Goal: Task Accomplishment & Management: Complete application form

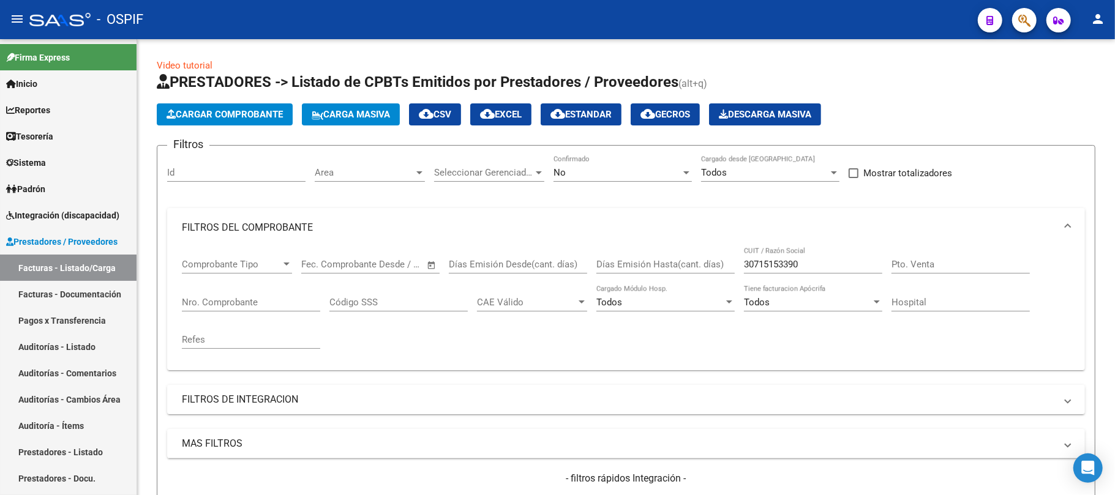
scroll to position [515, 0]
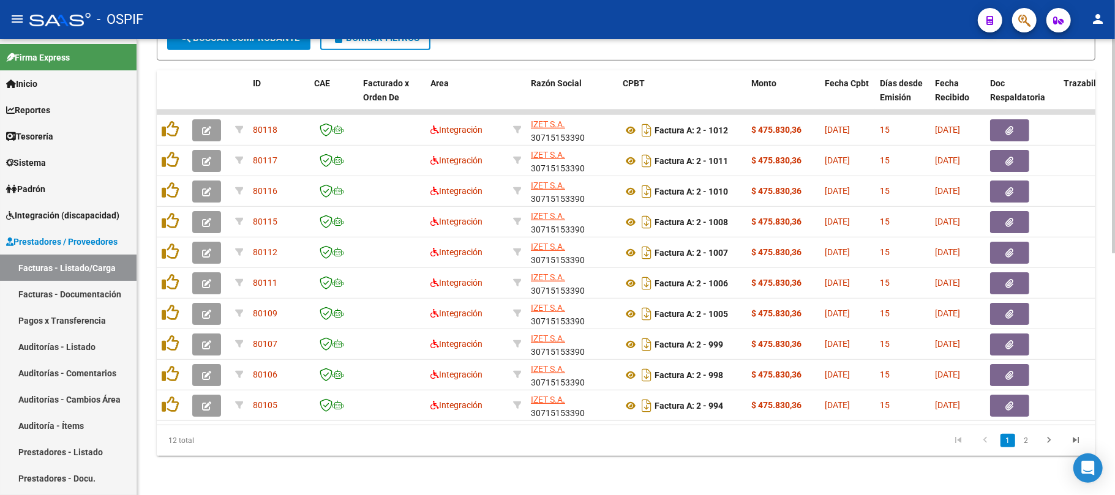
click at [798, 469] on div "Video tutorial PRESTADORES -> Listado de CPBTs Emitidos por Prestadores / Prove…" at bounding box center [626, 15] width 978 height 960
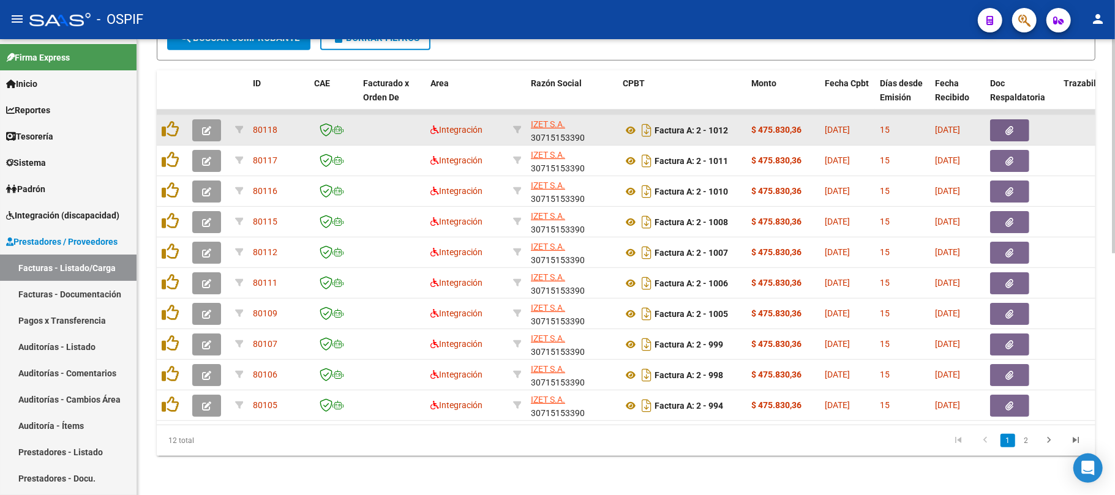
click at [211, 119] on button "button" at bounding box center [206, 130] width 29 height 22
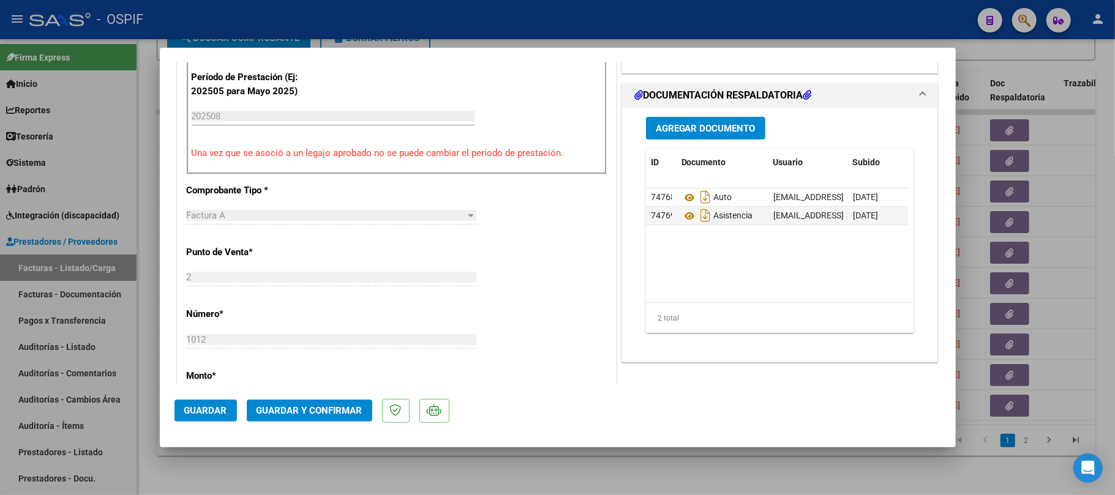
scroll to position [0, 0]
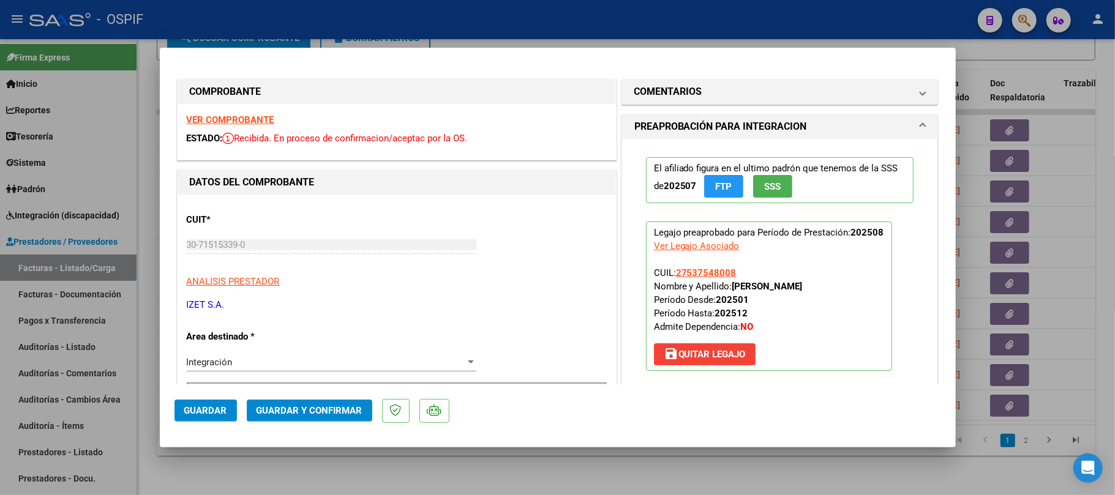
click at [318, 400] on button "Guardar y Confirmar" at bounding box center [309, 411] width 125 height 22
click at [334, 415] on span "Guardar y Confirmar" at bounding box center [309, 410] width 106 height 11
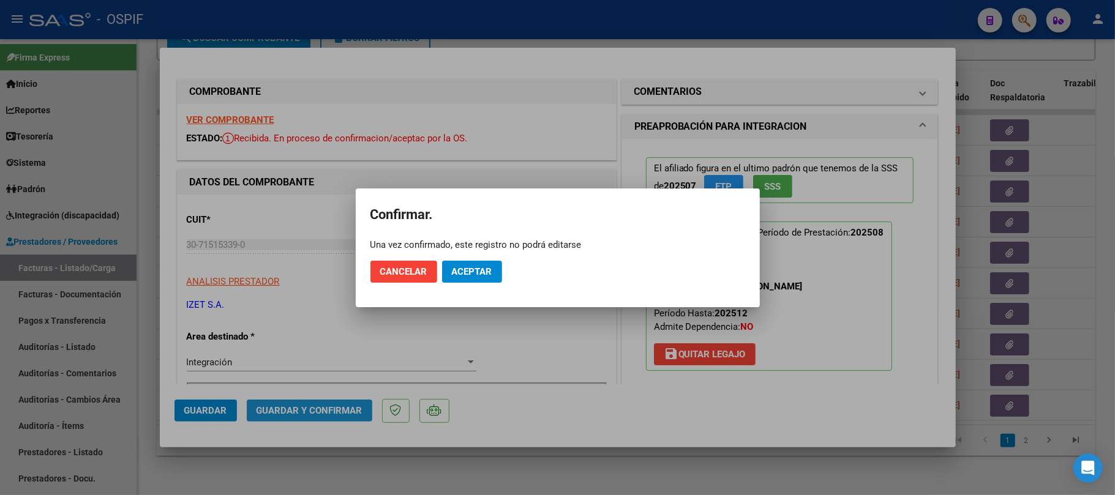
click at [465, 282] on button "Aceptar" at bounding box center [472, 272] width 60 height 22
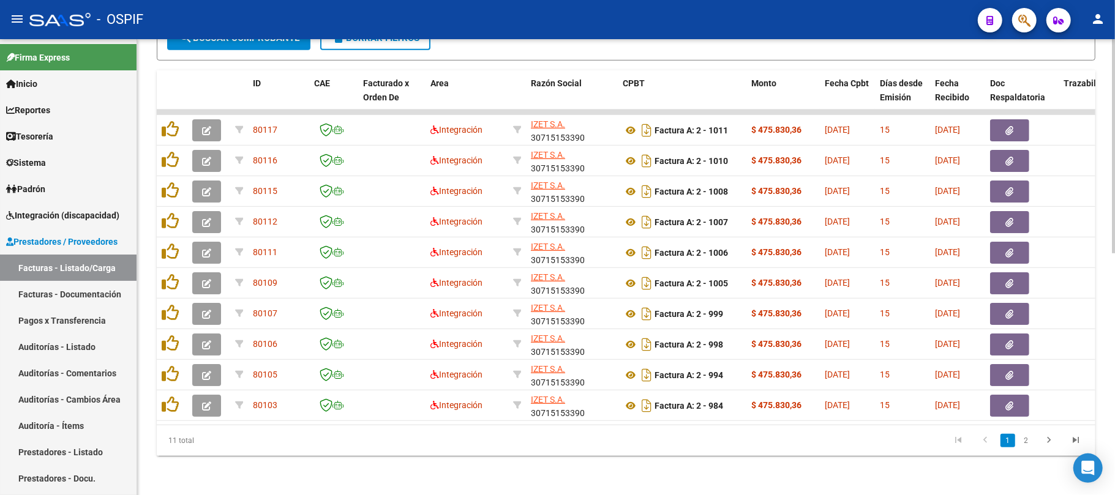
click at [661, 463] on div "Video tutorial PRESTADORES -> Listado de CPBTs Emitidos por Prestadores / Prove…" at bounding box center [626, 15] width 978 height 960
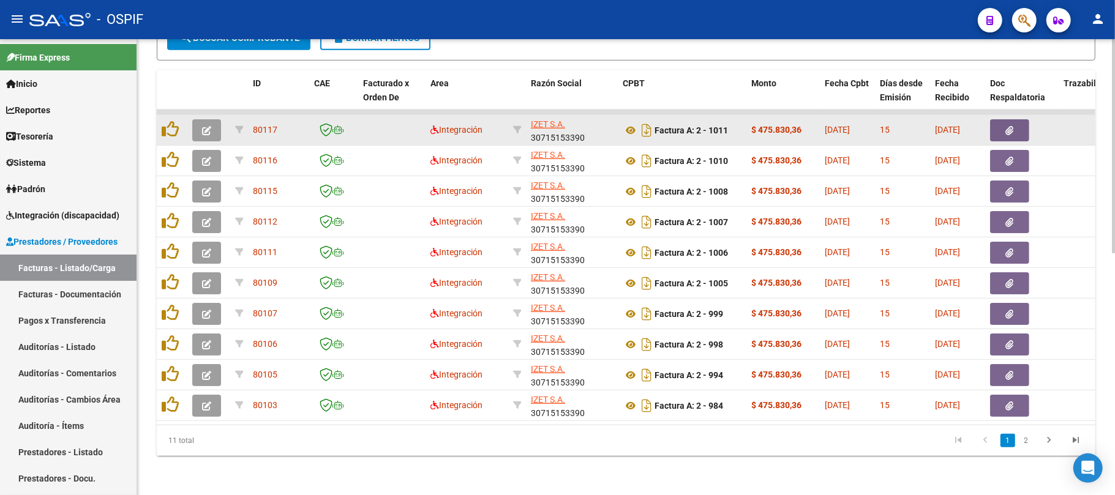
click at [214, 119] on button "button" at bounding box center [206, 130] width 29 height 22
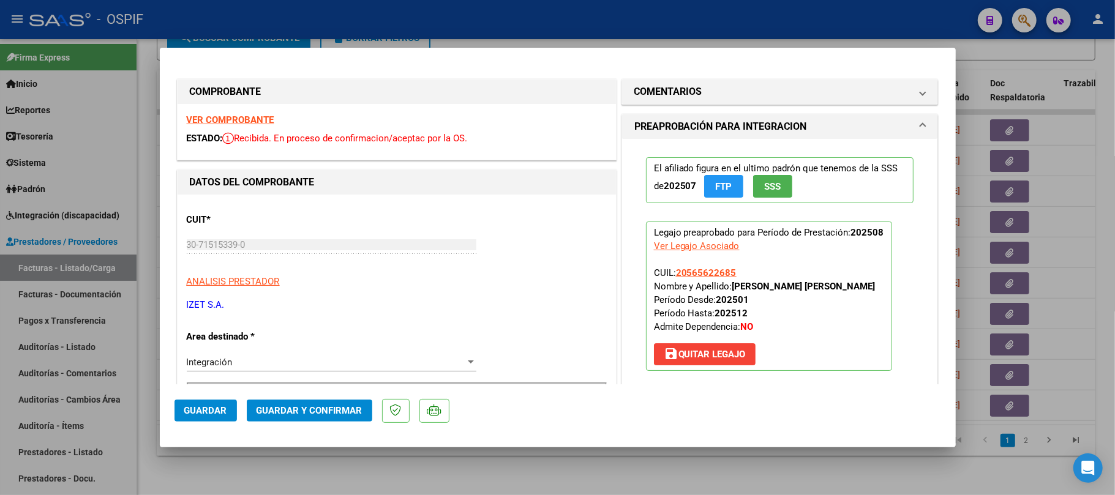
click at [304, 395] on mat-dialog-actions "Guardar Guardar y Confirmar" at bounding box center [557, 408] width 766 height 48
click at [304, 410] on span "Guardar y Confirmar" at bounding box center [309, 410] width 106 height 11
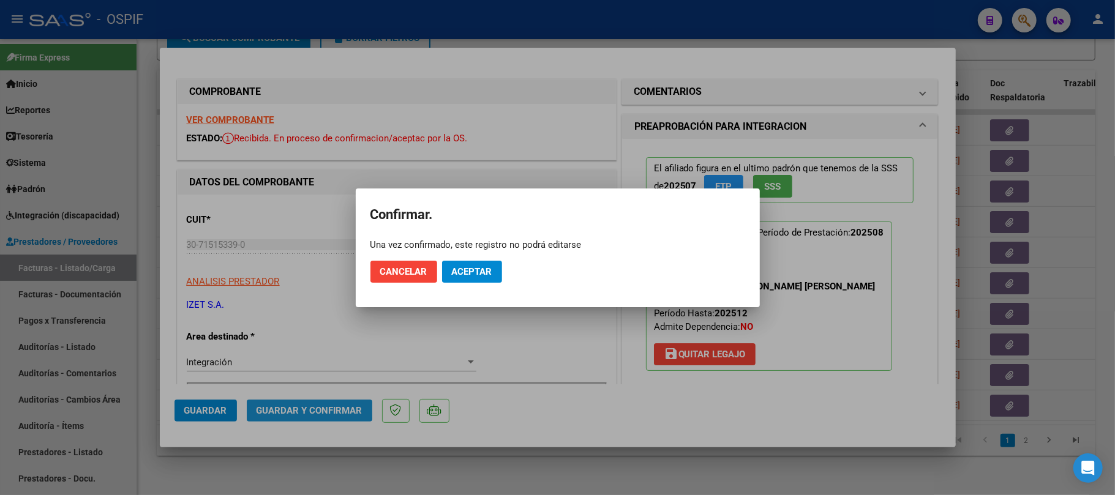
click at [463, 273] on span "Aceptar" at bounding box center [472, 271] width 40 height 11
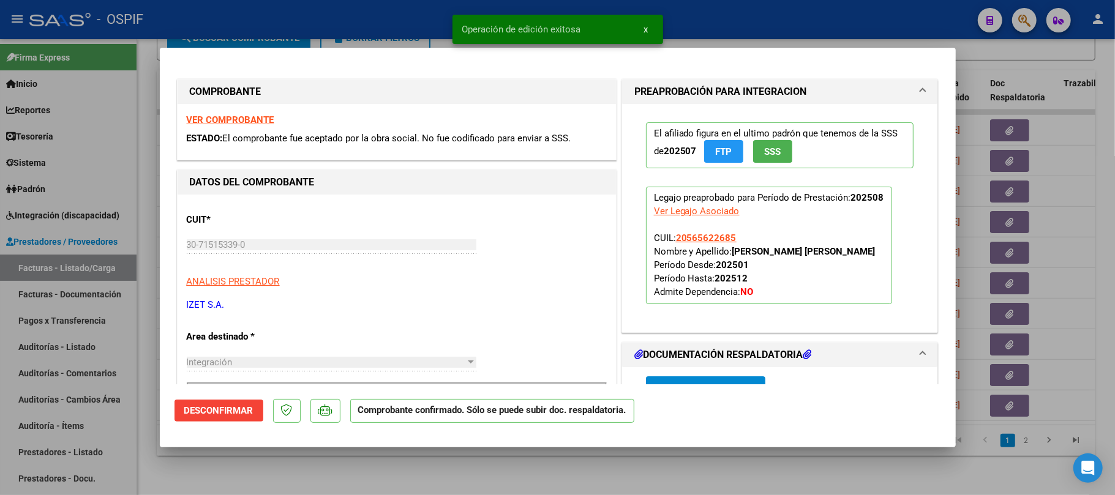
click at [427, 476] on div at bounding box center [557, 247] width 1115 height 495
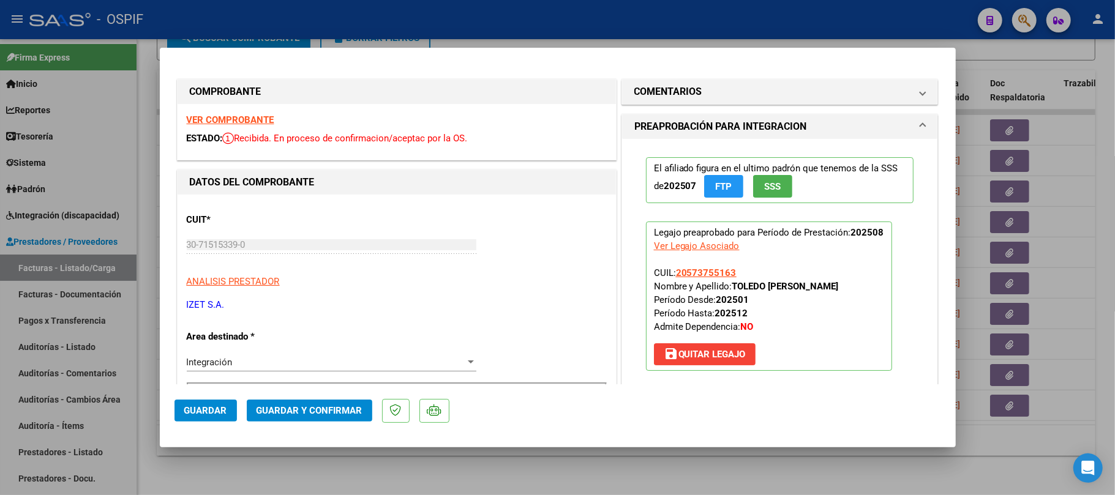
click at [294, 429] on mat-dialog-actions "Guardar Guardar y Confirmar" at bounding box center [557, 408] width 766 height 48
click at [299, 420] on button "Guardar y Confirmar" at bounding box center [309, 411] width 125 height 22
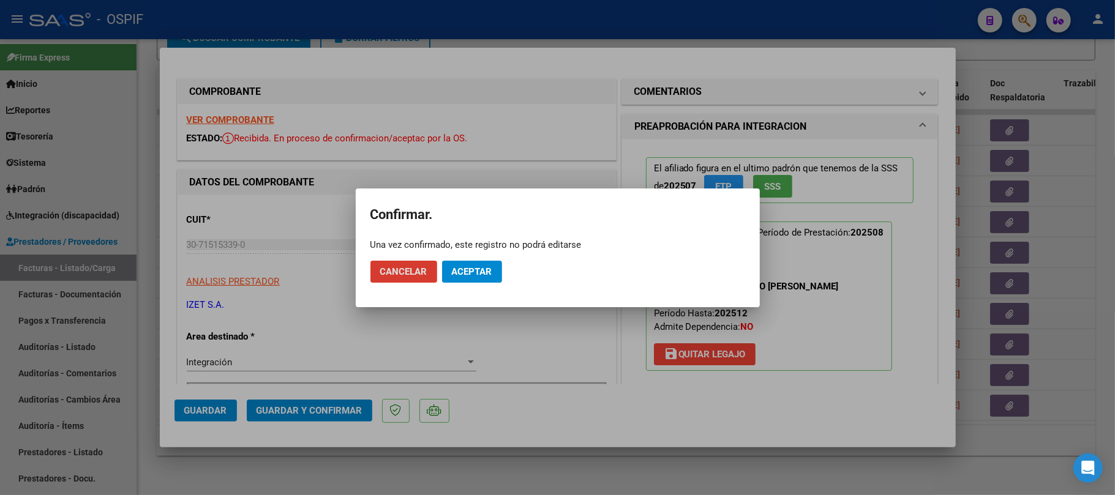
click at [466, 263] on button "Aceptar" at bounding box center [472, 272] width 60 height 22
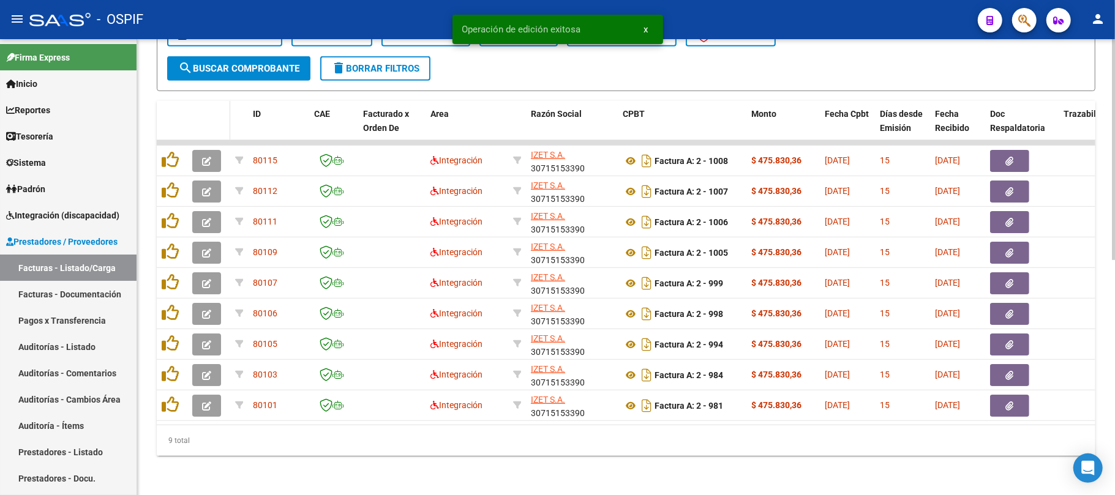
scroll to position [485, 0]
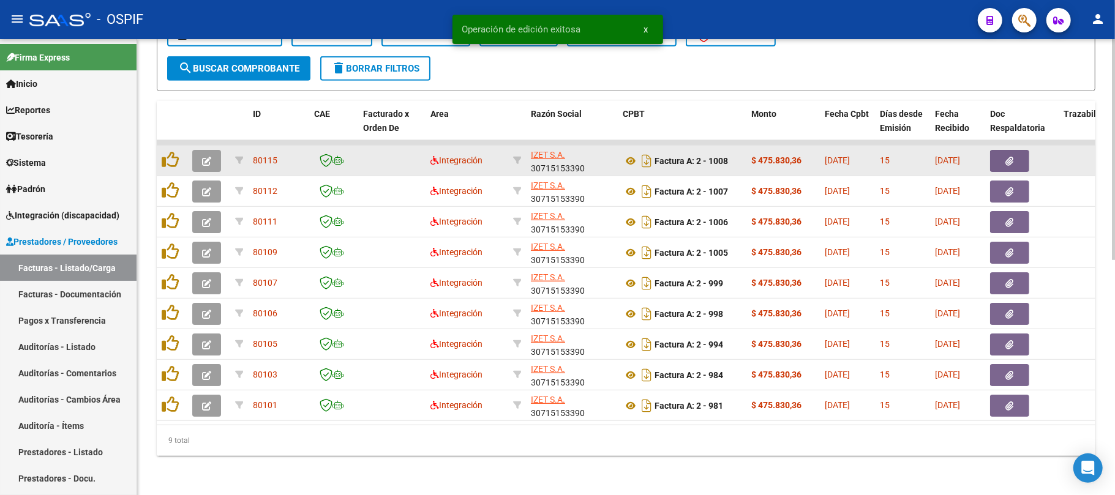
click at [208, 157] on icon "button" at bounding box center [206, 161] width 9 height 9
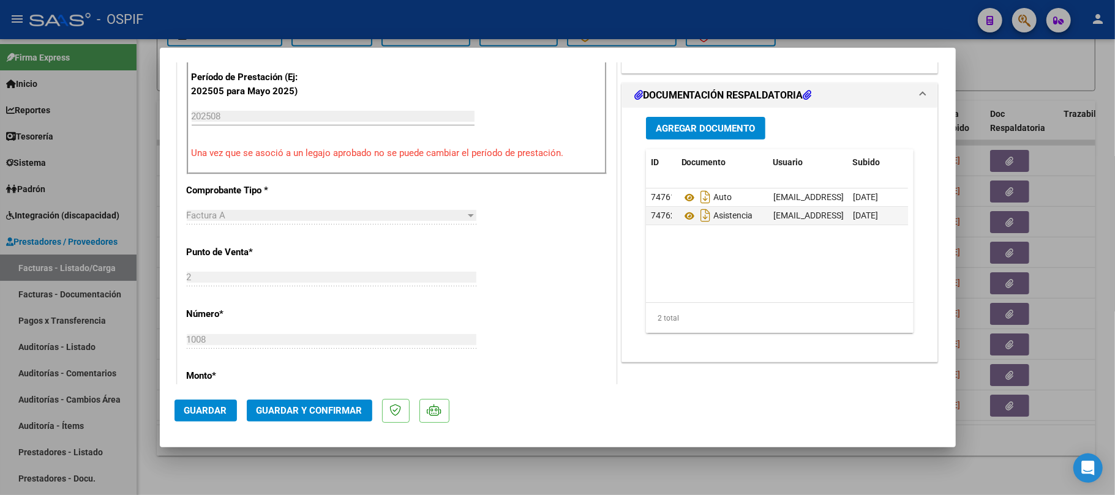
scroll to position [0, 0]
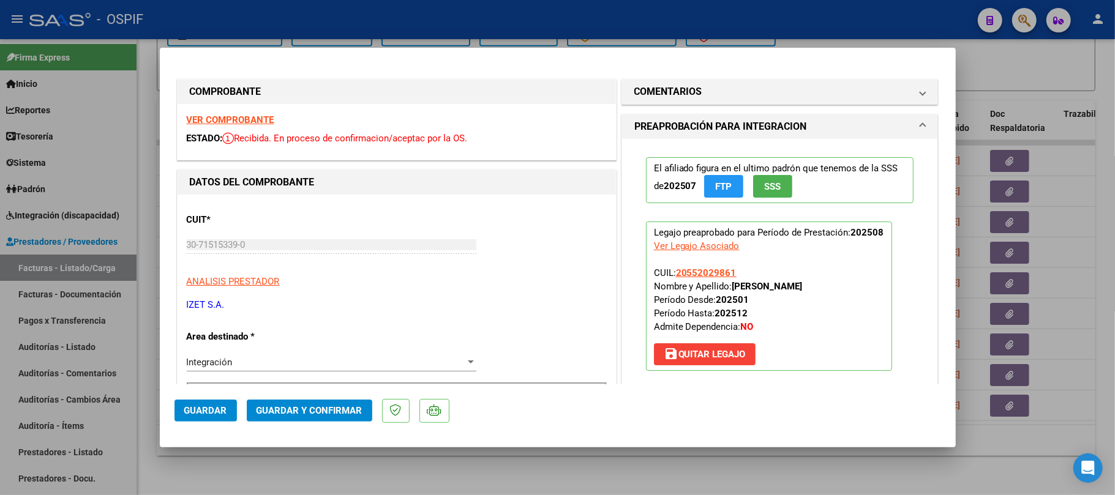
click at [304, 424] on mat-dialog-actions "Guardar Guardar y Confirmar" at bounding box center [557, 408] width 766 height 48
click at [321, 407] on span "Guardar y Confirmar" at bounding box center [309, 410] width 106 height 11
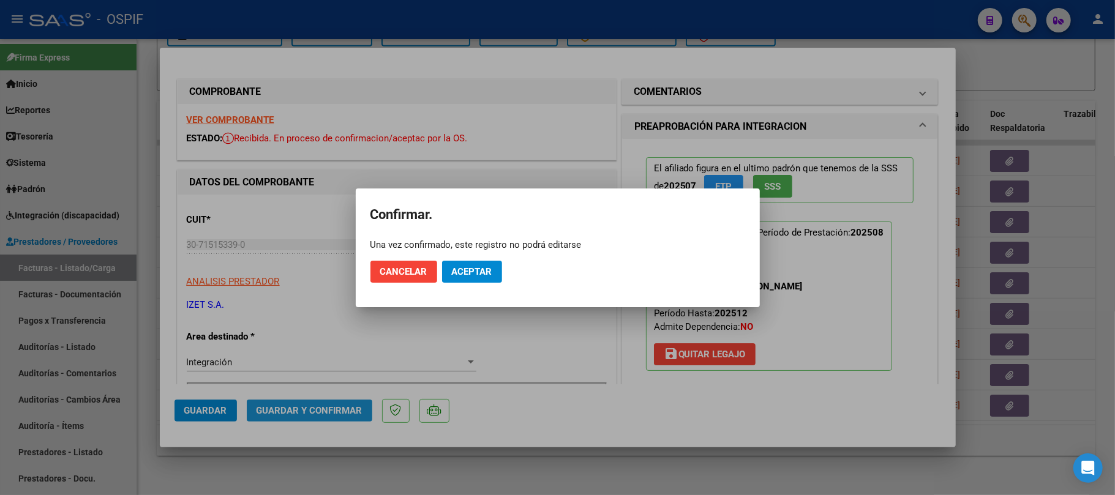
click at [461, 269] on span "Aceptar" at bounding box center [472, 271] width 40 height 11
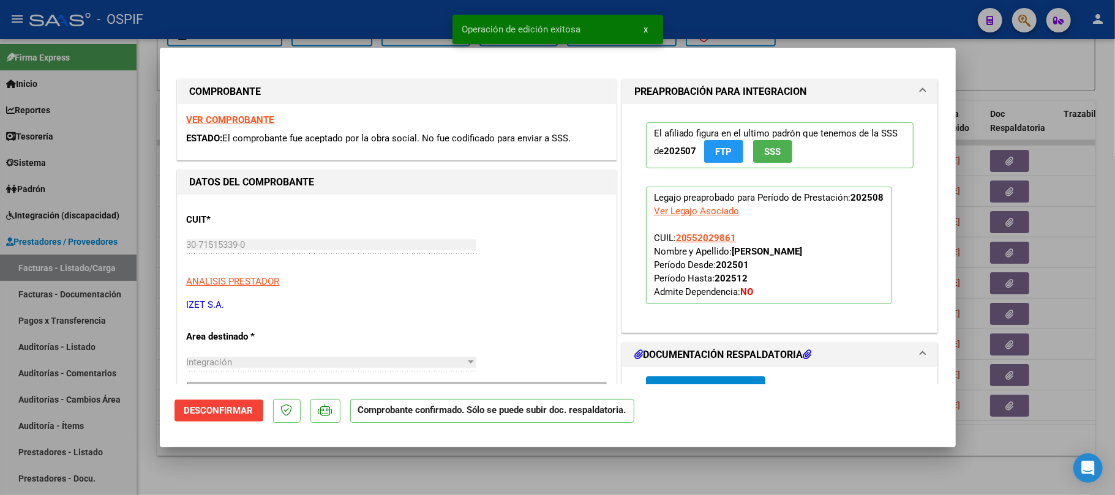
click at [432, 493] on div at bounding box center [557, 247] width 1115 height 495
click at [435, 486] on div "Video tutorial PRESTADORES -> Listado de CPBTs Emitidos por Prestadores / Prove…" at bounding box center [626, 30] width 978 height 929
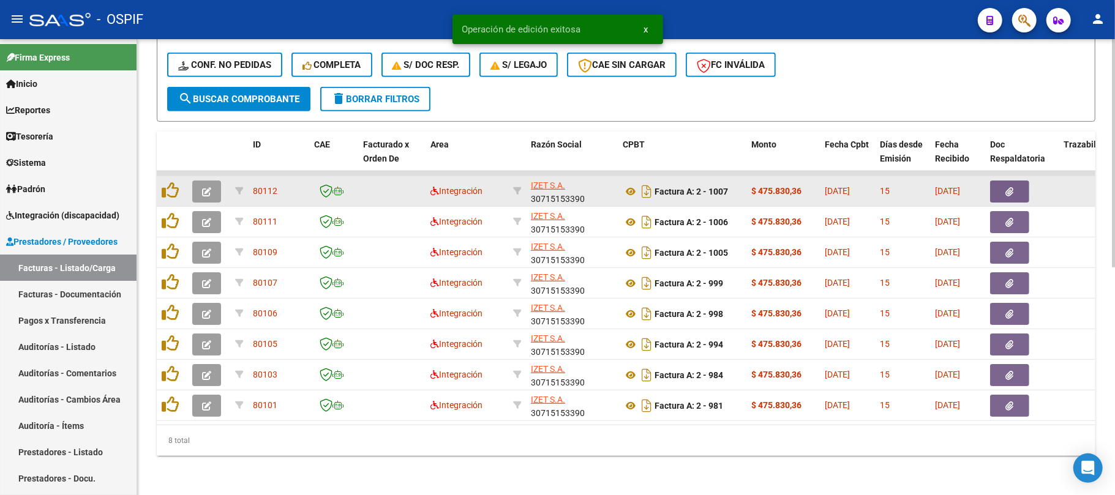
scroll to position [454, 0]
click at [211, 187] on button "button" at bounding box center [206, 192] width 29 height 22
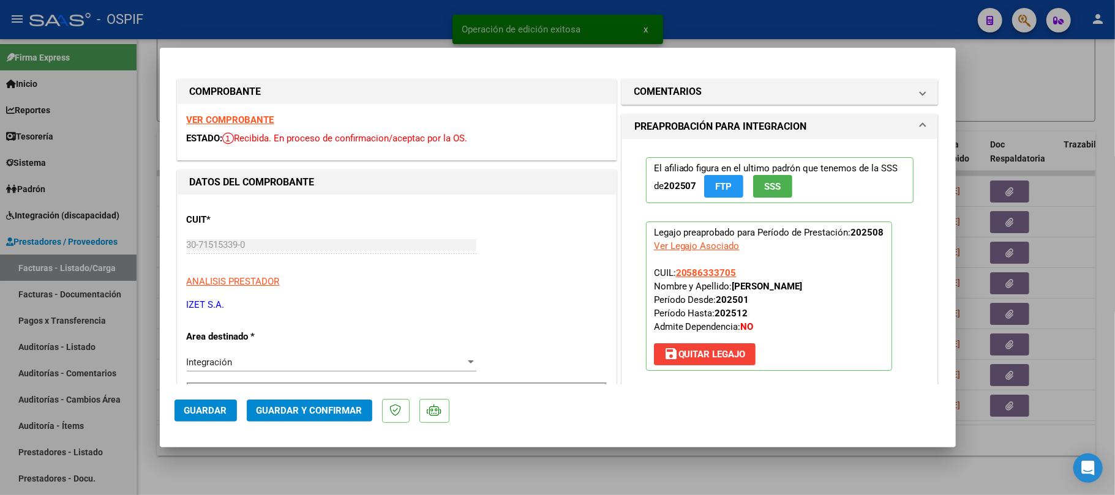
drag, startPoint x: 223, startPoint y: 118, endPoint x: 348, endPoint y: 152, distance: 130.1
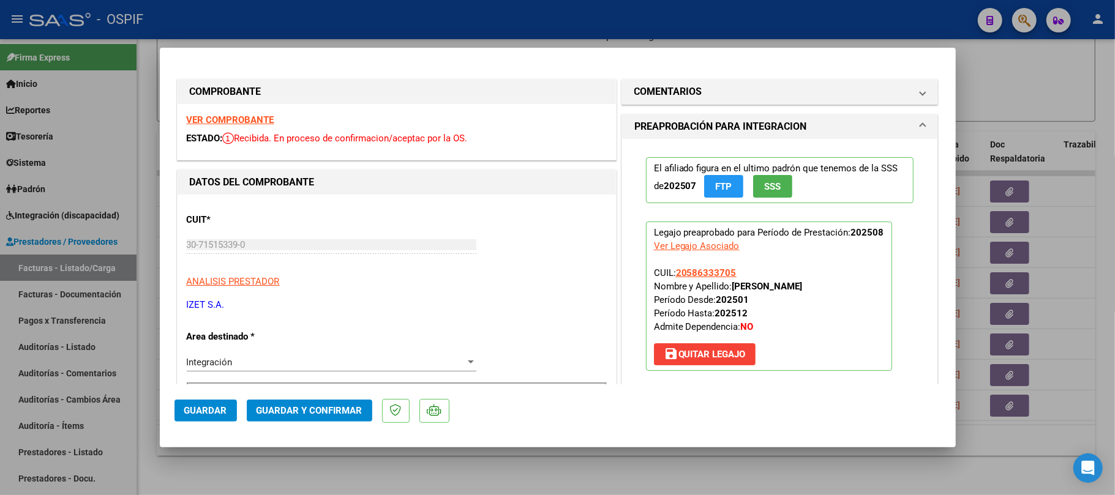
scroll to position [326, 0]
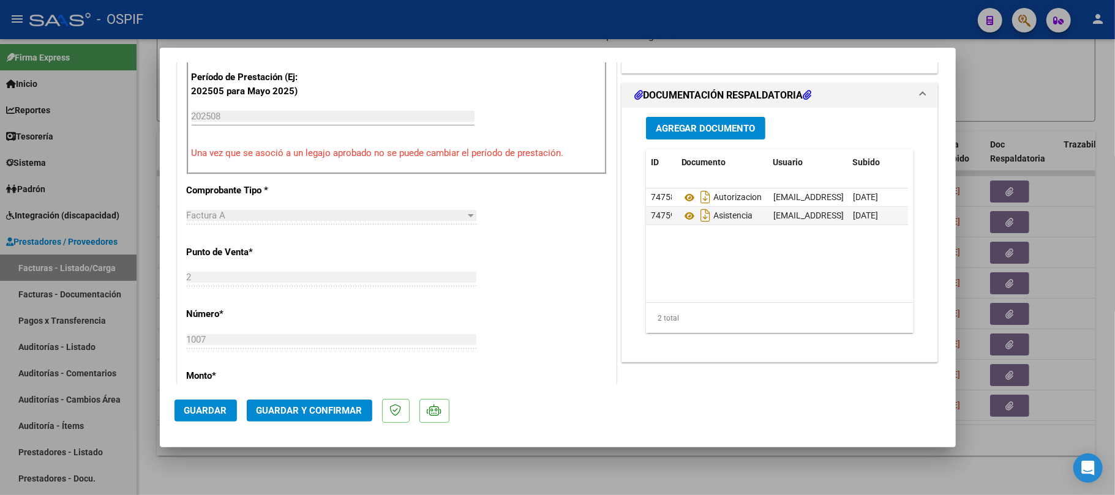
click at [343, 409] on span "Guardar y Confirmar" at bounding box center [309, 410] width 106 height 11
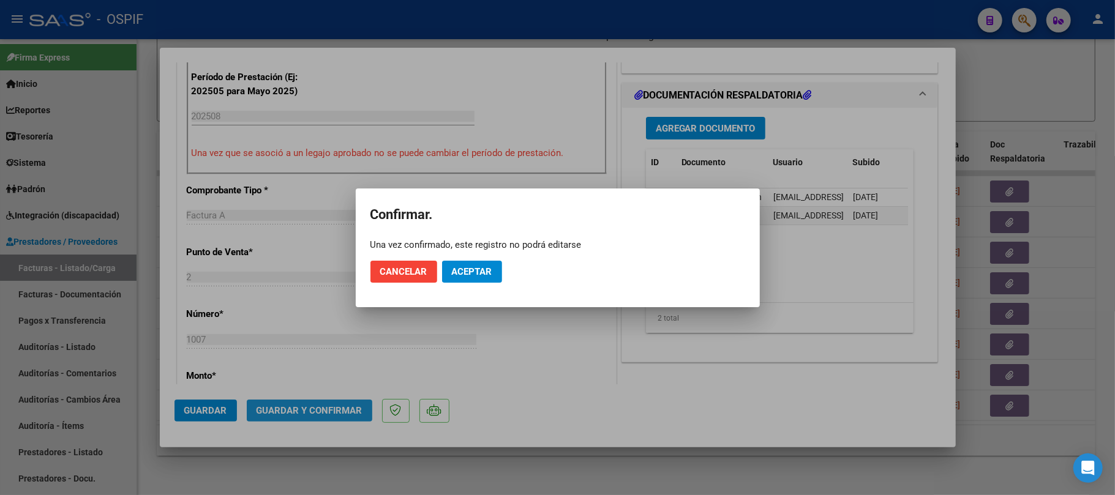
click at [500, 261] on button "Aceptar" at bounding box center [472, 272] width 60 height 22
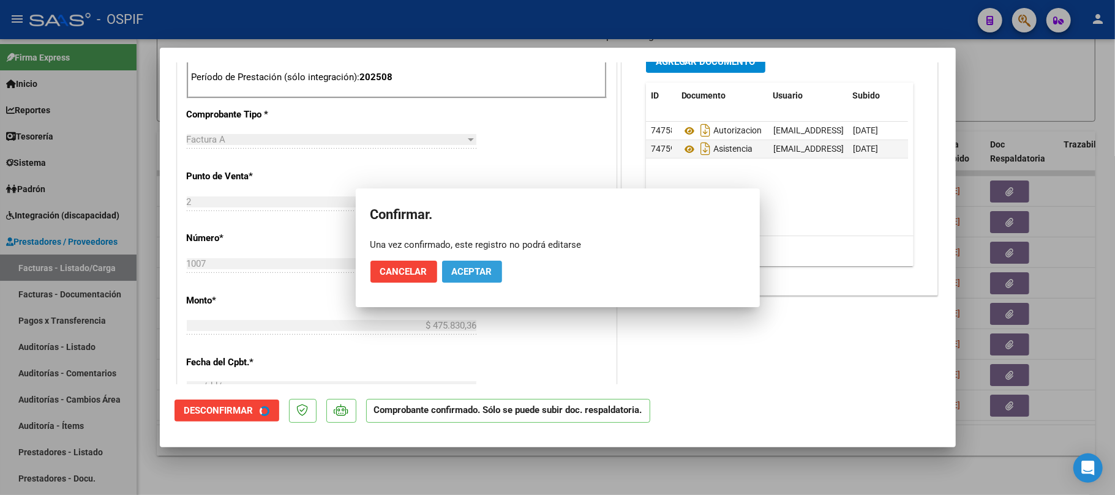
click at [488, 268] on span "Aceptar" at bounding box center [472, 271] width 40 height 11
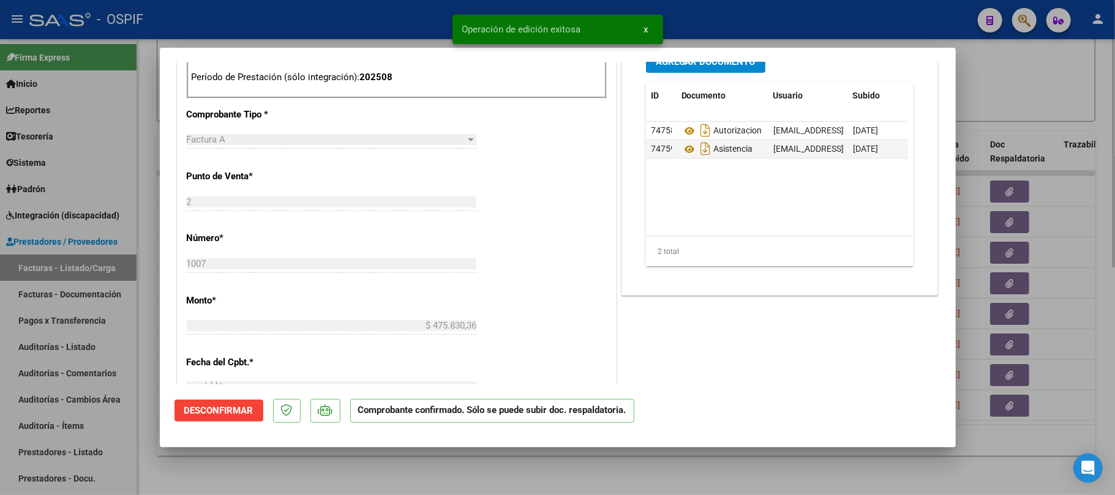
click at [535, 466] on div at bounding box center [557, 247] width 1115 height 495
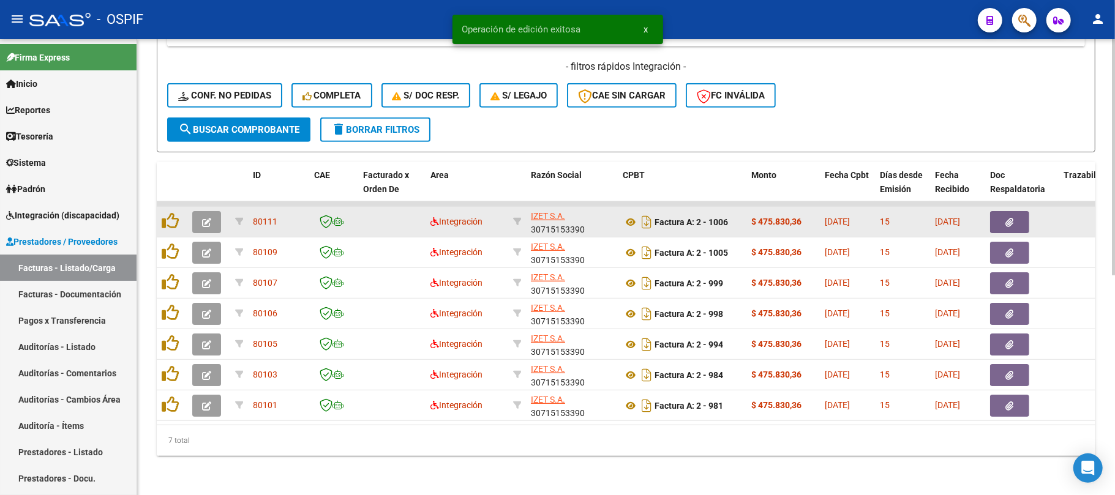
scroll to position [424, 0]
click at [204, 218] on icon "button" at bounding box center [206, 222] width 9 height 9
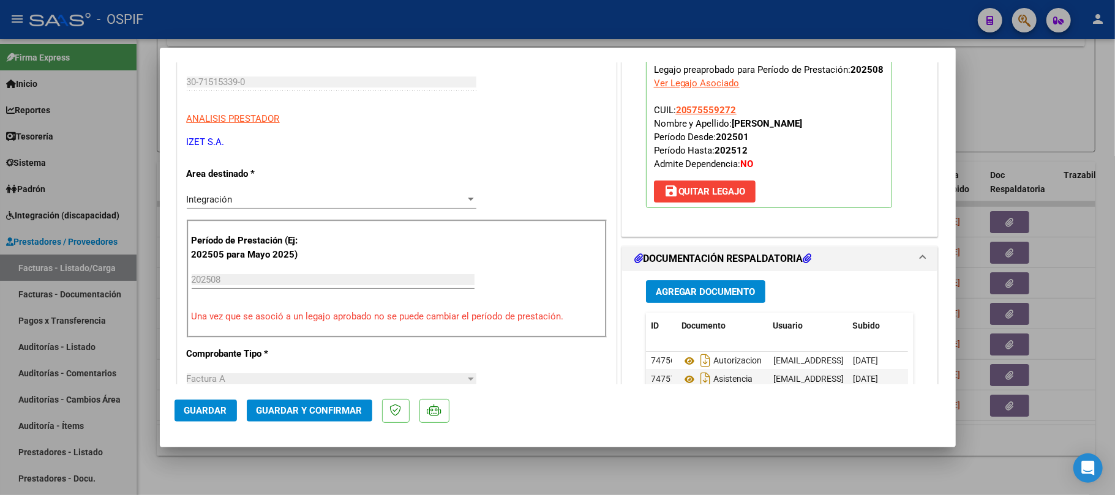
scroll to position [0, 0]
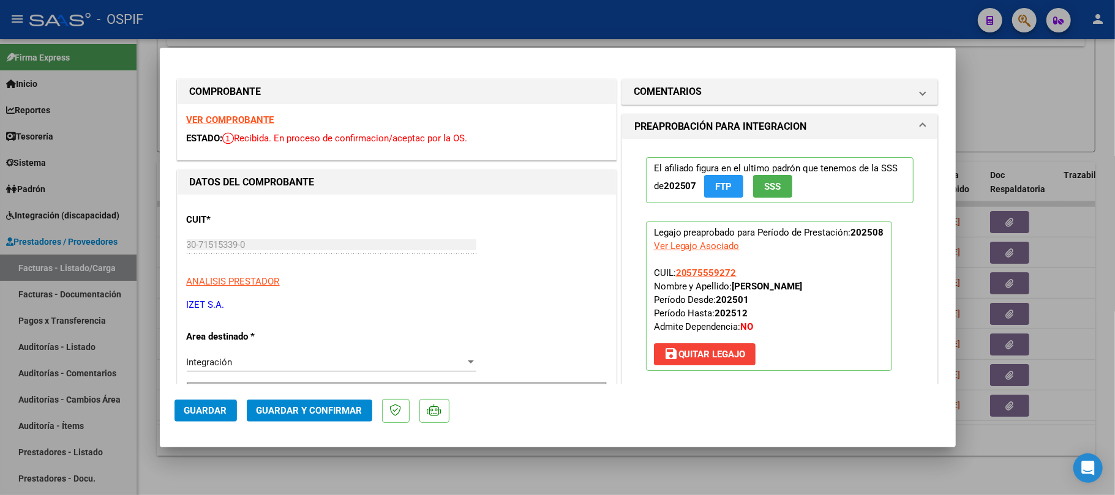
click at [291, 410] on span "Guardar y Confirmar" at bounding box center [309, 410] width 106 height 11
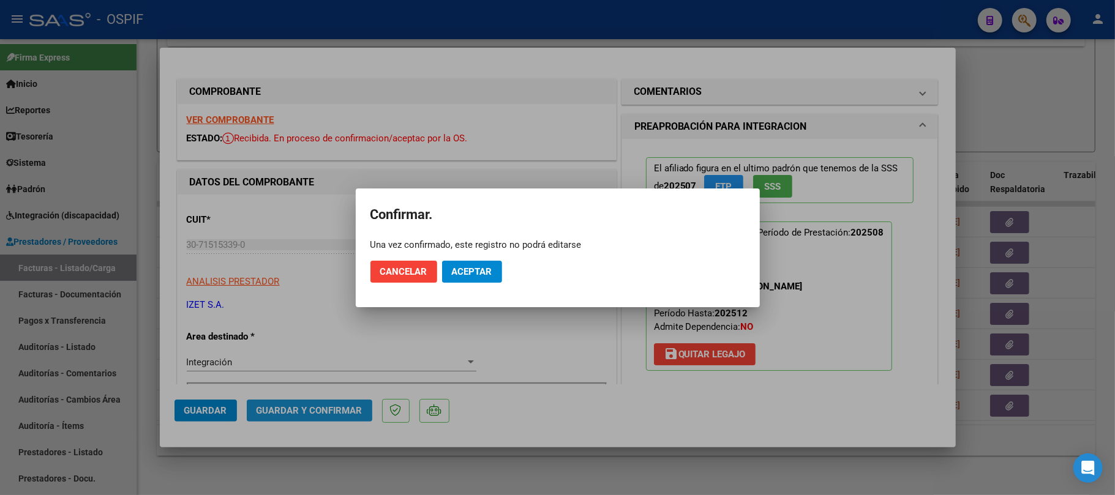
click at [455, 274] on span "Aceptar" at bounding box center [472, 271] width 40 height 11
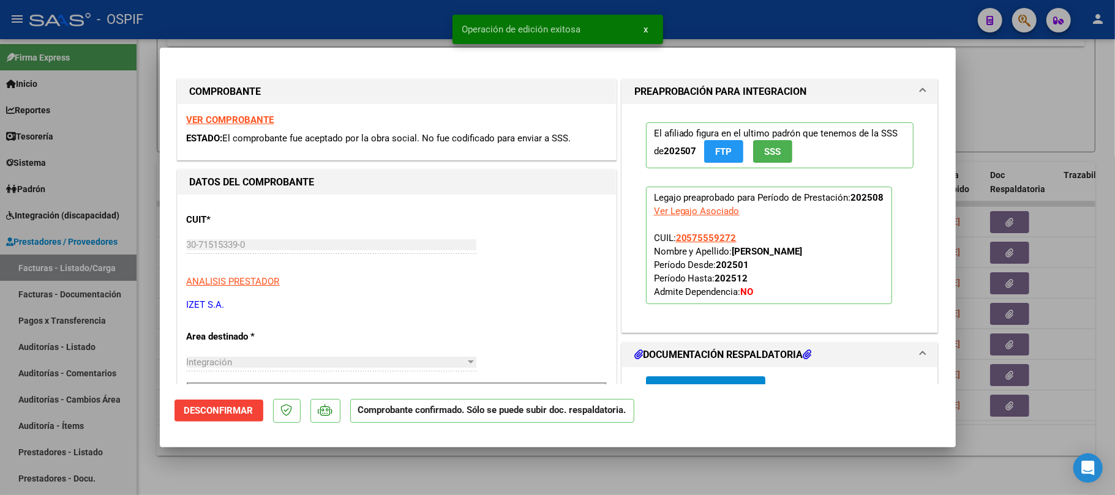
click at [537, 463] on div at bounding box center [557, 247] width 1115 height 495
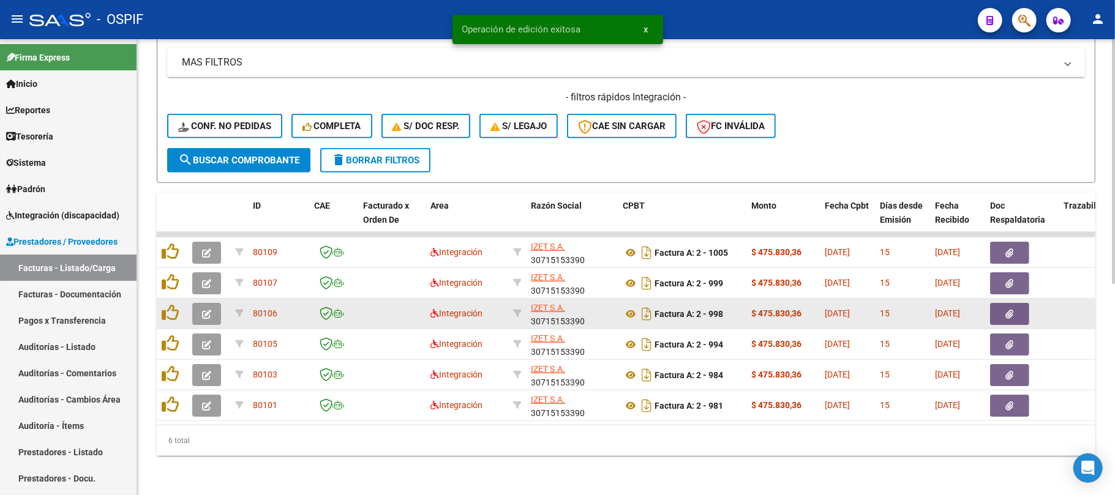
scroll to position [393, 0]
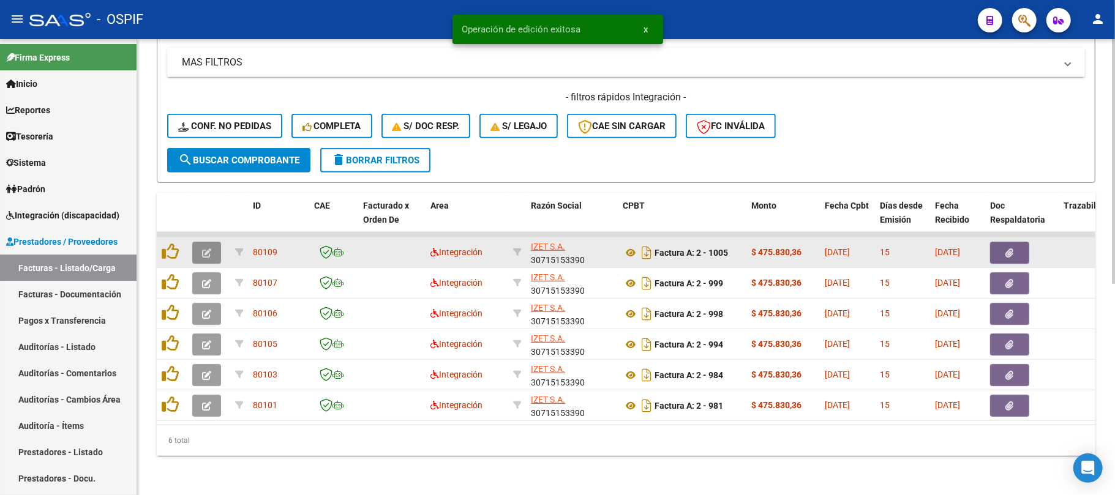
click at [207, 249] on icon "button" at bounding box center [206, 253] width 9 height 9
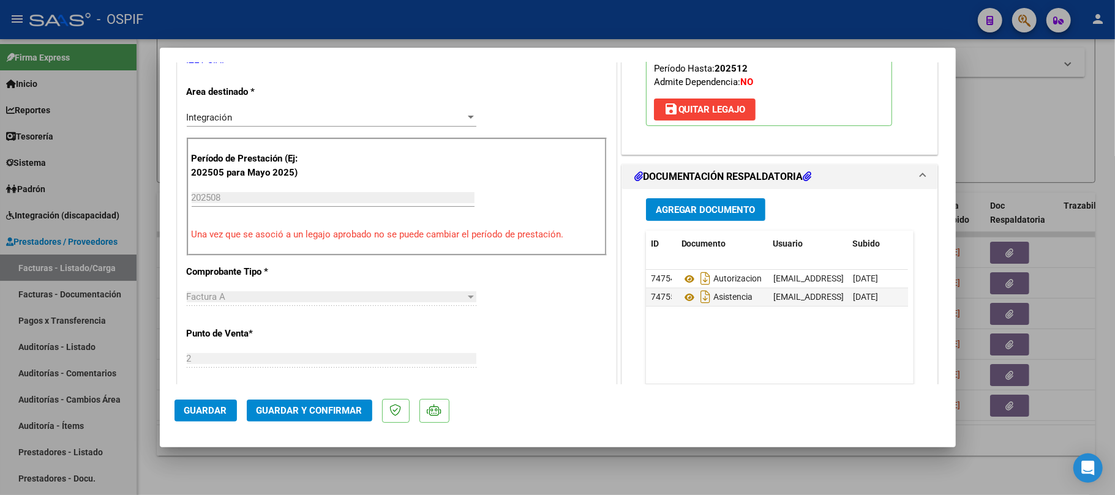
scroll to position [0, 0]
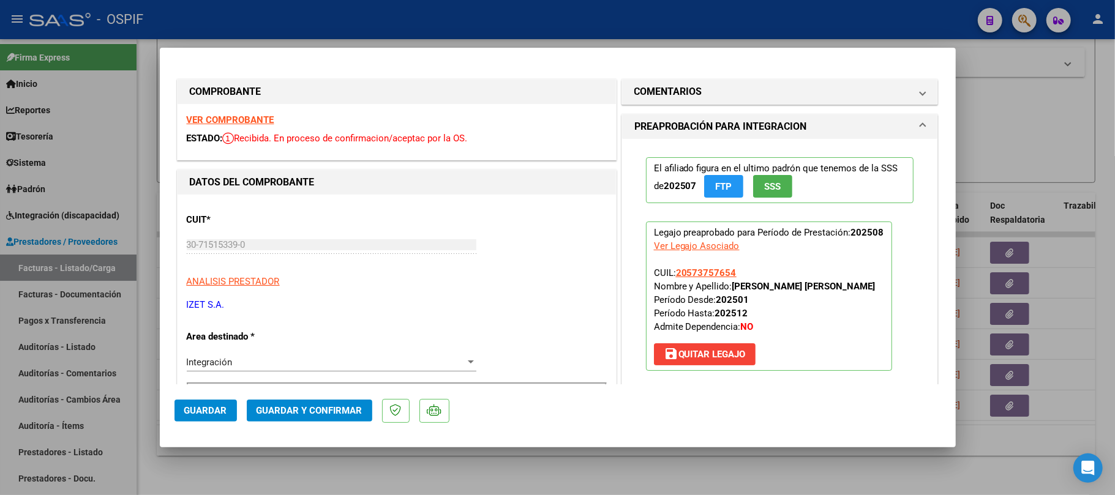
click at [324, 407] on span "Guardar y Confirmar" at bounding box center [309, 410] width 106 height 11
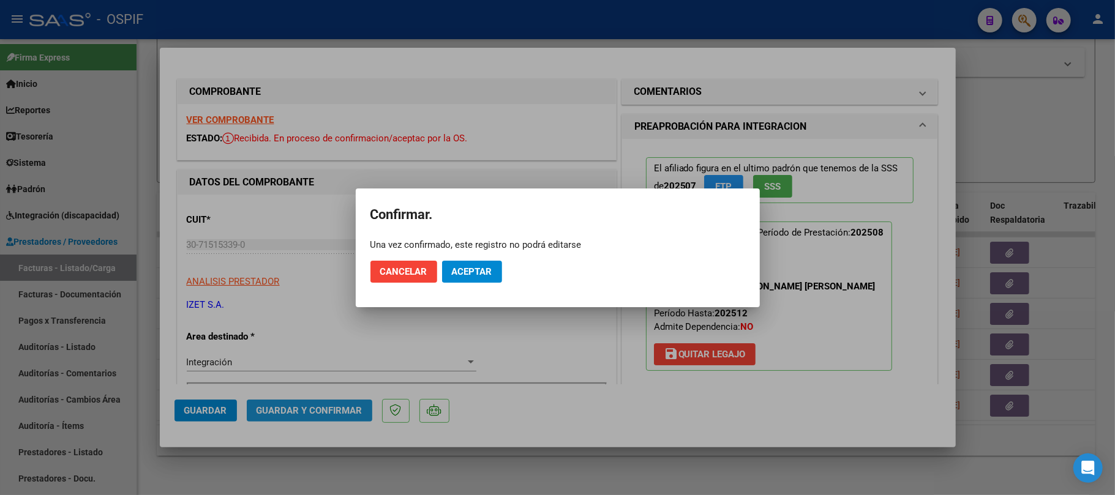
click at [474, 257] on mat-dialog-actions "Cancelar Aceptar" at bounding box center [557, 272] width 375 height 42
click at [474, 266] on span "Aceptar" at bounding box center [472, 271] width 40 height 11
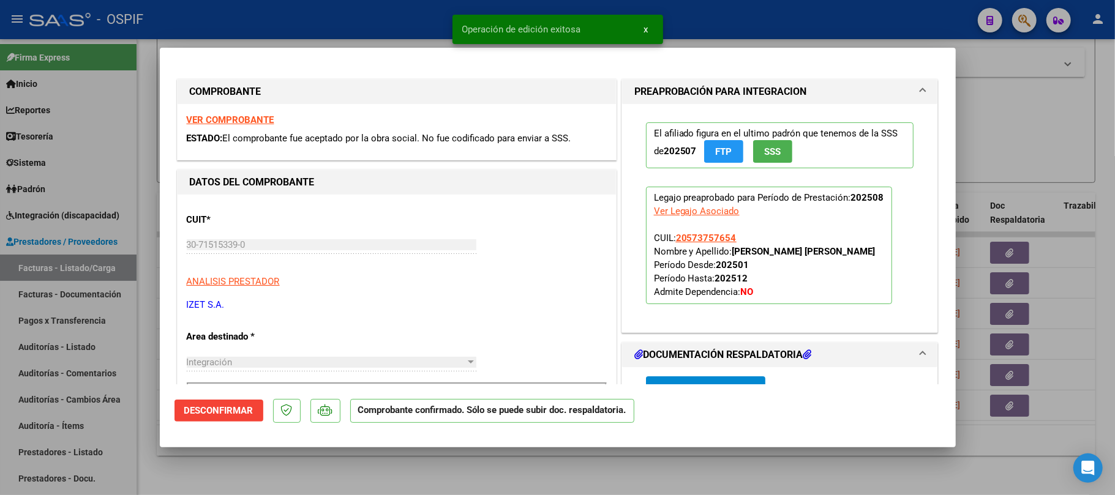
drag, startPoint x: 483, startPoint y: 466, endPoint x: 271, endPoint y: 304, distance: 267.6
click at [483, 466] on div at bounding box center [557, 247] width 1115 height 495
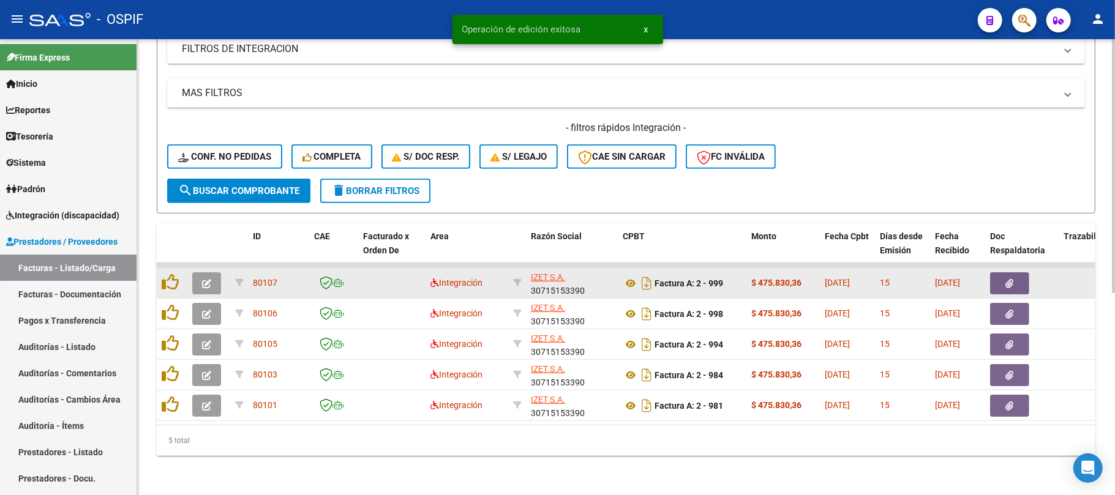
scroll to position [362, 0]
click at [204, 282] on button "button" at bounding box center [206, 283] width 29 height 22
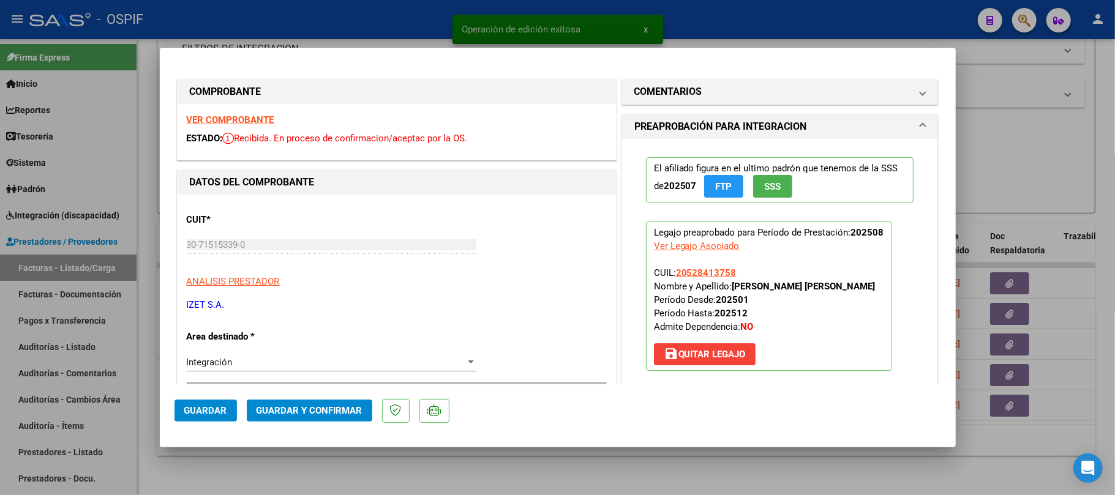
drag, startPoint x: 233, startPoint y: 116, endPoint x: 266, endPoint y: 127, distance: 34.8
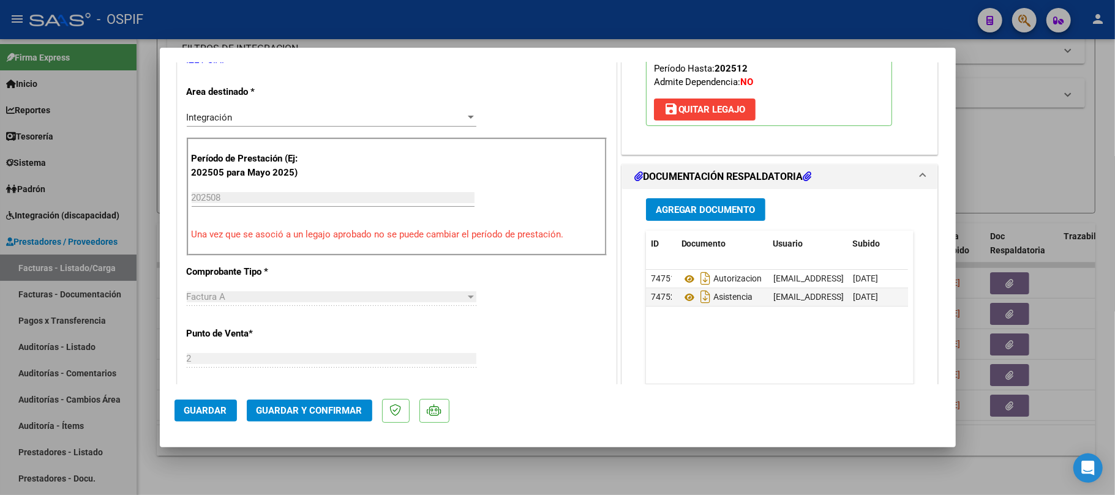
scroll to position [0, 0]
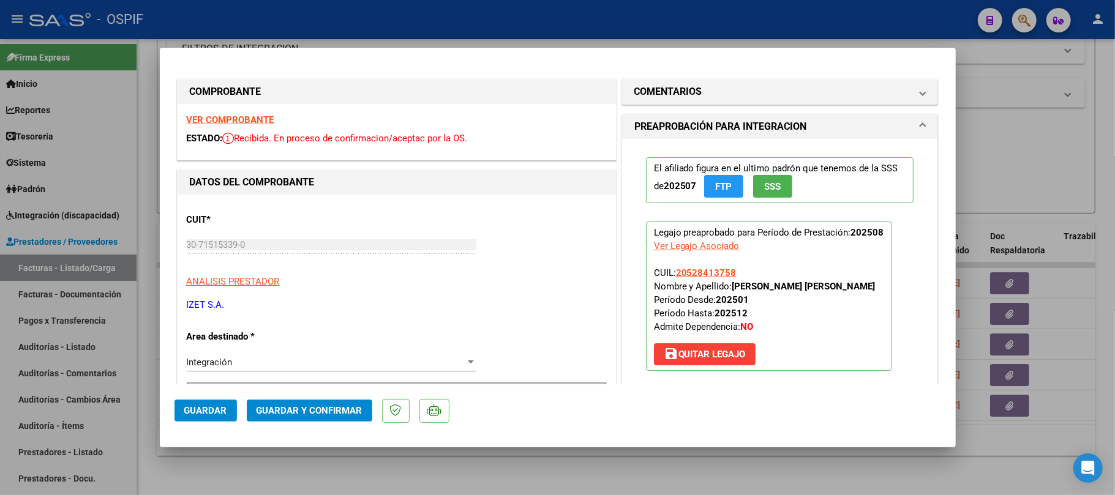
click at [319, 411] on span "Guardar y Confirmar" at bounding box center [309, 410] width 106 height 11
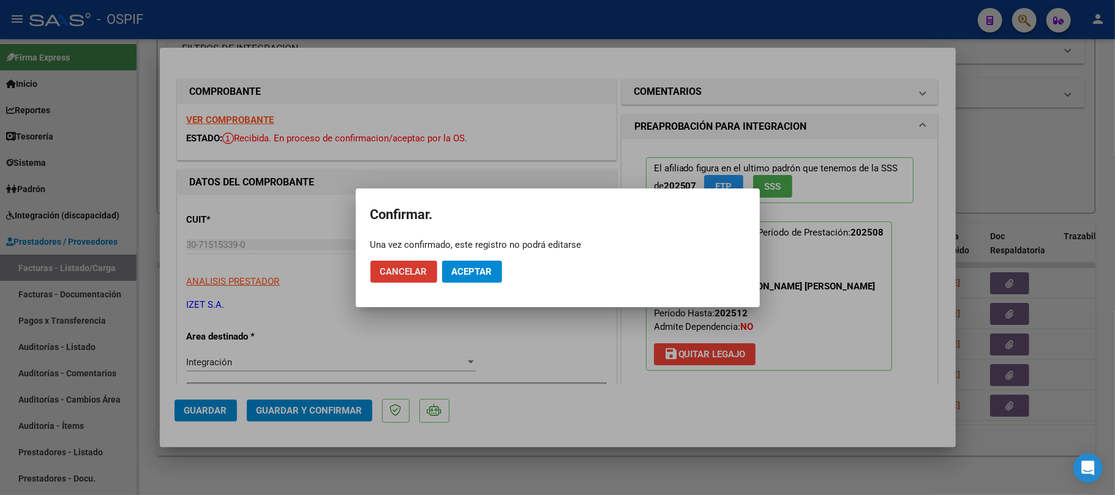
click at [478, 278] on button "Aceptar" at bounding box center [472, 272] width 60 height 22
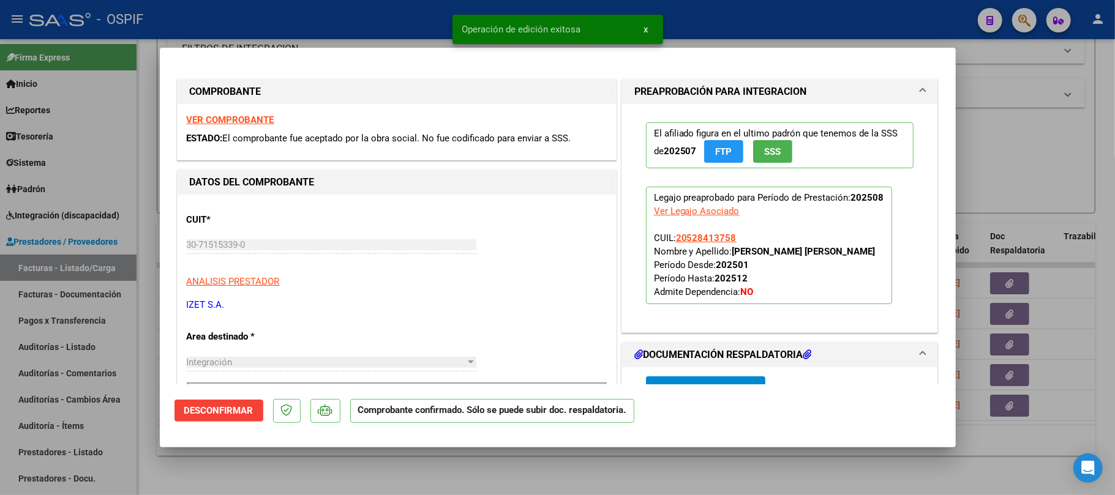
click at [547, 473] on div at bounding box center [557, 247] width 1115 height 495
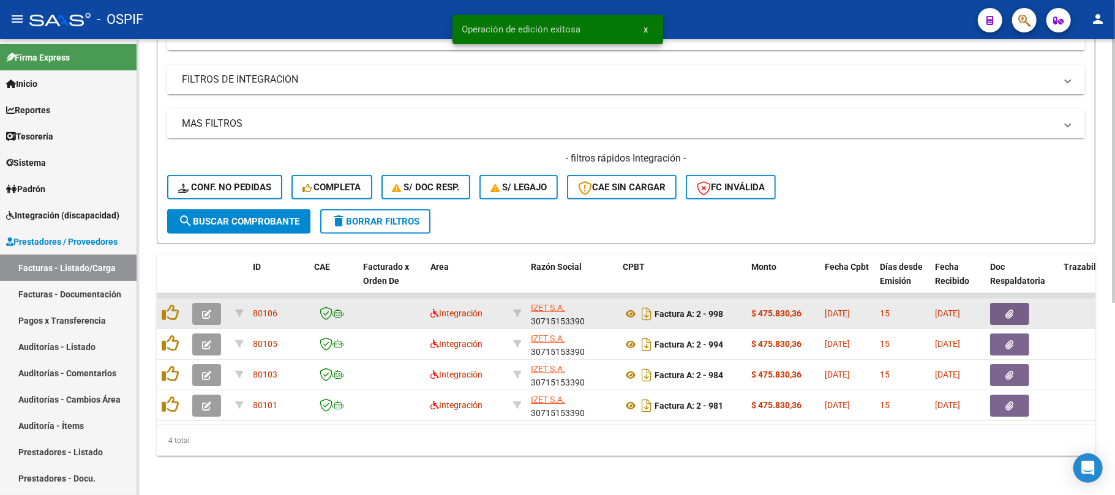
scroll to position [332, 0]
click at [198, 303] on button "button" at bounding box center [206, 314] width 29 height 22
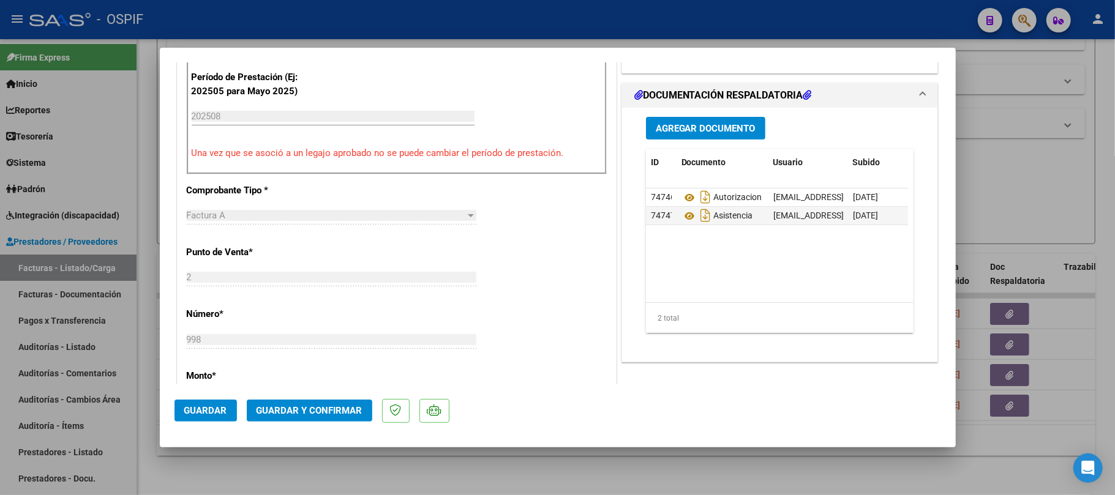
scroll to position [0, 0]
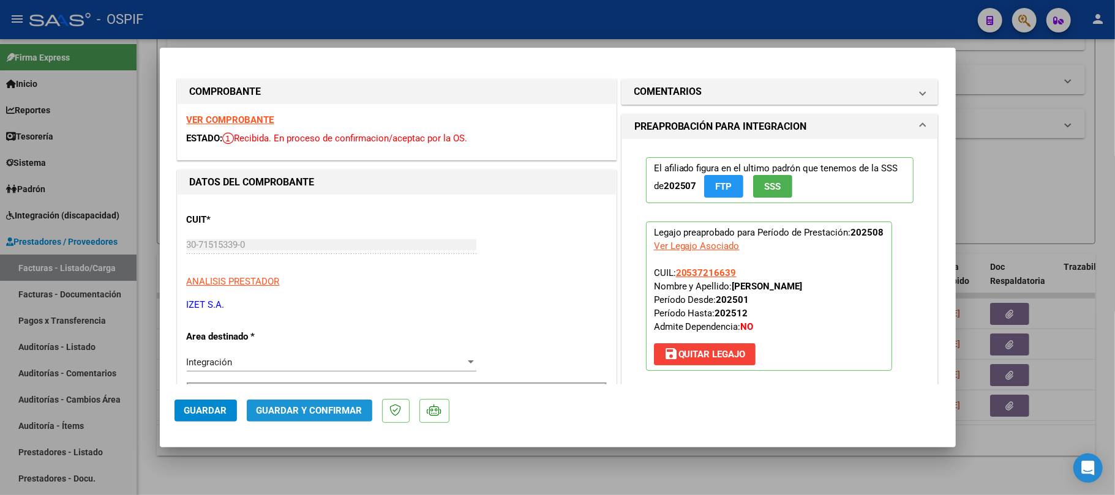
click at [331, 406] on span "Guardar y Confirmar" at bounding box center [309, 410] width 106 height 11
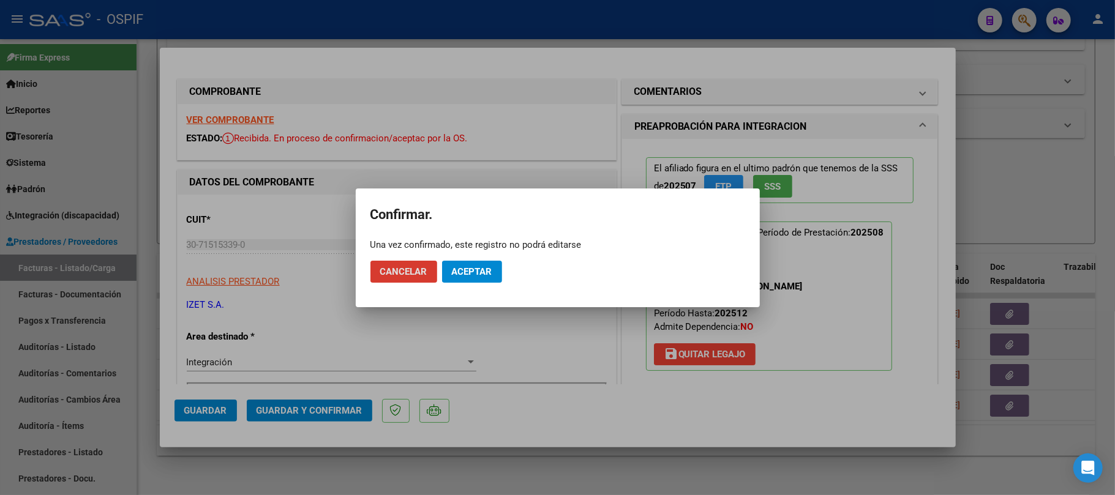
click at [485, 290] on mat-dialog-actions "Cancelar Aceptar" at bounding box center [557, 272] width 375 height 42
click at [487, 272] on span "Aceptar" at bounding box center [472, 271] width 40 height 11
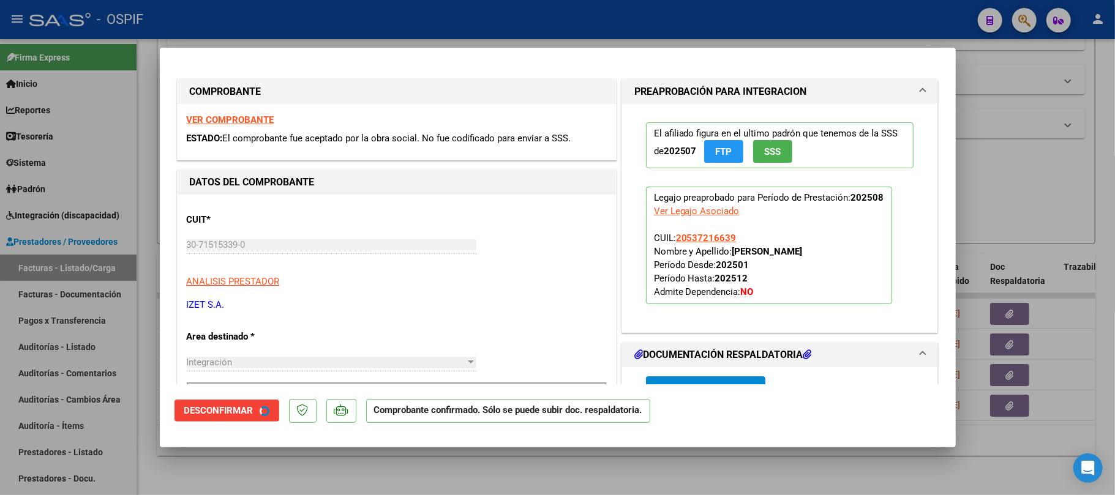
click at [536, 481] on div at bounding box center [557, 247] width 1115 height 495
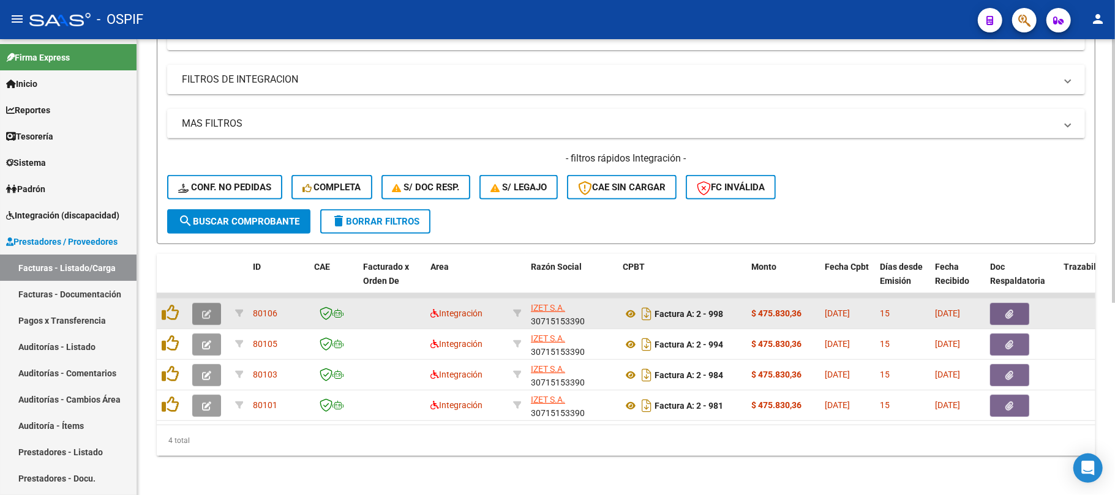
click at [200, 304] on button "button" at bounding box center [206, 314] width 29 height 22
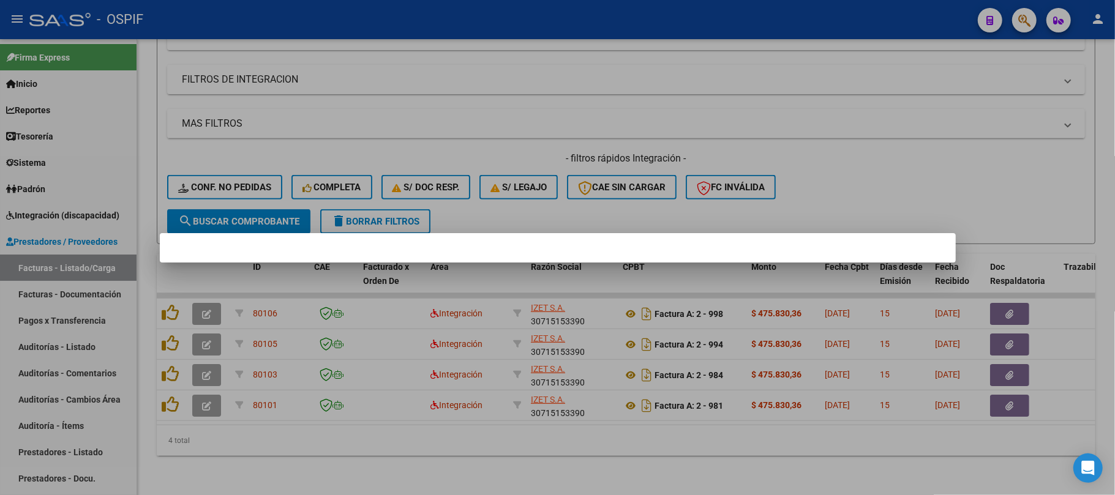
click at [529, 484] on div at bounding box center [557, 247] width 1115 height 495
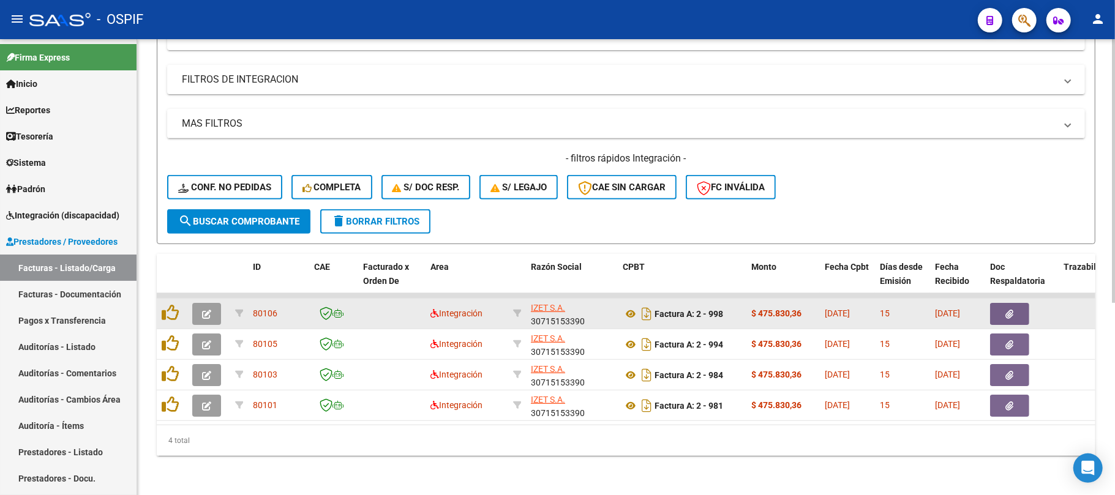
click at [202, 310] on icon "button" at bounding box center [206, 314] width 9 height 9
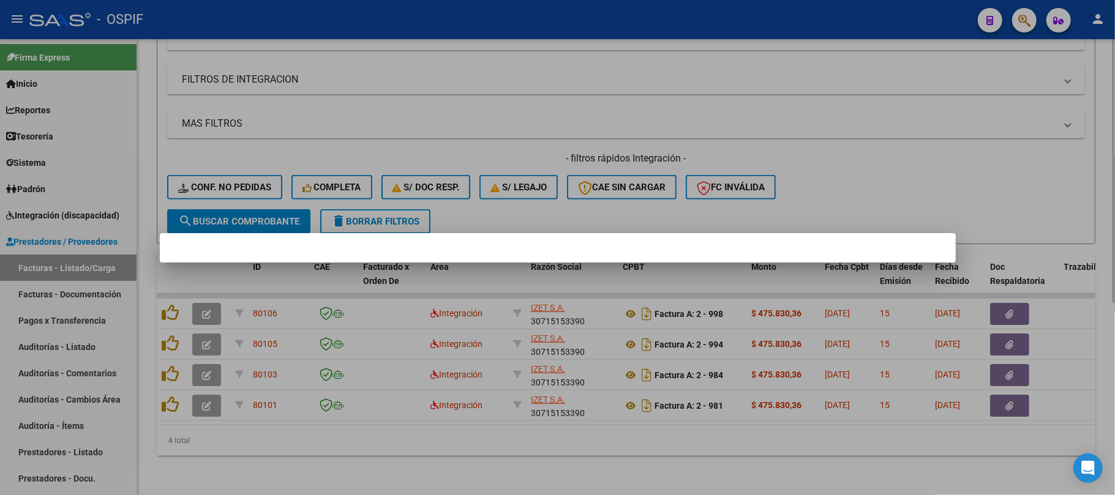
click at [575, 488] on div at bounding box center [557, 247] width 1115 height 495
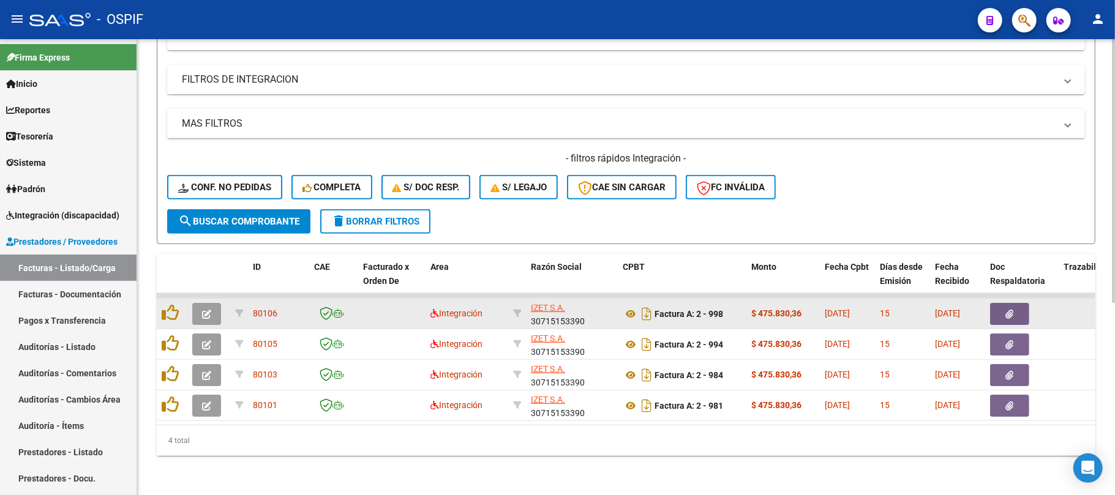
click at [214, 303] on button "button" at bounding box center [206, 314] width 29 height 22
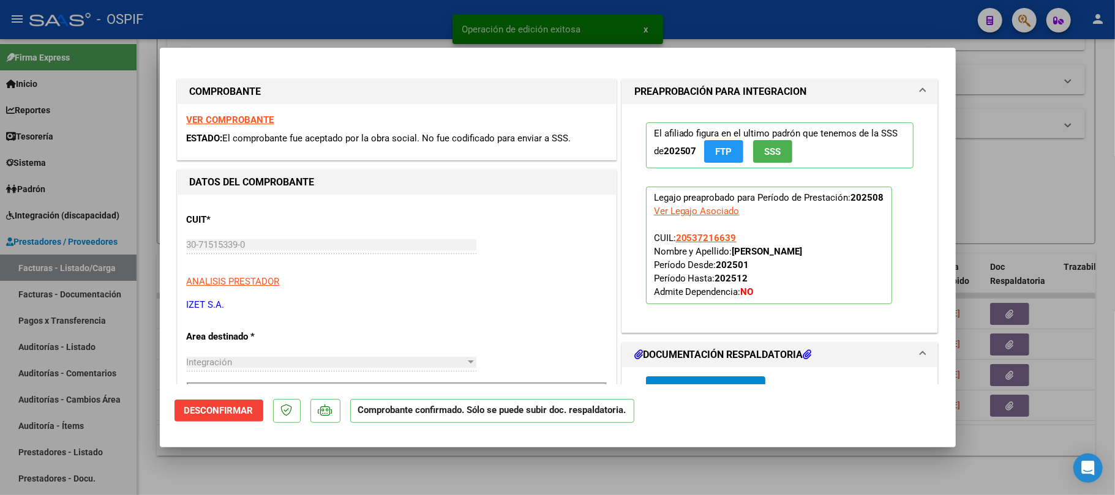
click at [464, 476] on div at bounding box center [557, 247] width 1115 height 495
type input "$ 0,00"
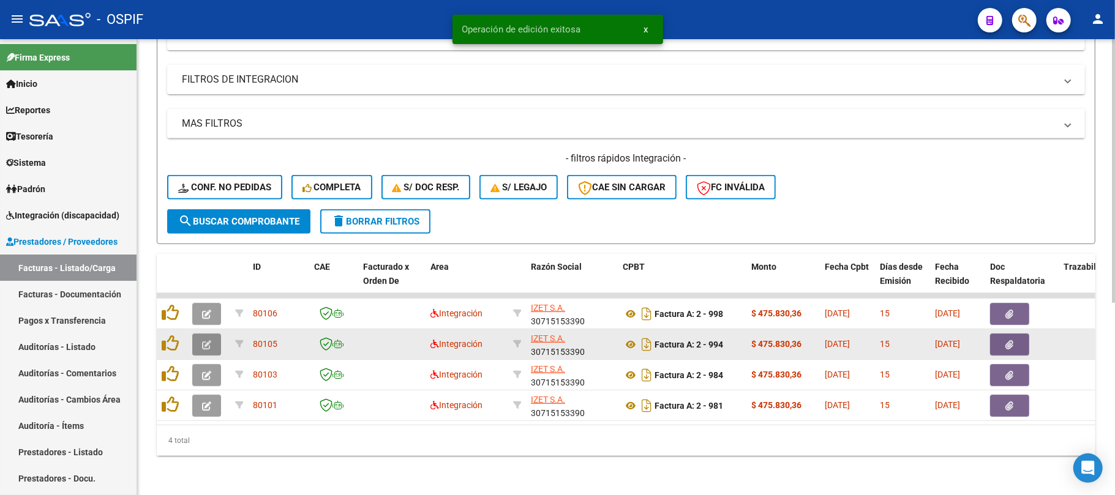
click at [204, 340] on icon "button" at bounding box center [206, 344] width 9 height 9
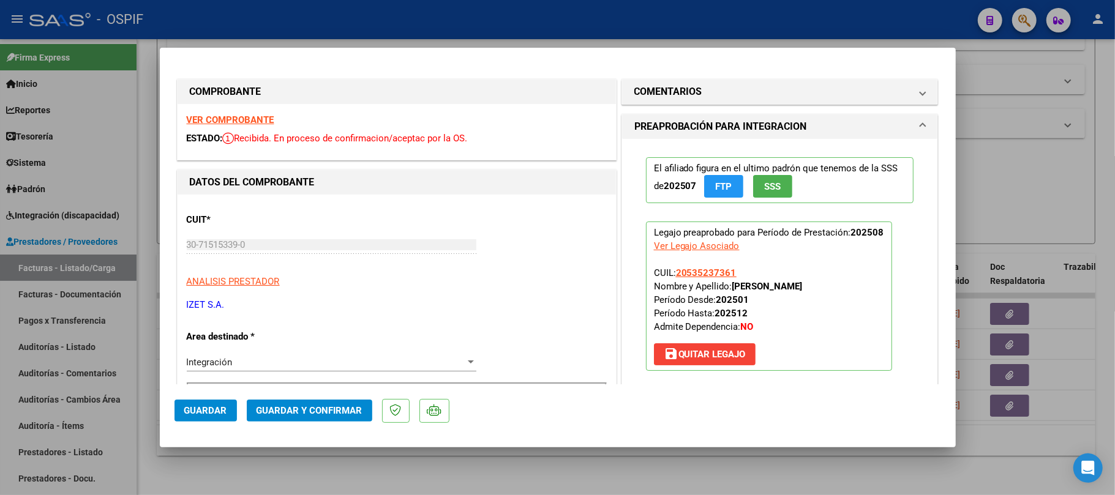
click at [342, 412] on span "Guardar y Confirmar" at bounding box center [309, 410] width 106 height 11
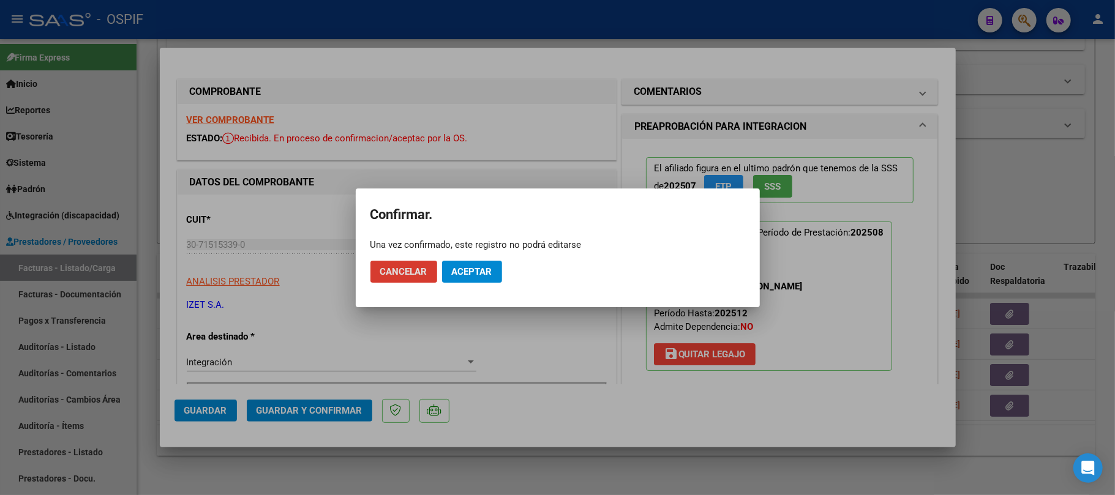
click at [469, 277] on button "Aceptar" at bounding box center [472, 272] width 60 height 22
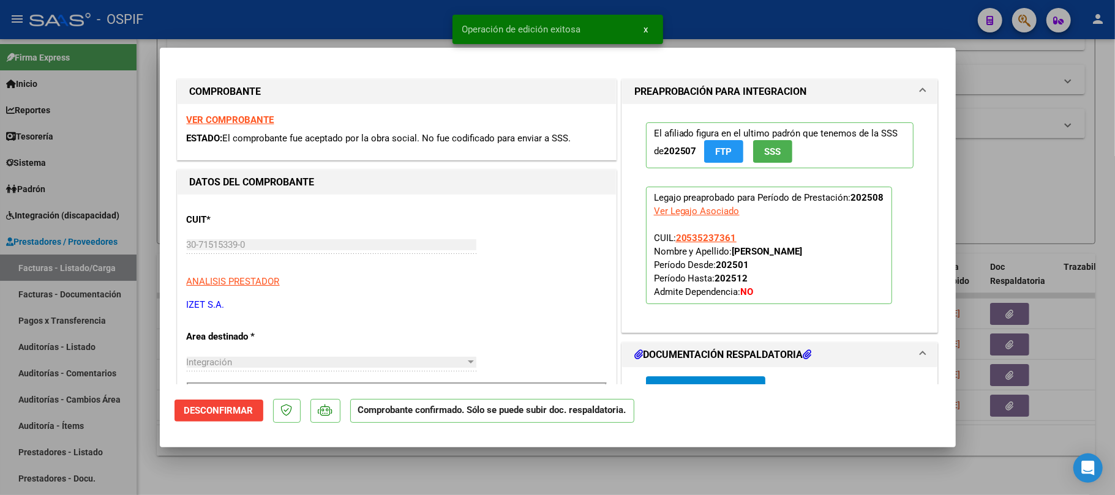
scroll to position [490, 0]
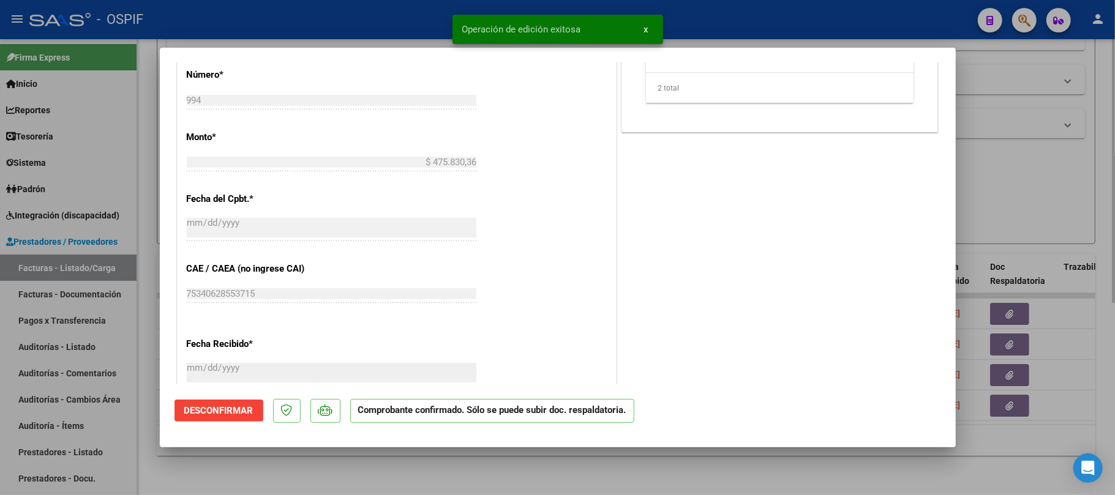
click at [670, 454] on div at bounding box center [557, 247] width 1115 height 495
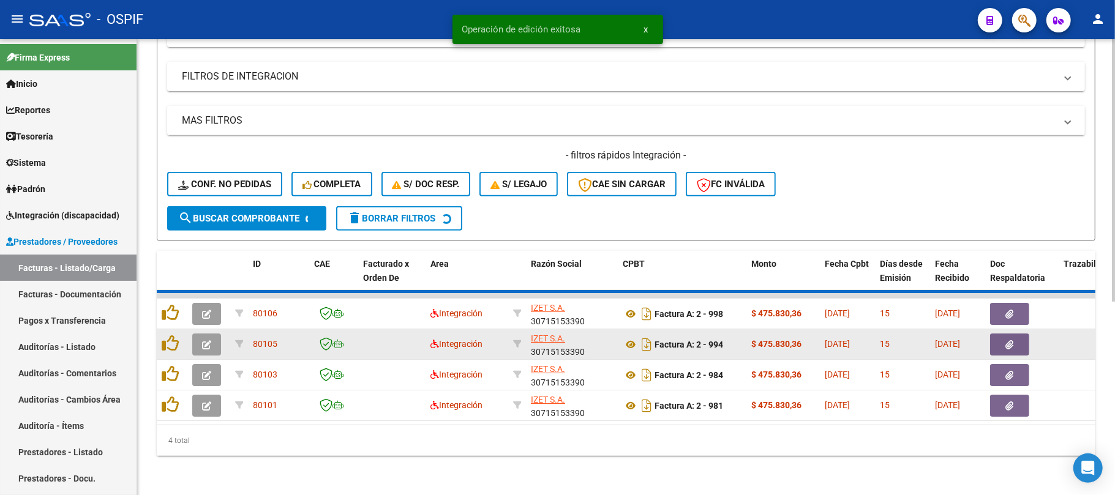
click at [209, 305] on datatable-header-cell at bounding box center [208, 278] width 43 height 54
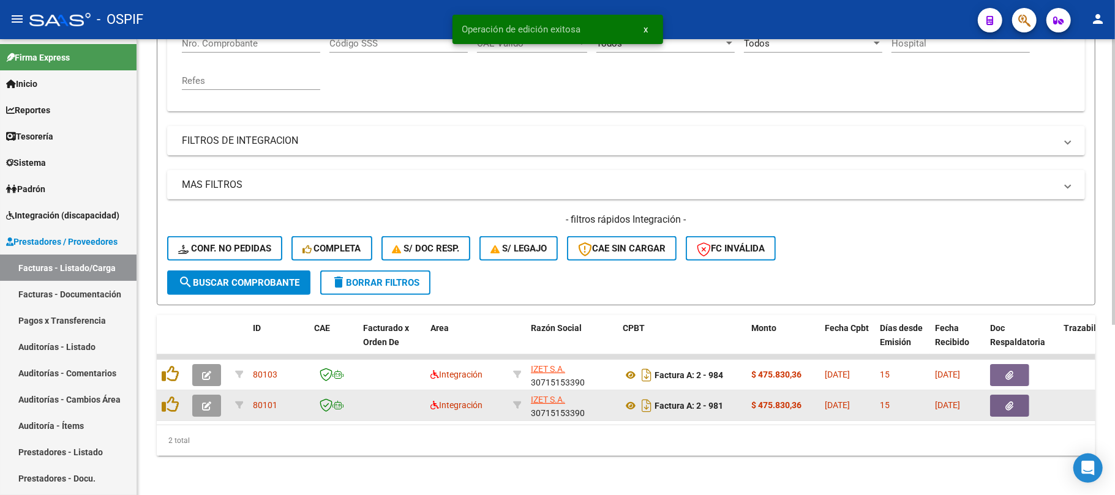
scroll to position [271, 0]
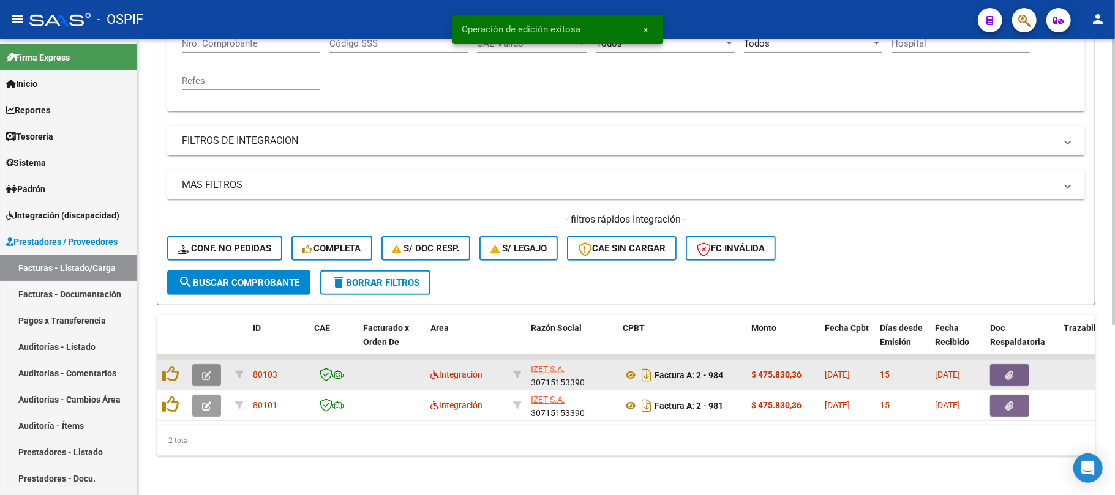
click at [209, 371] on icon "button" at bounding box center [206, 375] width 9 height 9
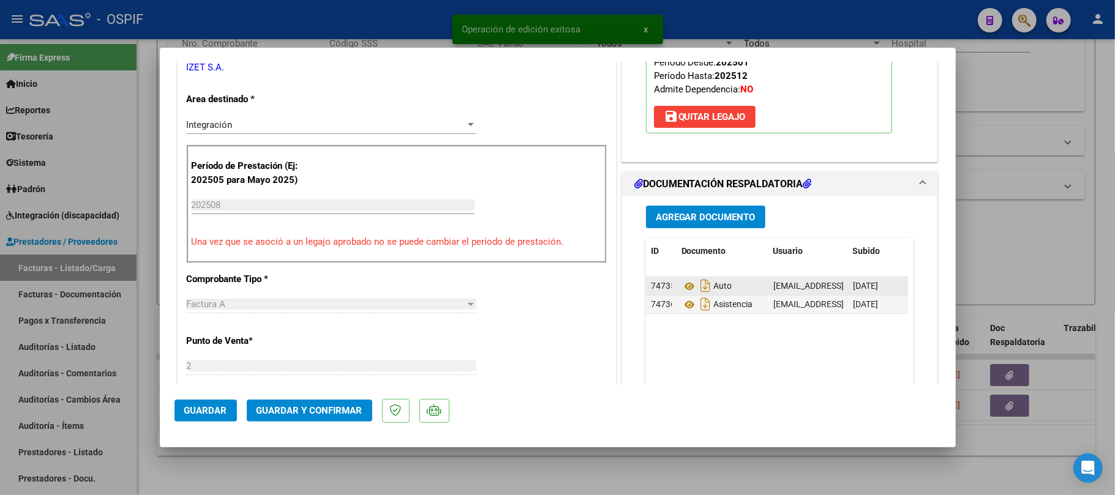
scroll to position [245, 0]
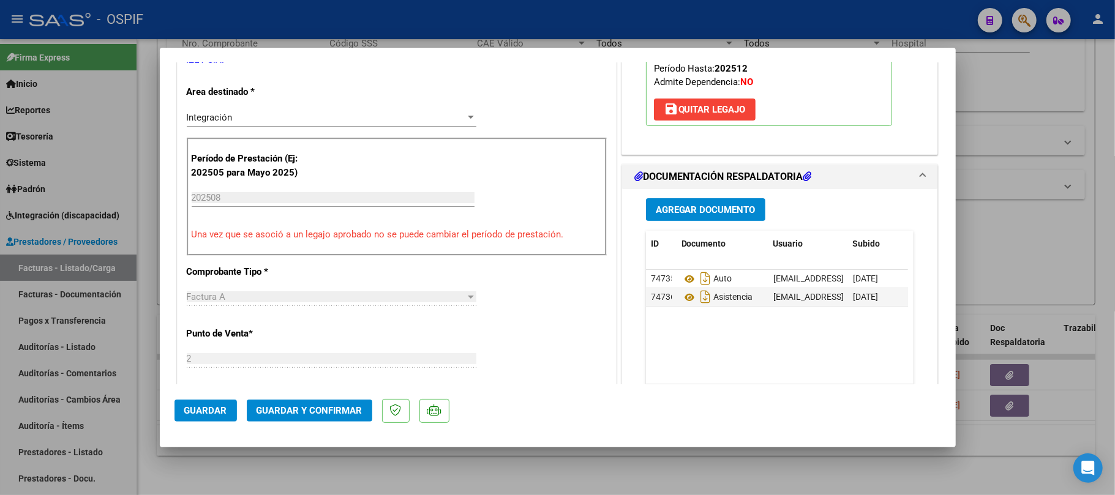
click at [326, 413] on span "Guardar y Confirmar" at bounding box center [309, 410] width 106 height 11
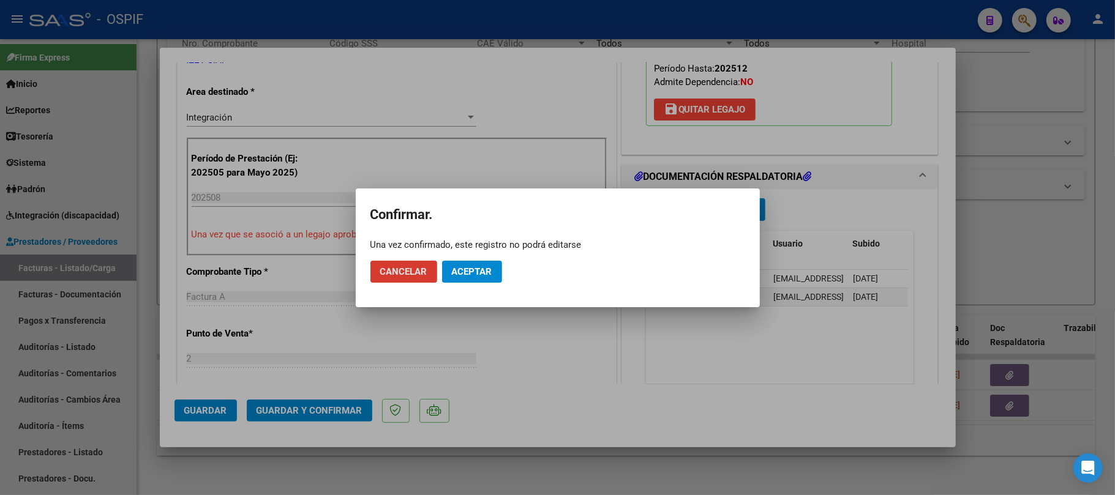
click at [485, 282] on button "Aceptar" at bounding box center [472, 272] width 60 height 22
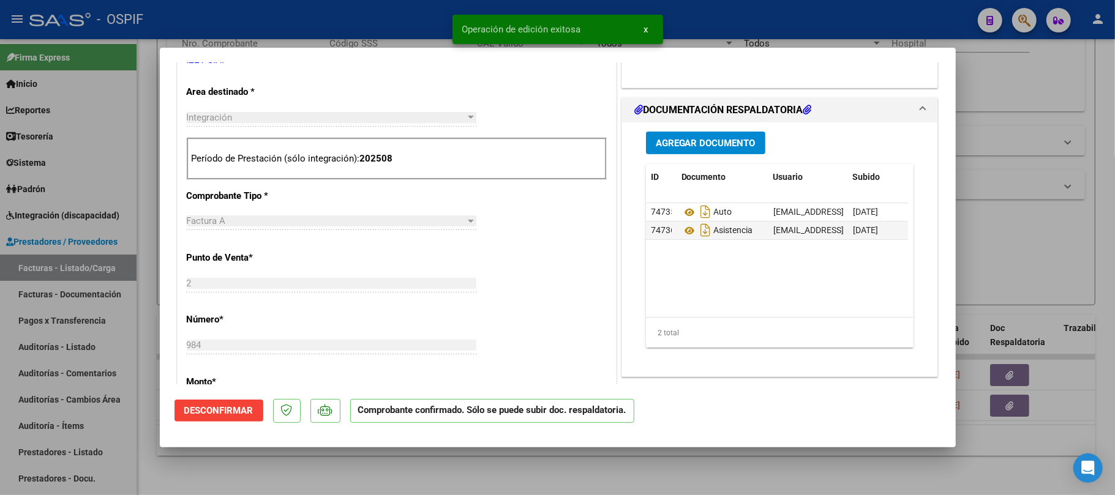
click at [576, 473] on div at bounding box center [557, 247] width 1115 height 495
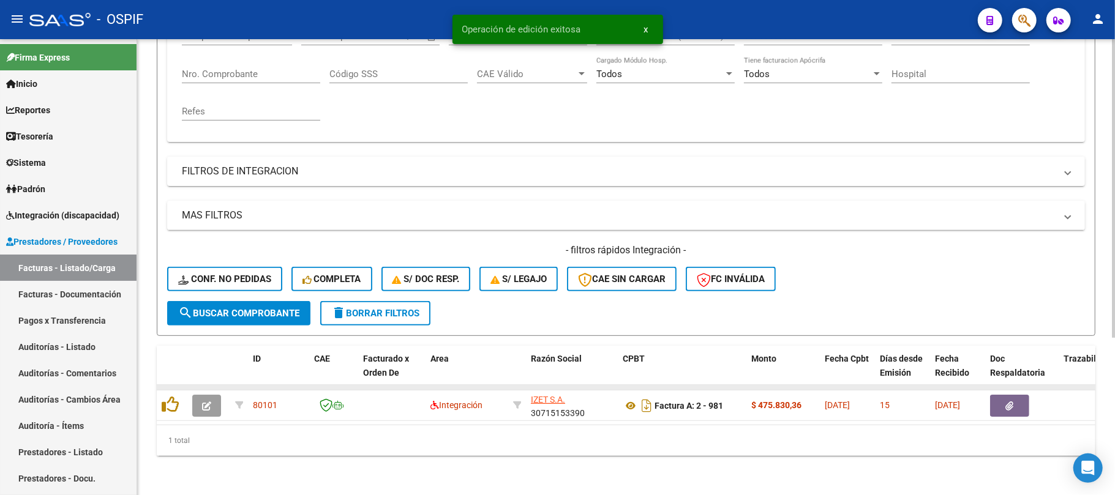
scroll to position [240, 0]
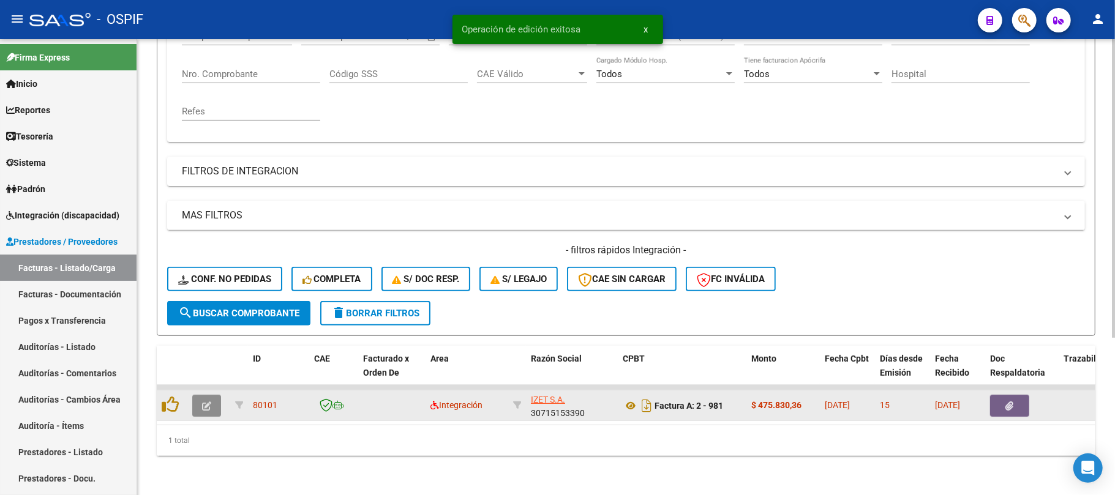
click at [203, 402] on icon "button" at bounding box center [206, 406] width 9 height 9
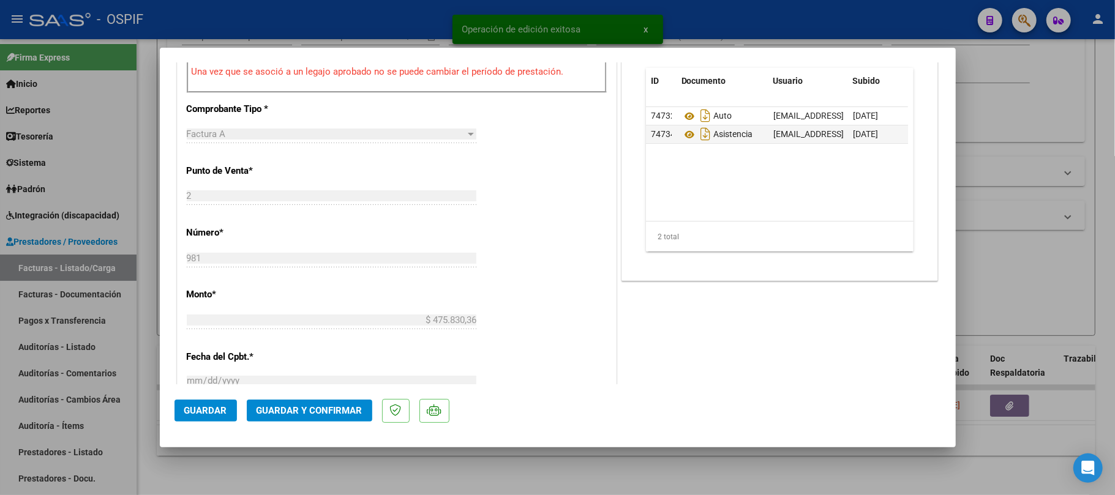
scroll to position [0, 0]
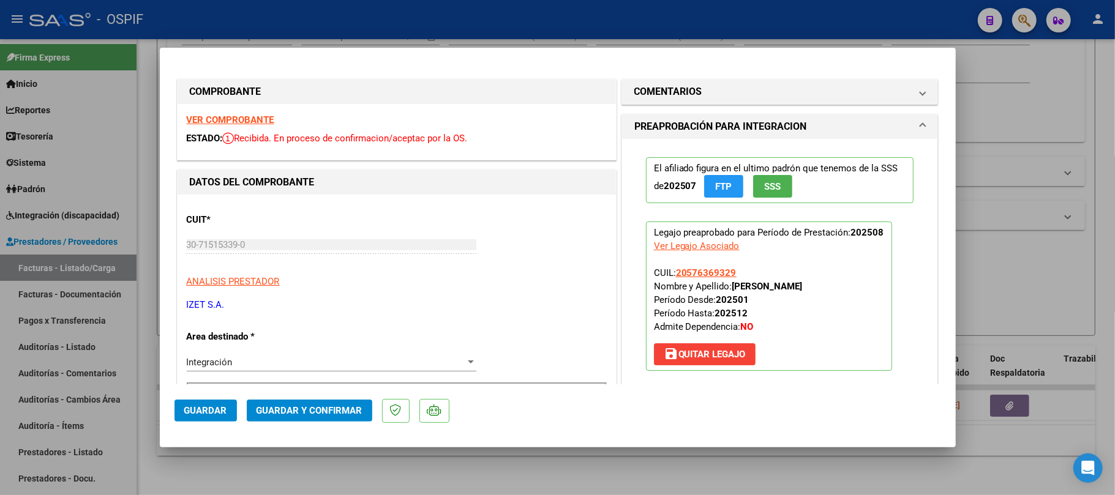
click at [322, 395] on mat-dialog-actions "Guardar Guardar y Confirmar" at bounding box center [557, 408] width 766 height 48
click at [317, 408] on span "Guardar y Confirmar" at bounding box center [309, 410] width 106 height 11
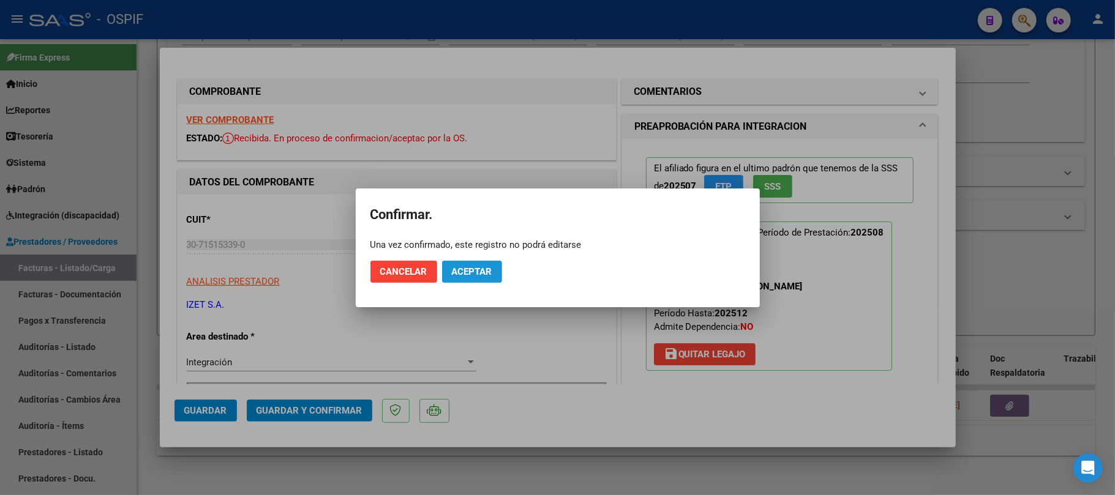
click at [463, 268] on span "Aceptar" at bounding box center [472, 271] width 40 height 11
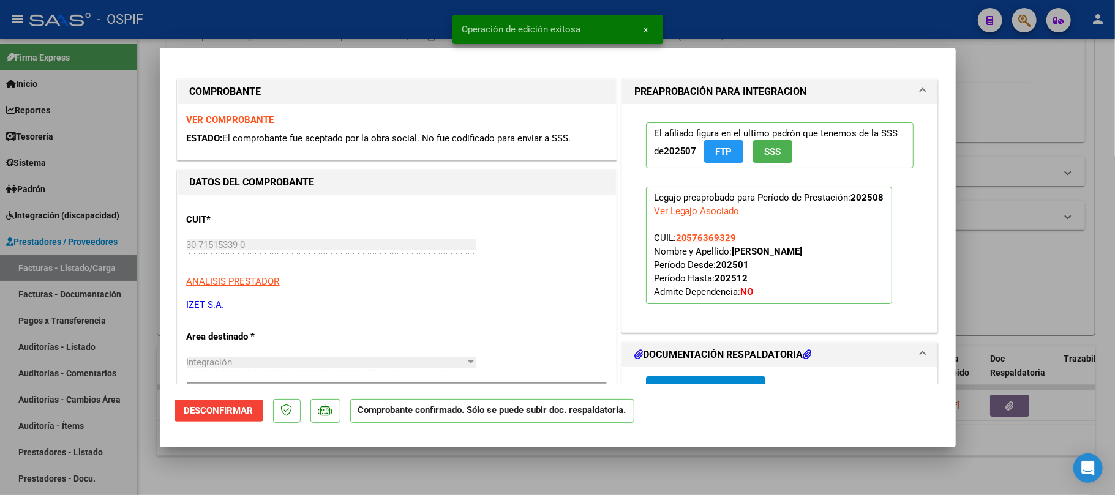
click at [417, 466] on div at bounding box center [557, 247] width 1115 height 495
type input "$ 0,00"
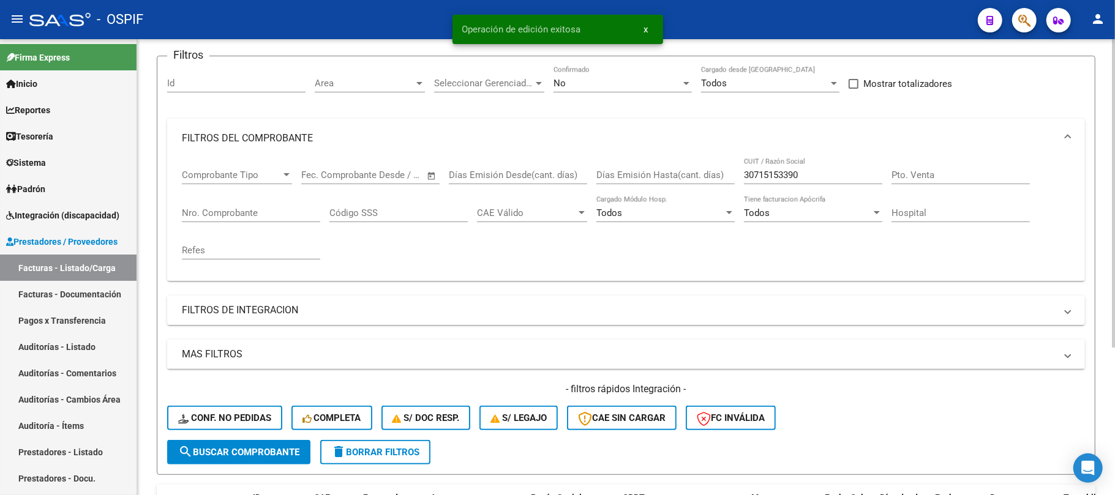
scroll to position [55, 0]
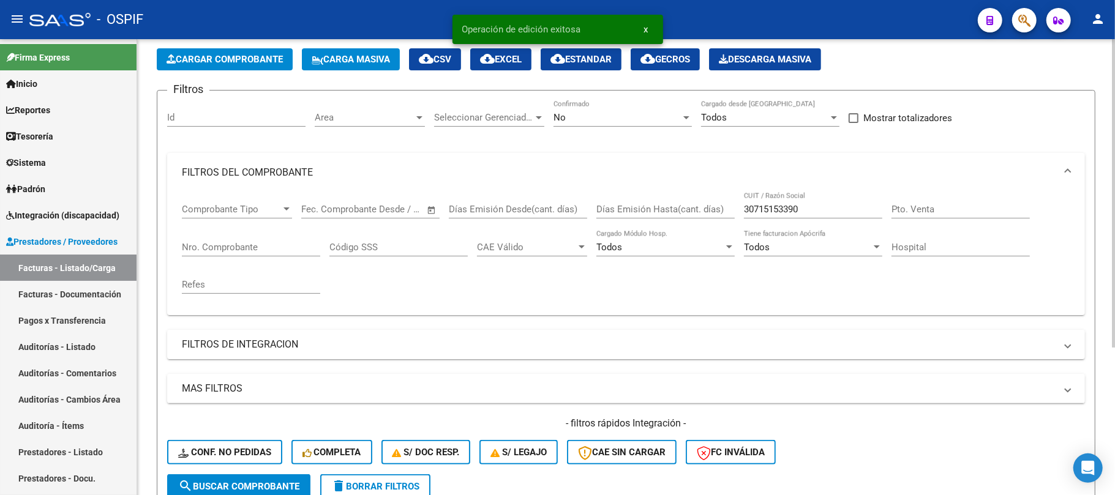
click at [823, 211] on input "30715153390" at bounding box center [813, 209] width 138 height 11
click at [821, 211] on input "30715153390" at bounding box center [813, 209] width 138 height 11
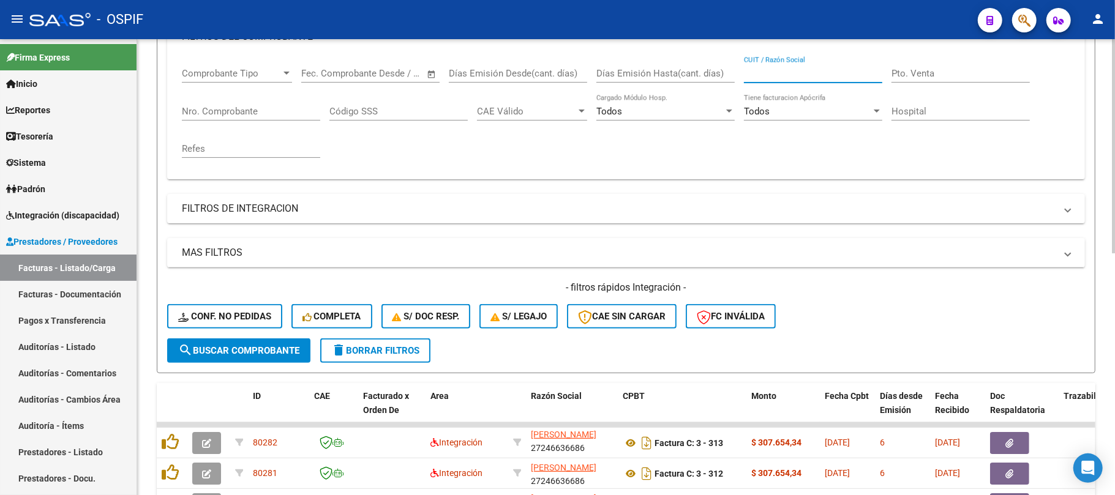
scroll to position [515, 0]
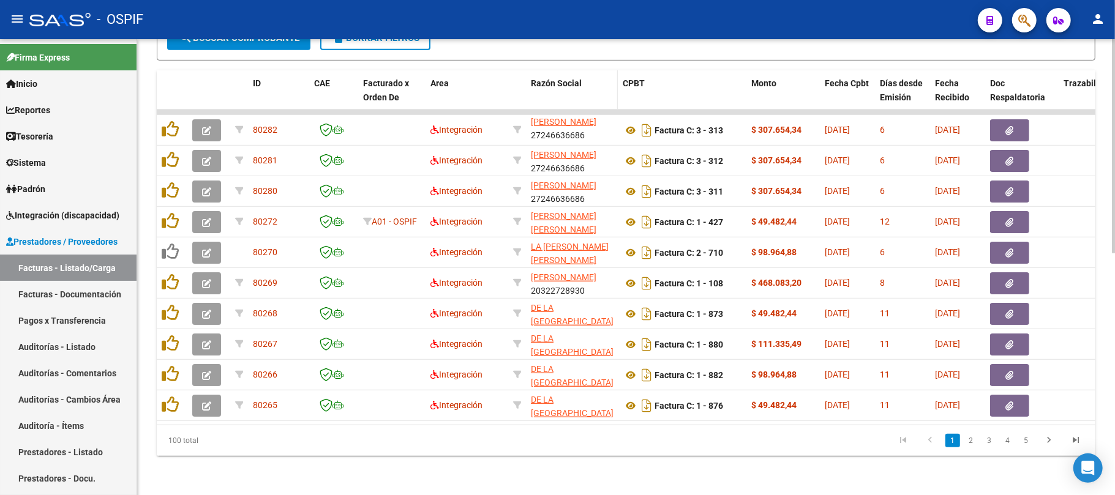
drag, startPoint x: 578, startPoint y: 114, endPoint x: 525, endPoint y: 76, distance: 64.9
click at [517, 72] on div "ID CAE Facturado x Orden De Area Razón Social CPBT Monto Fecha Cpbt Días desde …" at bounding box center [626, 263] width 938 height 386
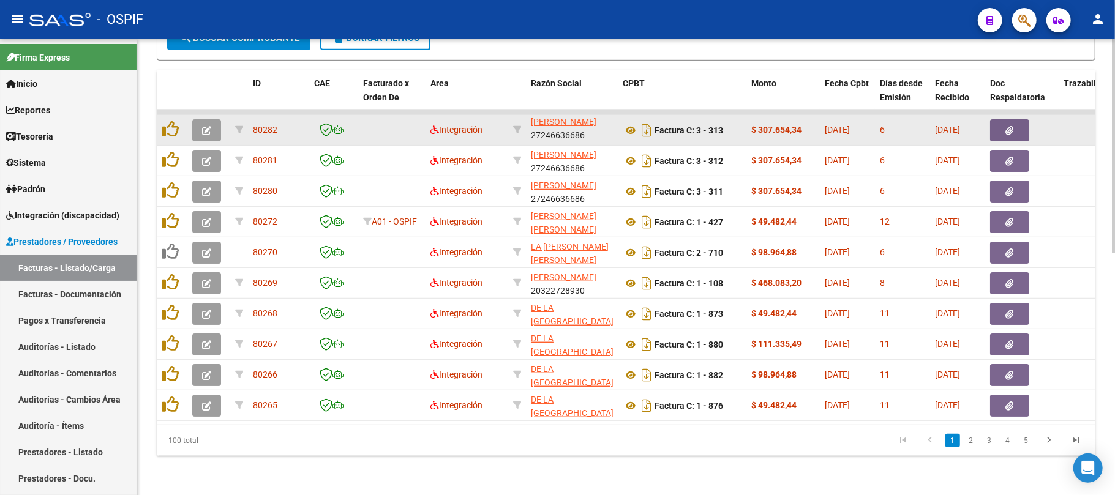
click at [582, 118] on div "GUADALUPE MARIA FERNANDA 27246636686" at bounding box center [572, 131] width 82 height 26
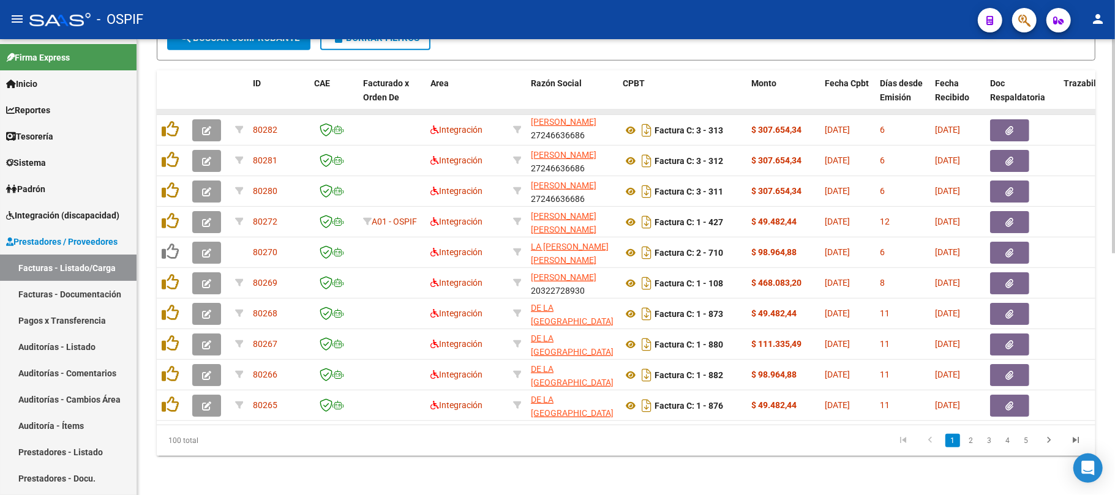
drag, startPoint x: 593, startPoint y: 124, endPoint x: 512, endPoint y: 98, distance: 84.8
click at [512, 110] on datatable-scroller "80282 Integración GUADALUPE MARIA FERNANDA 27246636686 Factura C: 3 - 313 $ 307…" at bounding box center [626, 266] width 938 height 312
click at [716, 483] on div "Video tutorial PRESTADORES -> Listado de CPBTs Emitidos por Prestadores / Prove…" at bounding box center [626, 15] width 978 height 960
click at [1009, 441] on link "4" at bounding box center [1007, 440] width 15 height 13
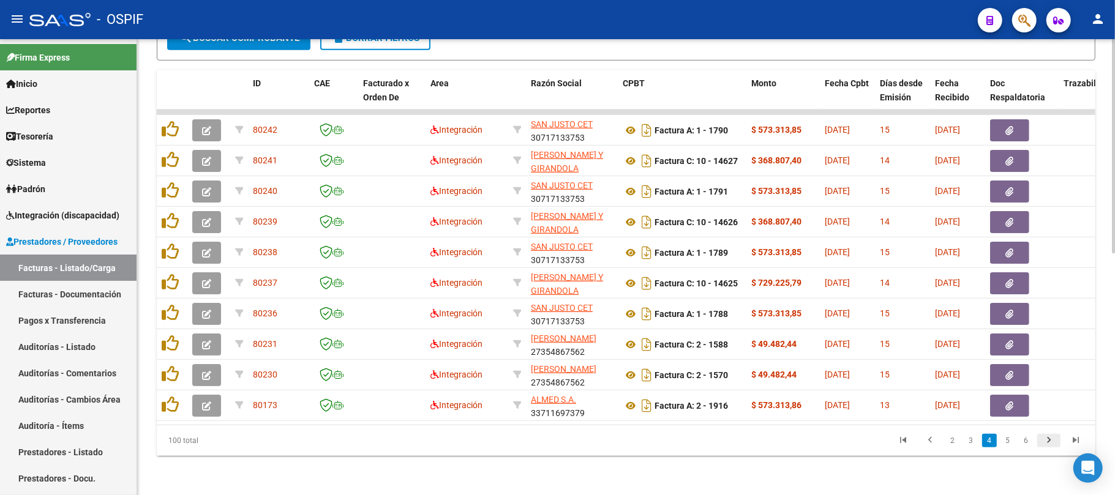
click at [1046, 444] on icon "go to next page" at bounding box center [1049, 442] width 16 height 15
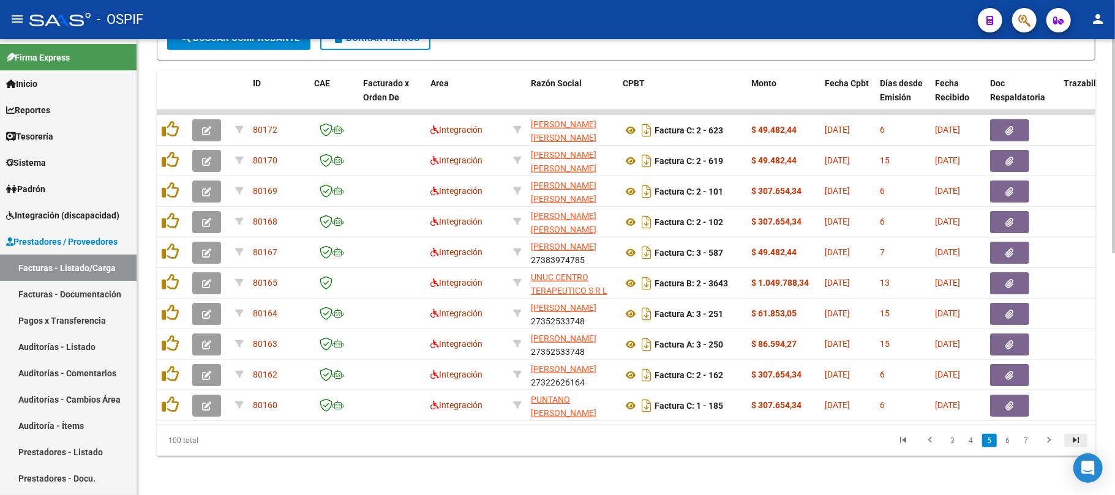
click at [1074, 436] on icon "go to last page" at bounding box center [1076, 442] width 16 height 15
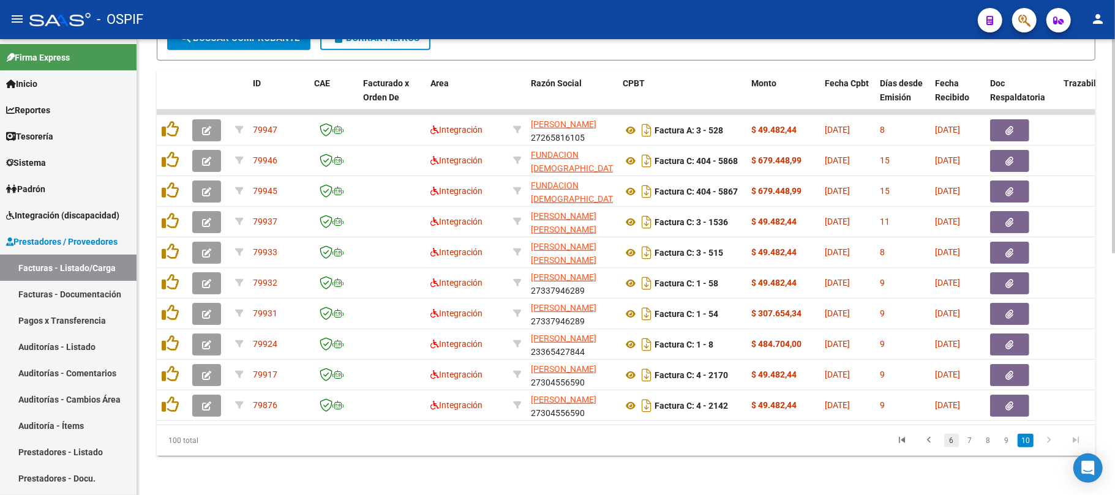
click at [949, 438] on link "6" at bounding box center [951, 440] width 15 height 13
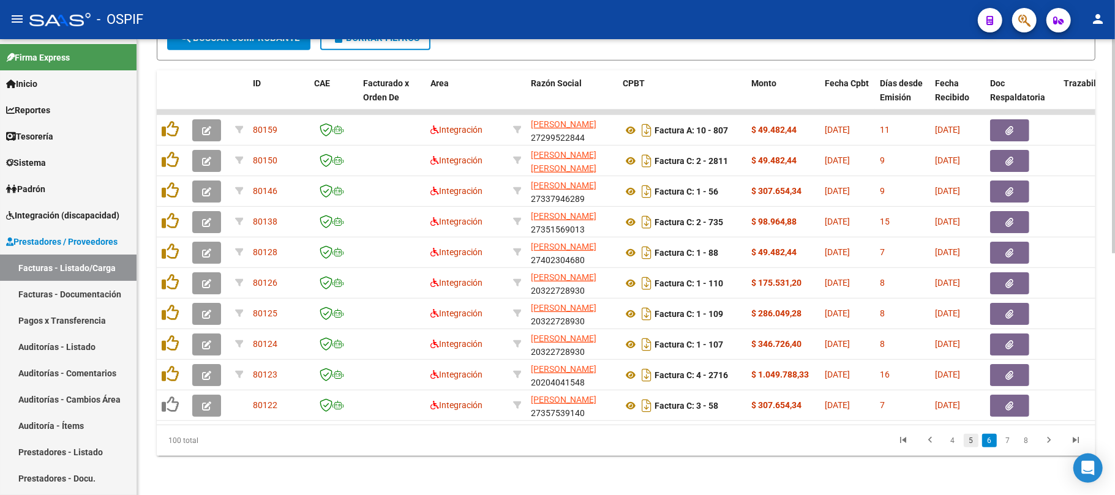
click at [971, 441] on link "5" at bounding box center [971, 440] width 15 height 13
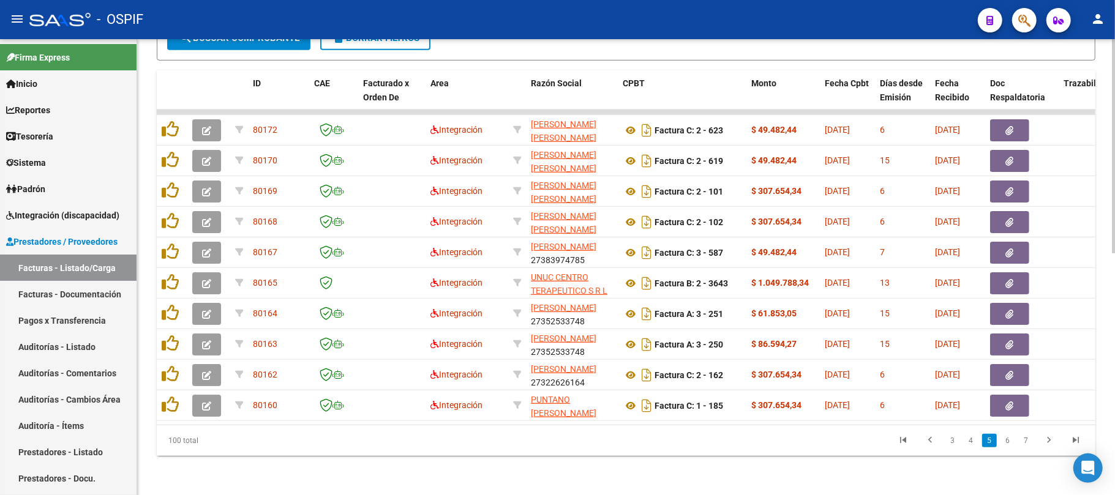
click at [971, 441] on link "4" at bounding box center [971, 440] width 15 height 13
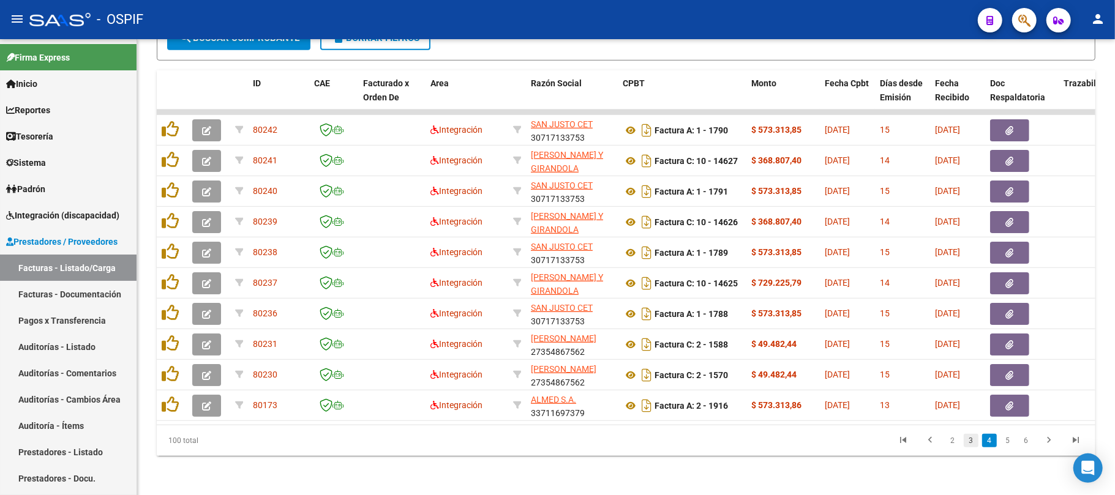
click at [972, 441] on link "3" at bounding box center [971, 440] width 15 height 13
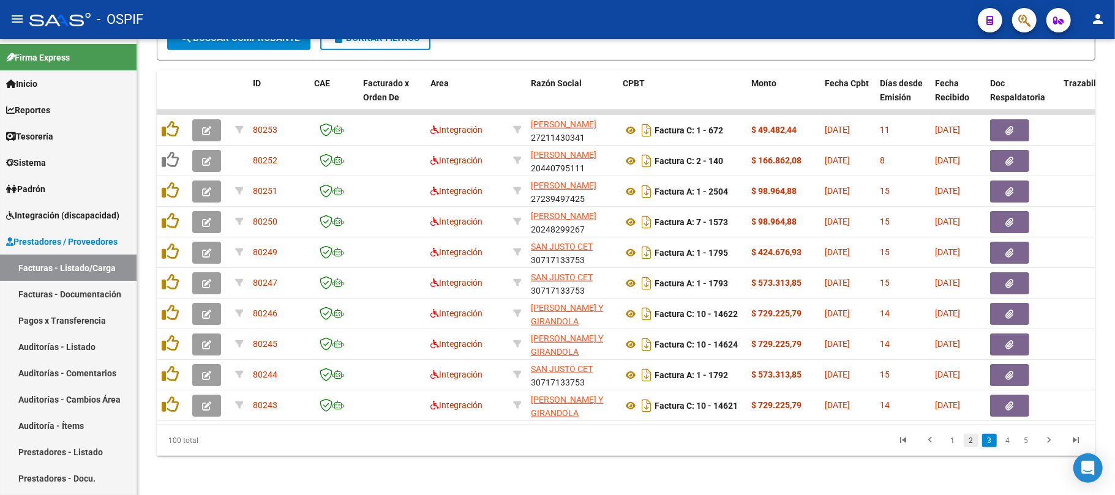
click at [971, 446] on link "2" at bounding box center [971, 440] width 15 height 13
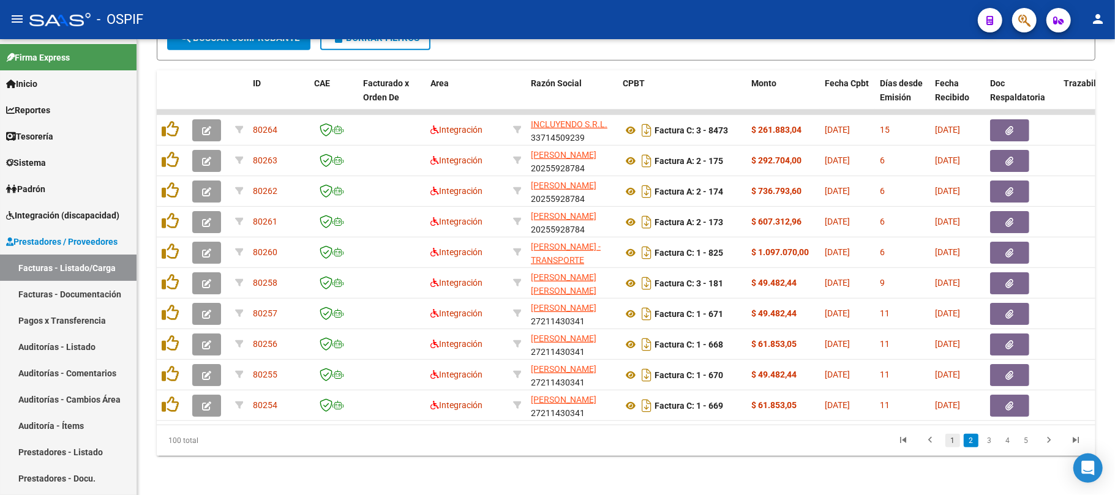
click at [951, 443] on link "1" at bounding box center [952, 440] width 15 height 13
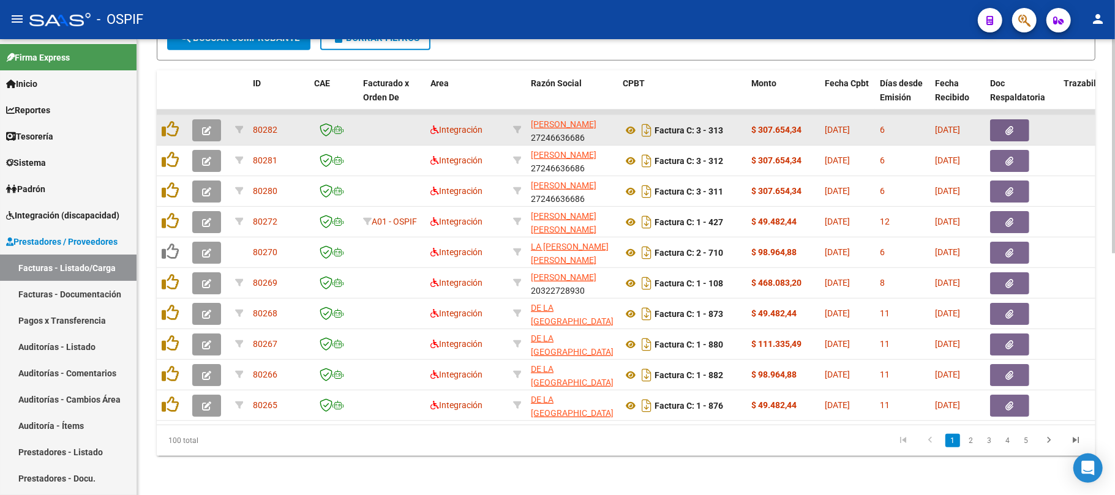
click at [206, 124] on button "button" at bounding box center [206, 130] width 29 height 22
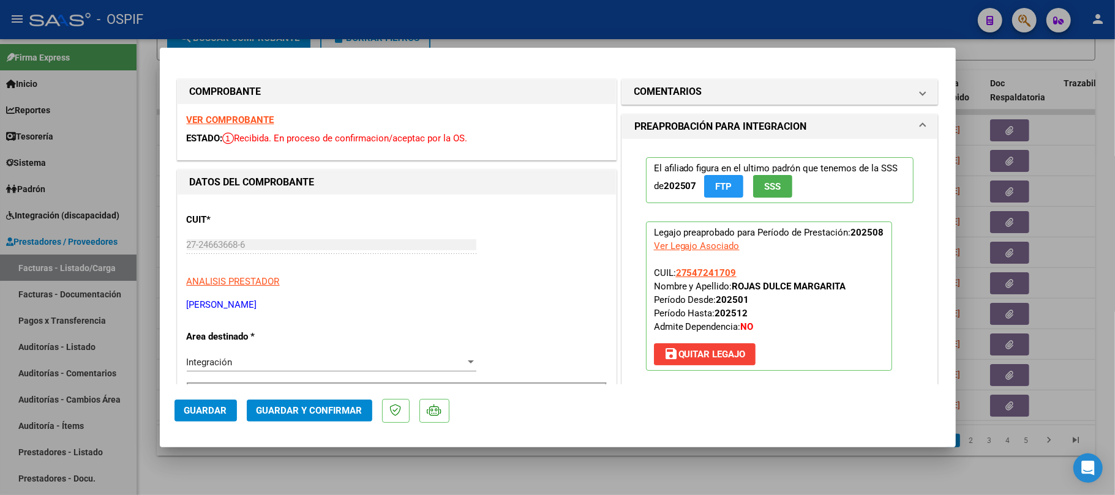
click at [291, 422] on mat-dialog-actions "Guardar Guardar y Confirmar" at bounding box center [557, 408] width 766 height 48
click at [294, 410] on span "Guardar y Confirmar" at bounding box center [309, 410] width 106 height 11
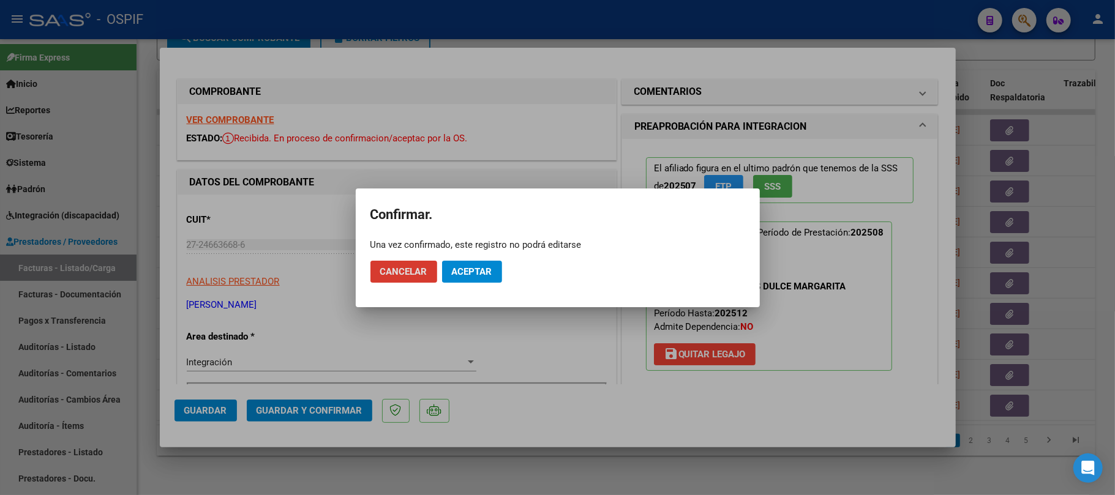
click at [444, 279] on button "Aceptar" at bounding box center [472, 272] width 60 height 22
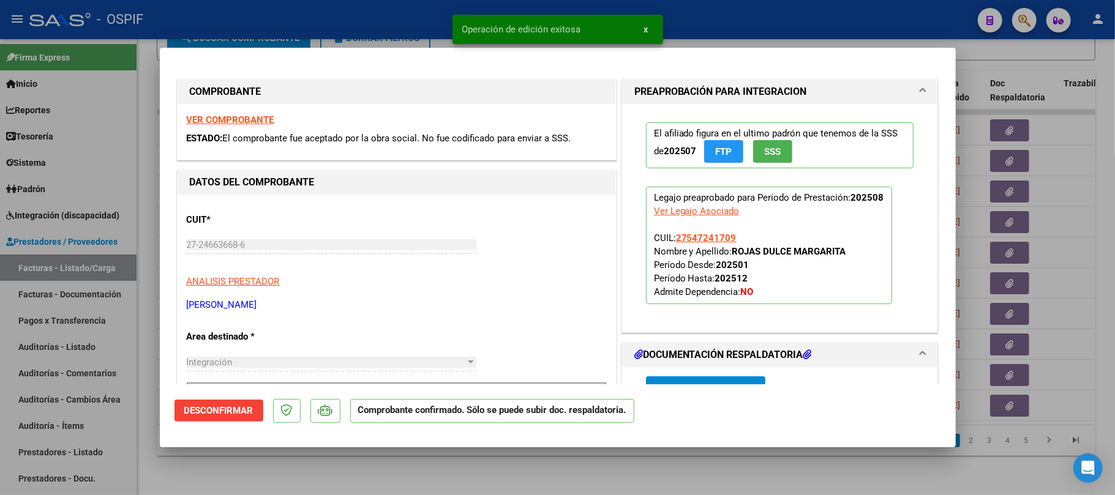
click at [463, 459] on div at bounding box center [557, 247] width 1115 height 495
type input "$ 0,00"
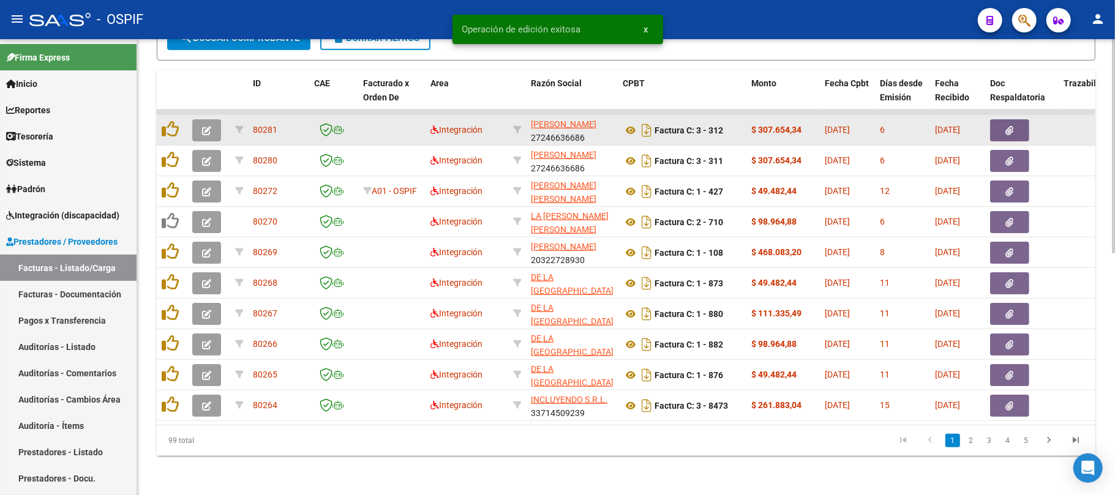
click at [199, 119] on button "button" at bounding box center [206, 130] width 29 height 22
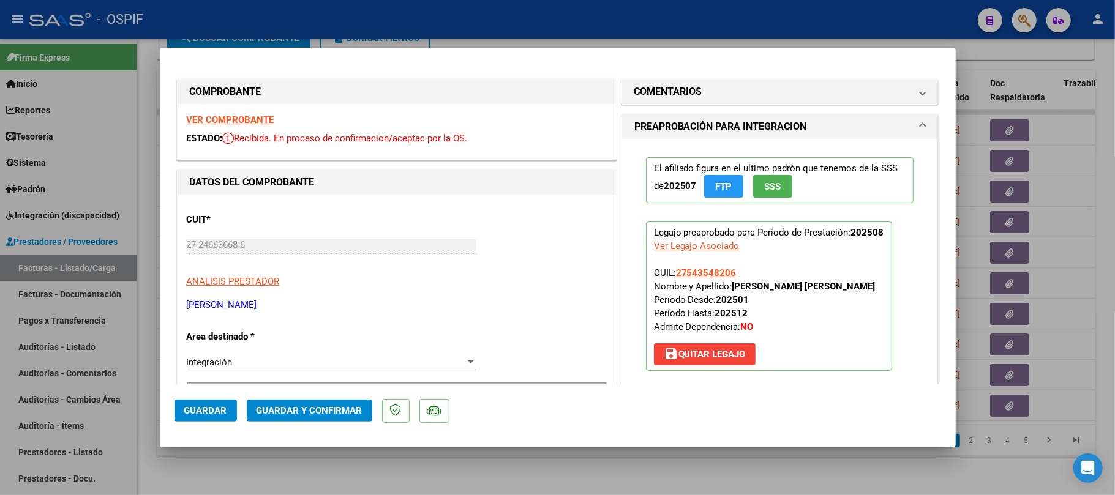
click at [282, 414] on span "Guardar y Confirmar" at bounding box center [309, 410] width 106 height 11
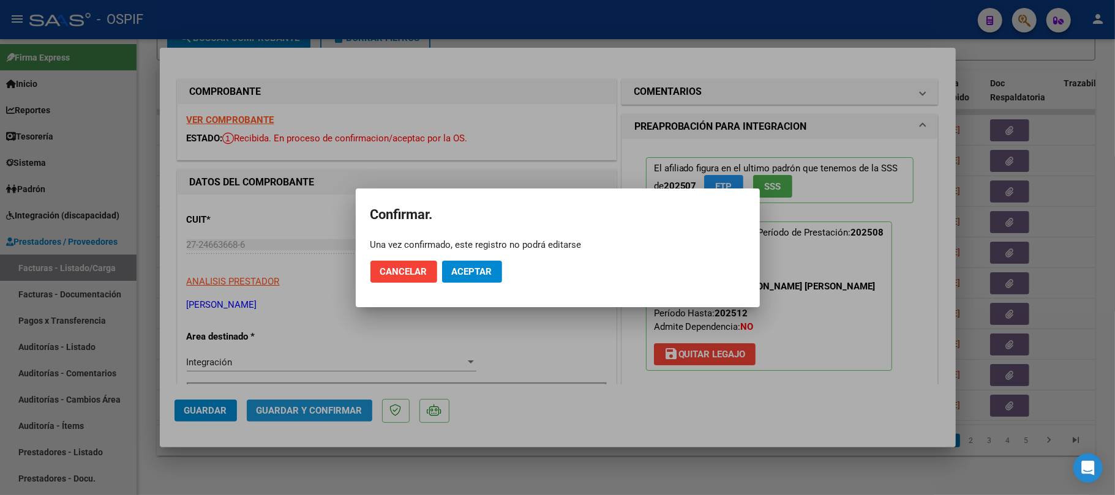
click at [475, 271] on span "Aceptar" at bounding box center [472, 271] width 40 height 11
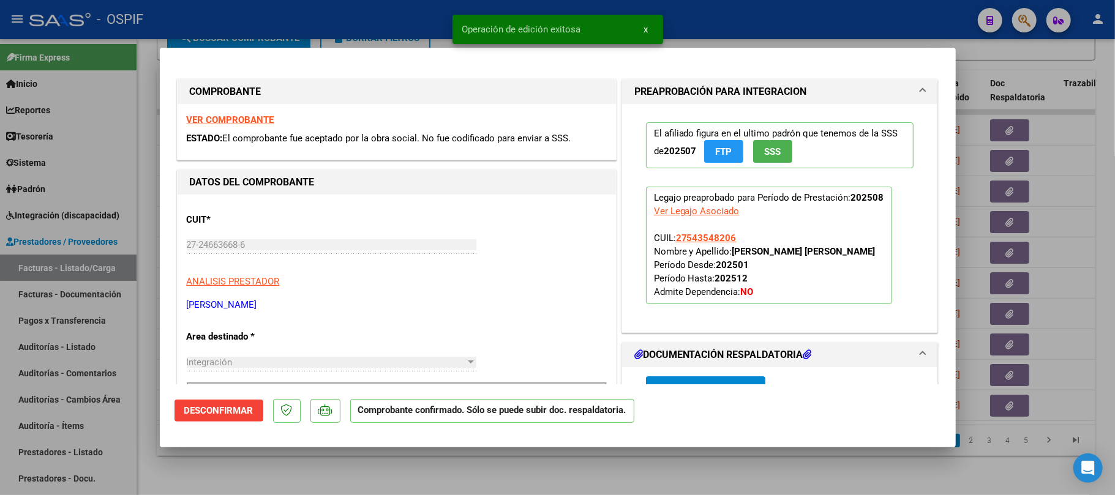
click at [588, 471] on div at bounding box center [557, 247] width 1115 height 495
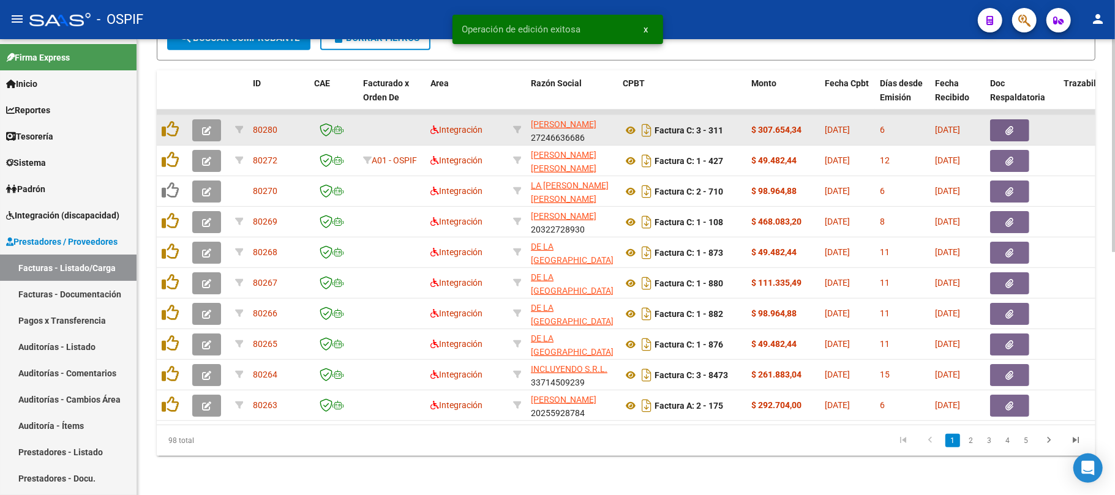
click at [202, 126] on icon "button" at bounding box center [206, 130] width 9 height 9
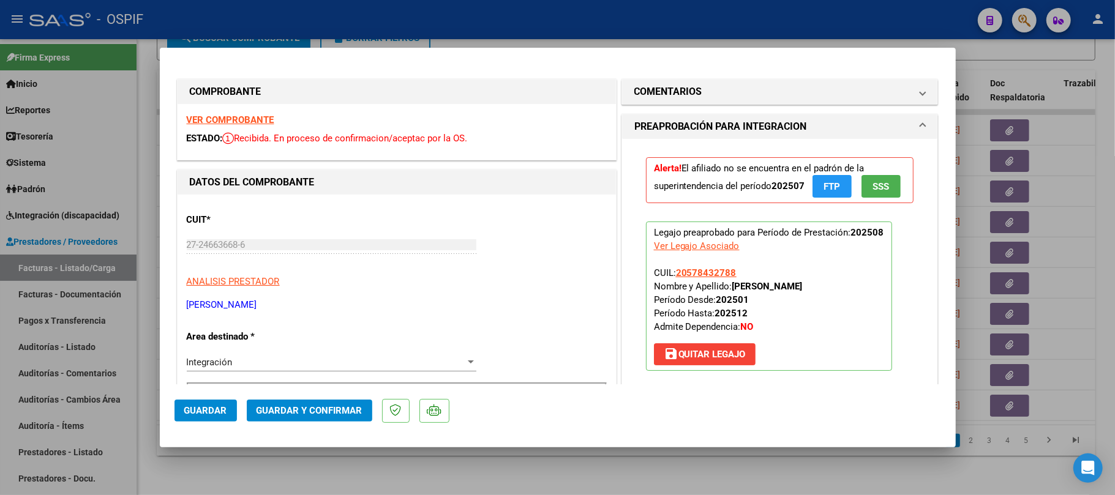
click at [304, 413] on span "Guardar y Confirmar" at bounding box center [309, 410] width 106 height 11
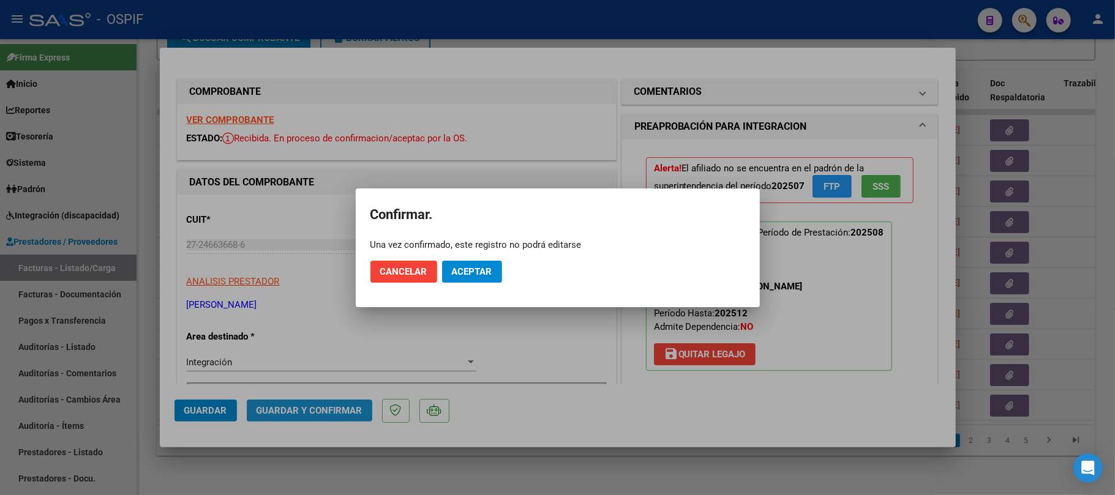
click at [469, 285] on mat-dialog-actions "Cancelar Aceptar" at bounding box center [557, 272] width 375 height 42
click at [476, 277] on button "Aceptar" at bounding box center [472, 272] width 60 height 22
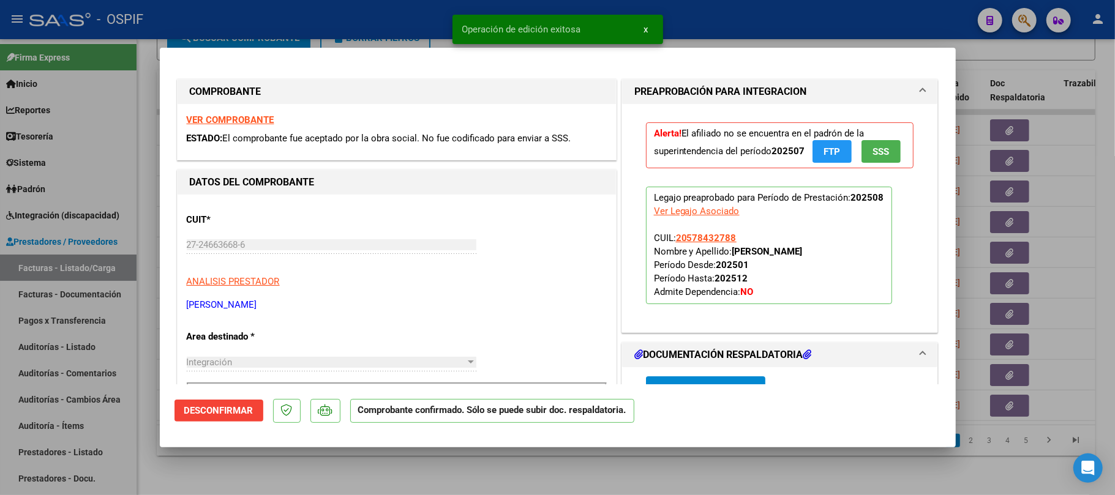
click at [634, 446] on mat-dialog-container "COMPROBANTE VER COMPROBANTE ESTADO: El comprobante fue aceptado por la obra soc…" at bounding box center [558, 247] width 796 height 399
click at [617, 458] on div at bounding box center [557, 247] width 1115 height 495
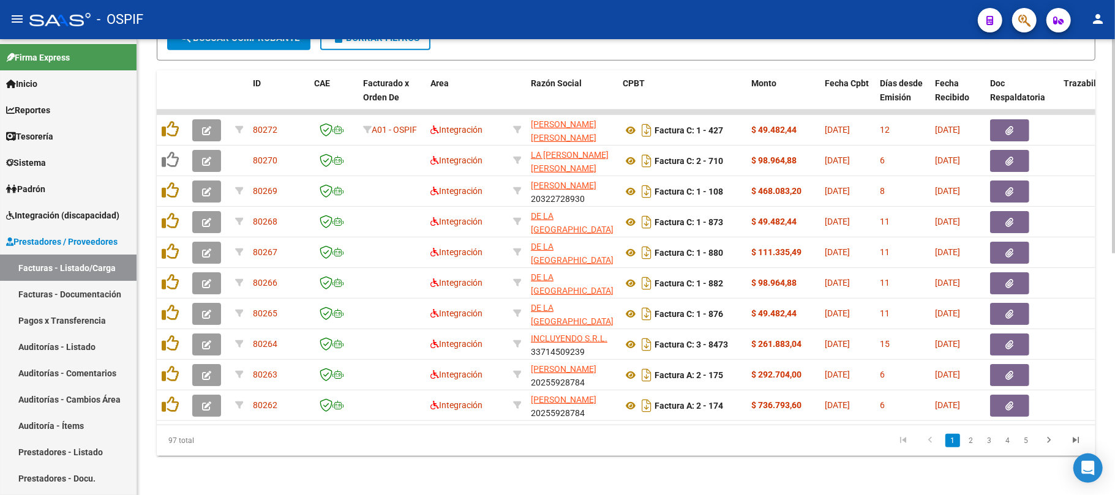
click at [487, 452] on div "97 total 1 2 3 4 5" at bounding box center [626, 440] width 938 height 31
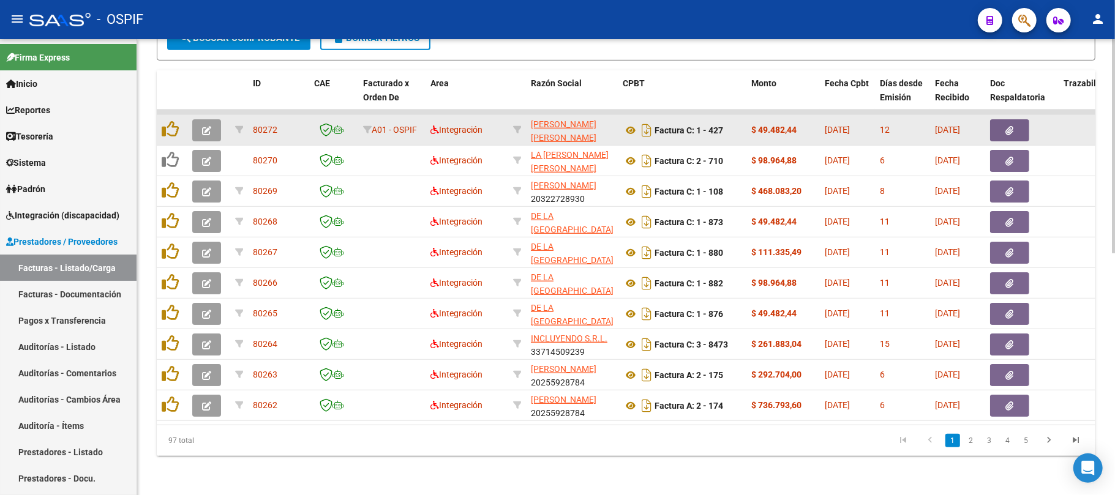
click at [211, 126] on icon "button" at bounding box center [206, 130] width 9 height 9
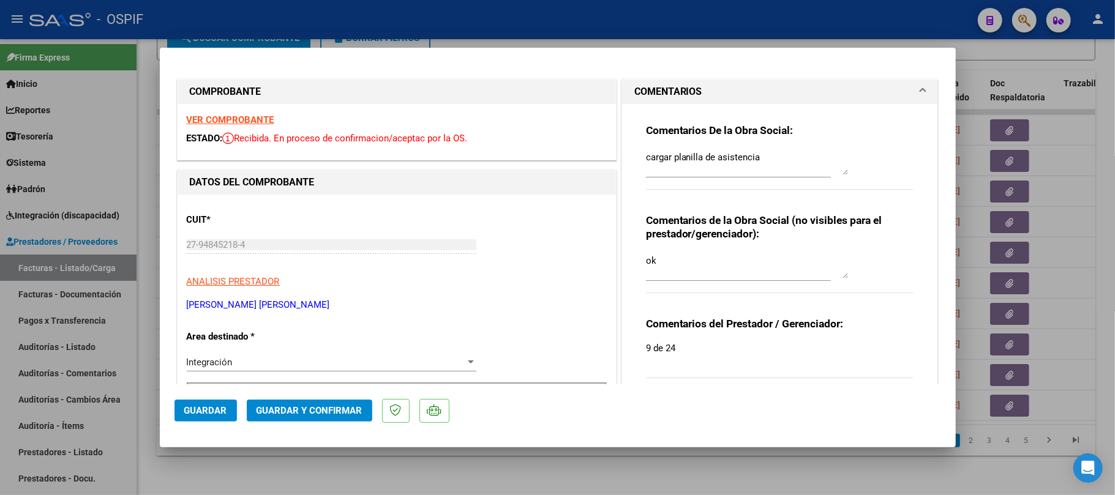
click at [542, 488] on div at bounding box center [557, 247] width 1115 height 495
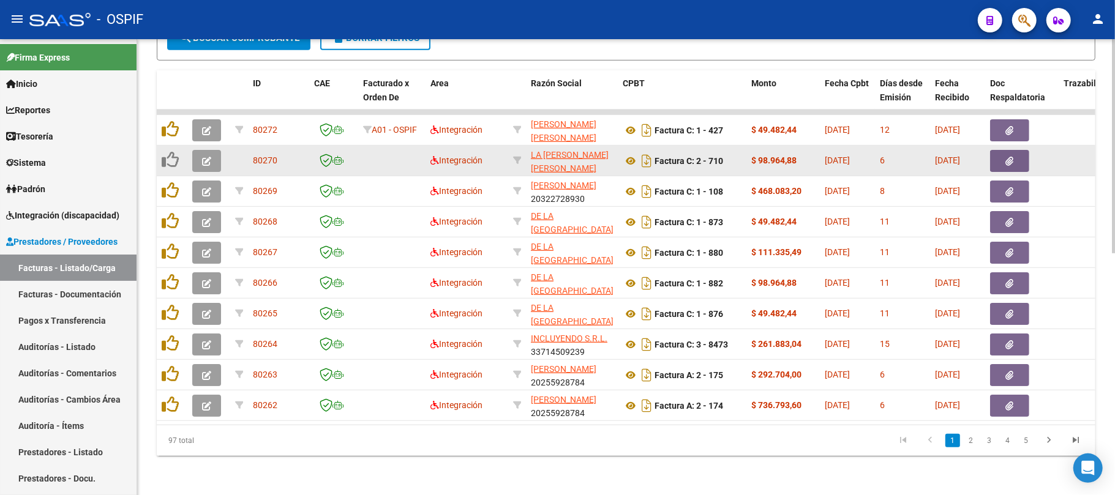
click at [206, 157] on icon "button" at bounding box center [206, 161] width 9 height 9
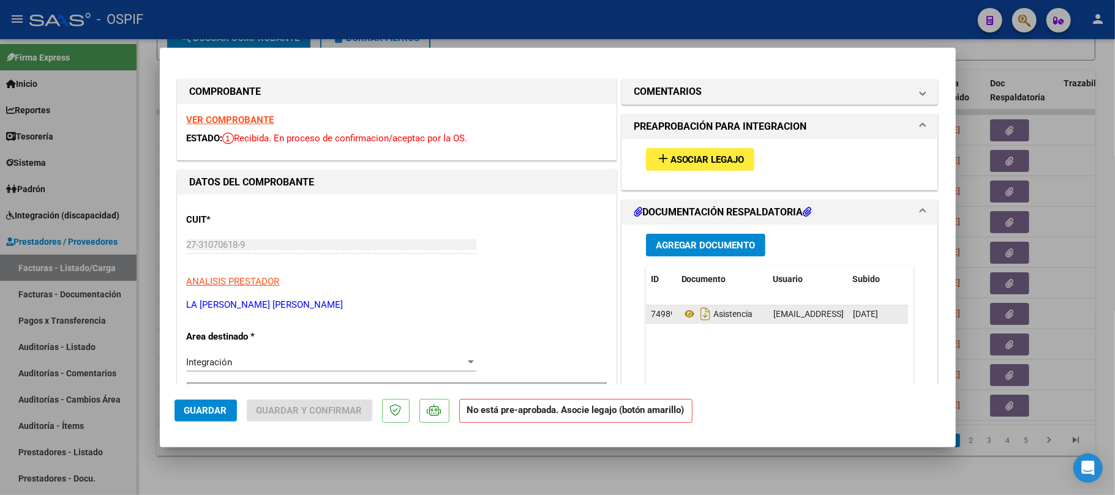
drag, startPoint x: 226, startPoint y: 124, endPoint x: 664, endPoint y: 309, distance: 474.8
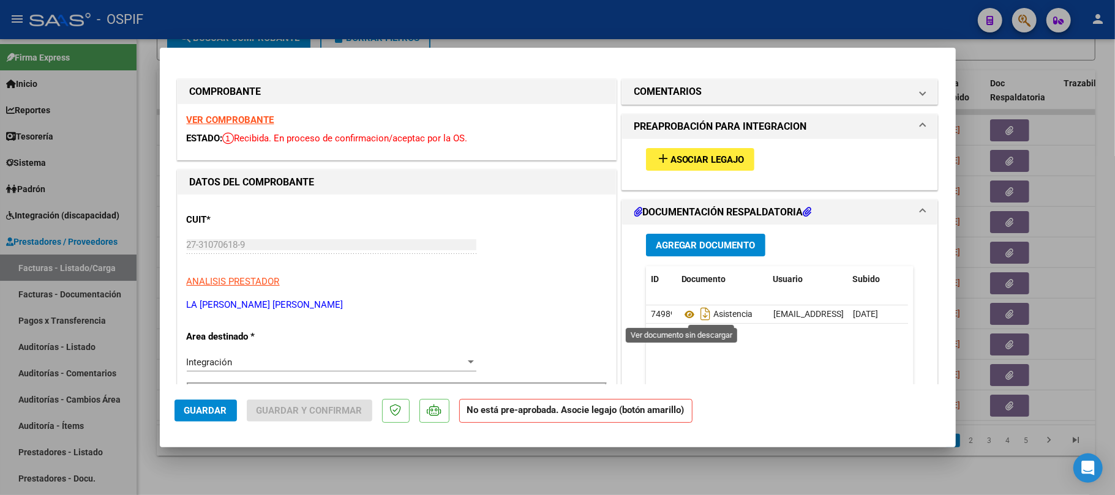
click at [720, 146] on div "add Asociar Legajo" at bounding box center [780, 159] width 286 height 41
click at [720, 149] on button "add Asociar Legajo" at bounding box center [700, 159] width 108 height 23
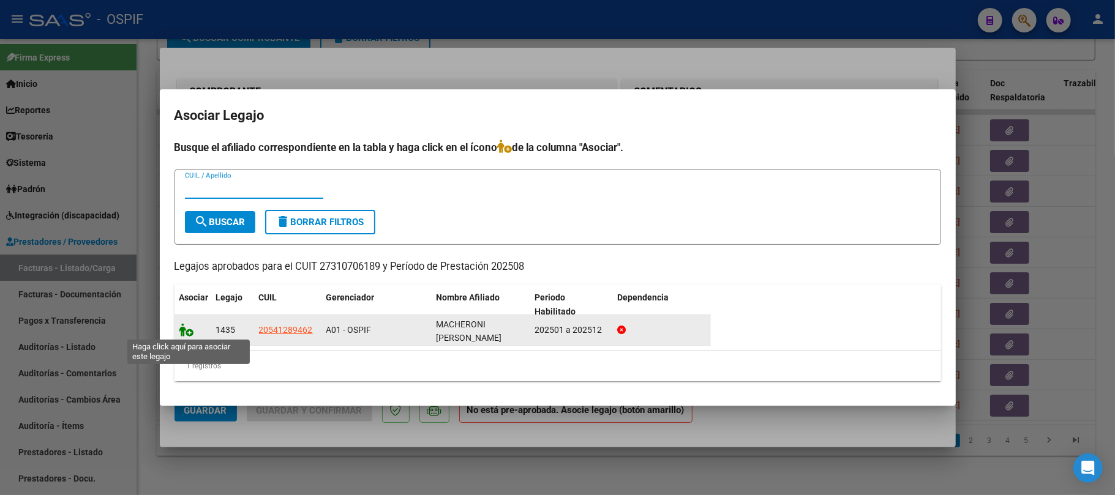
click at [189, 328] on icon at bounding box center [186, 329] width 15 height 13
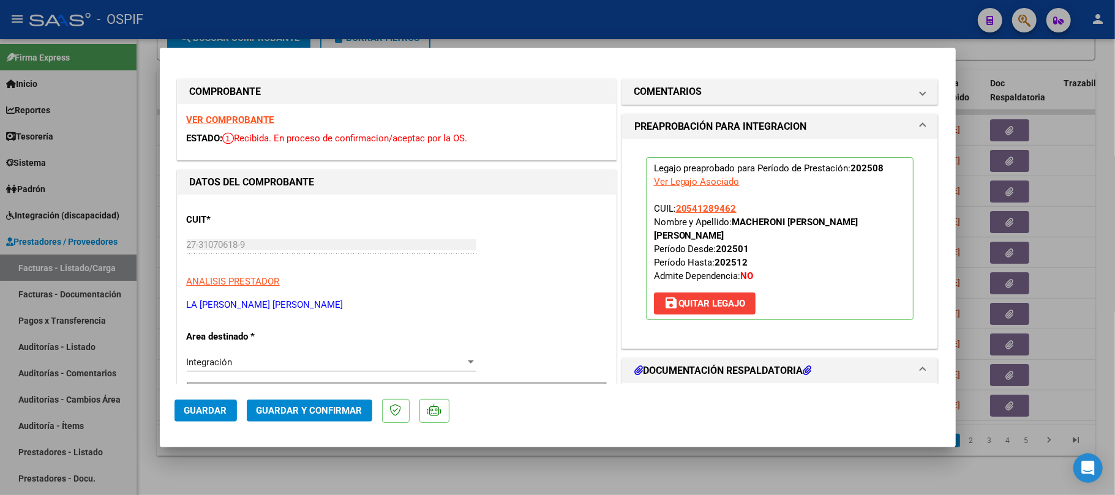
click at [328, 416] on span "Guardar y Confirmar" at bounding box center [309, 410] width 106 height 11
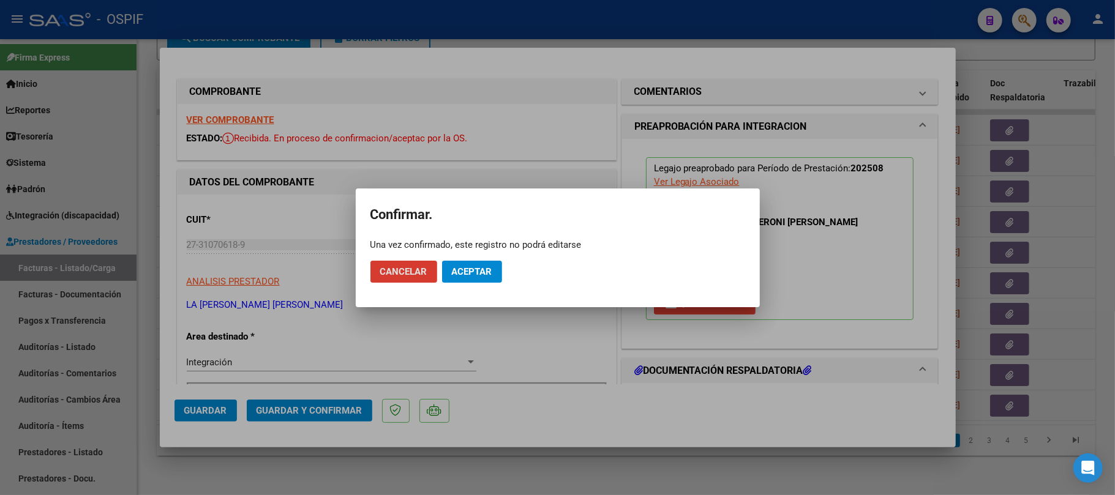
click at [466, 275] on span "Aceptar" at bounding box center [472, 271] width 40 height 11
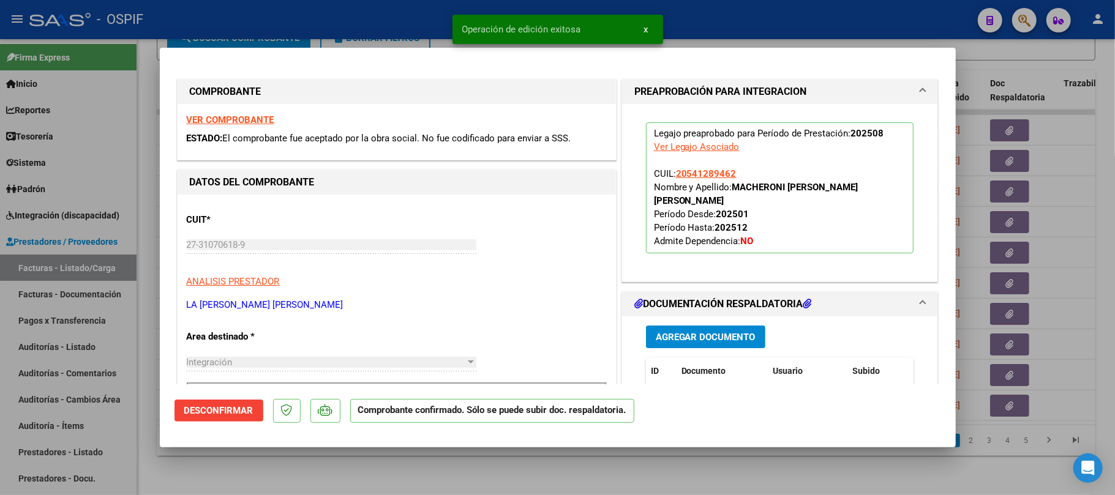
click at [528, 458] on div at bounding box center [557, 247] width 1115 height 495
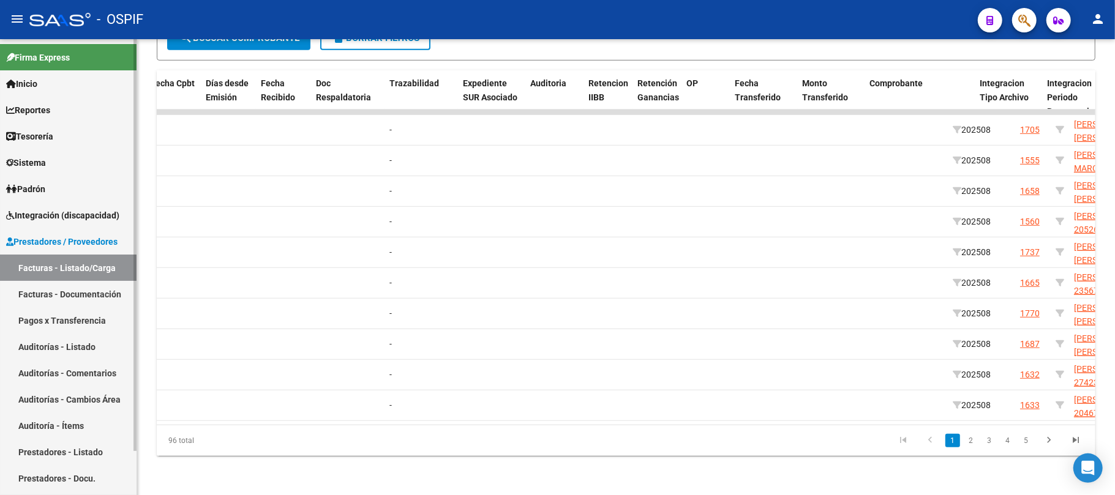
scroll to position [0, 674]
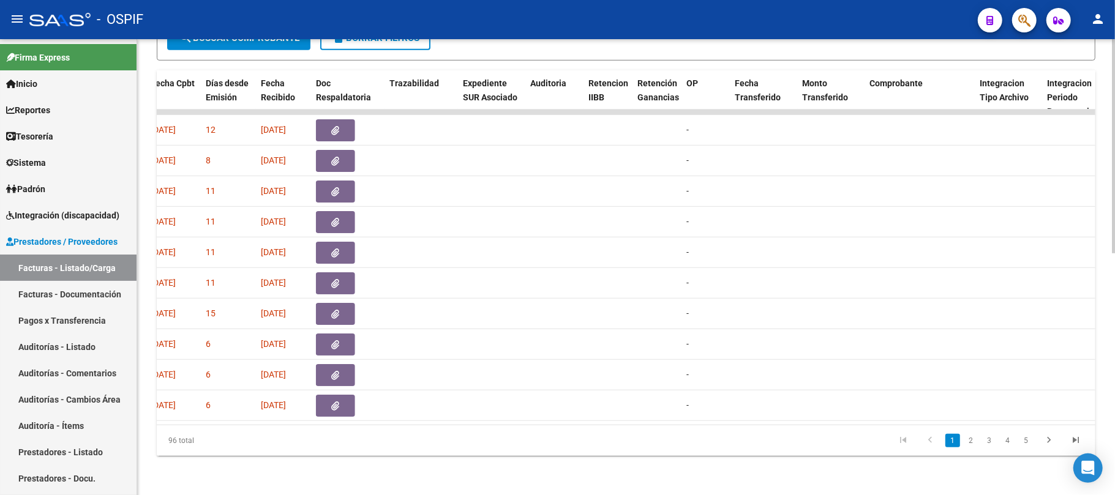
drag, startPoint x: 458, startPoint y: 413, endPoint x: 470, endPoint y: 414, distance: 12.4
click at [470, 414] on datatable-body "80272 A01 - OSPIF Integración AGUILAR PAREDES FATIMA NOELIA 27948452184 Factura…" at bounding box center [626, 267] width 938 height 315
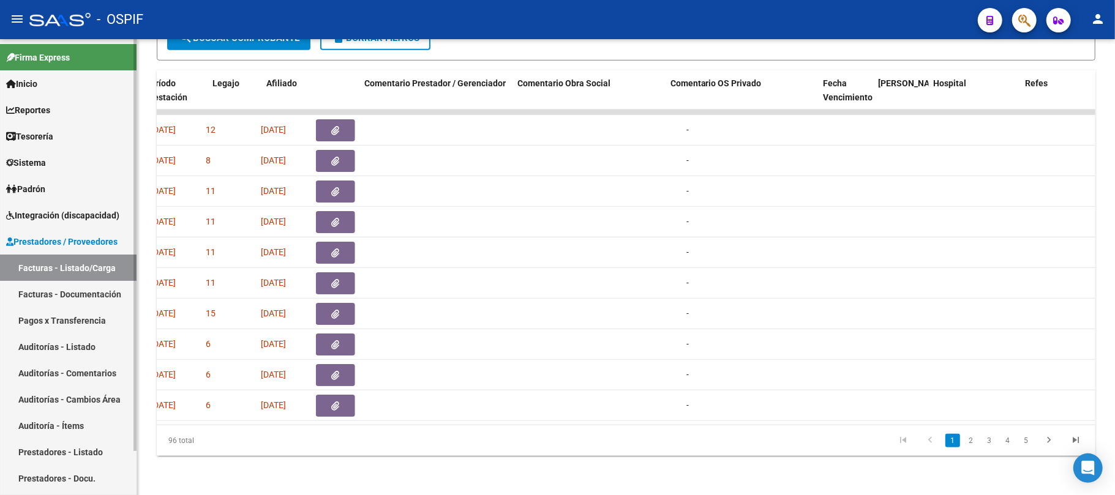
scroll to position [0, 0]
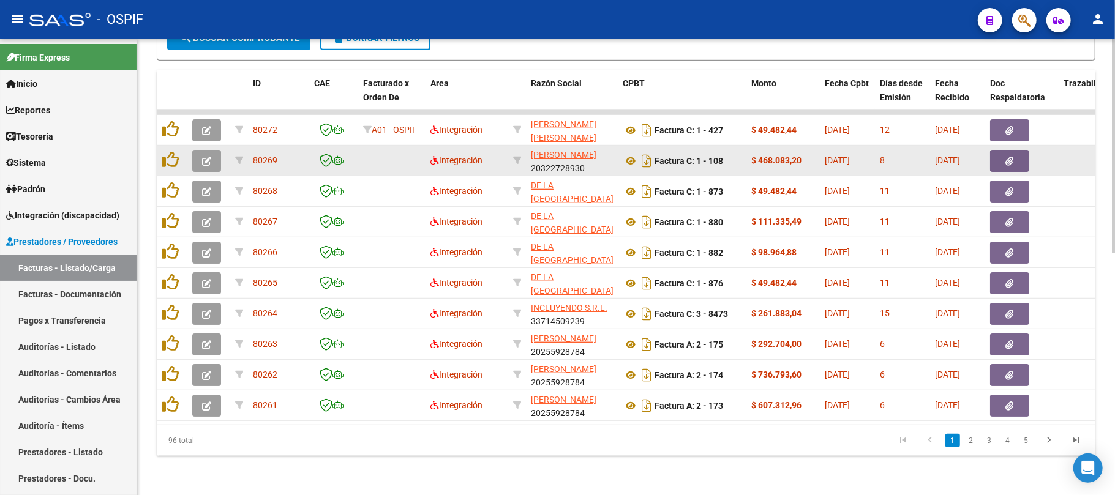
click at [209, 154] on button "button" at bounding box center [206, 161] width 29 height 22
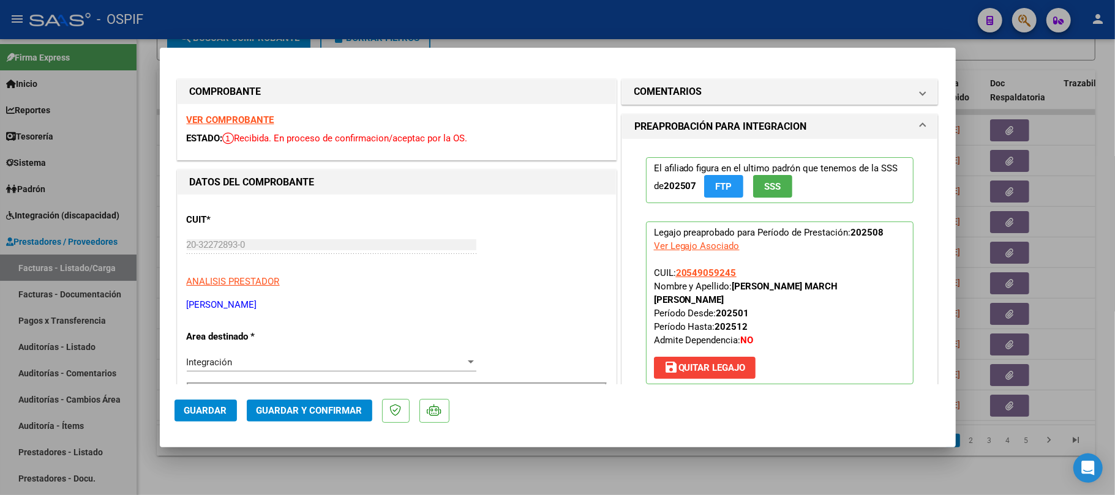
drag, startPoint x: 307, startPoint y: 399, endPoint x: 311, endPoint y: 409, distance: 10.5
click at [309, 404] on mat-dialog-actions "Guardar Guardar y Confirmar" at bounding box center [557, 408] width 766 height 48
click at [312, 410] on span "Guardar y Confirmar" at bounding box center [309, 410] width 106 height 11
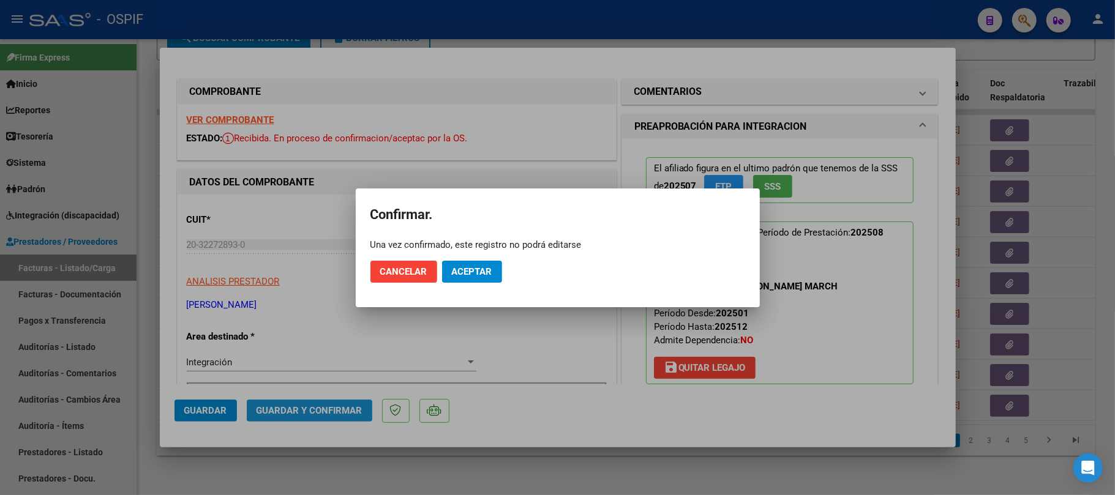
click at [465, 278] on button "Aceptar" at bounding box center [472, 272] width 60 height 22
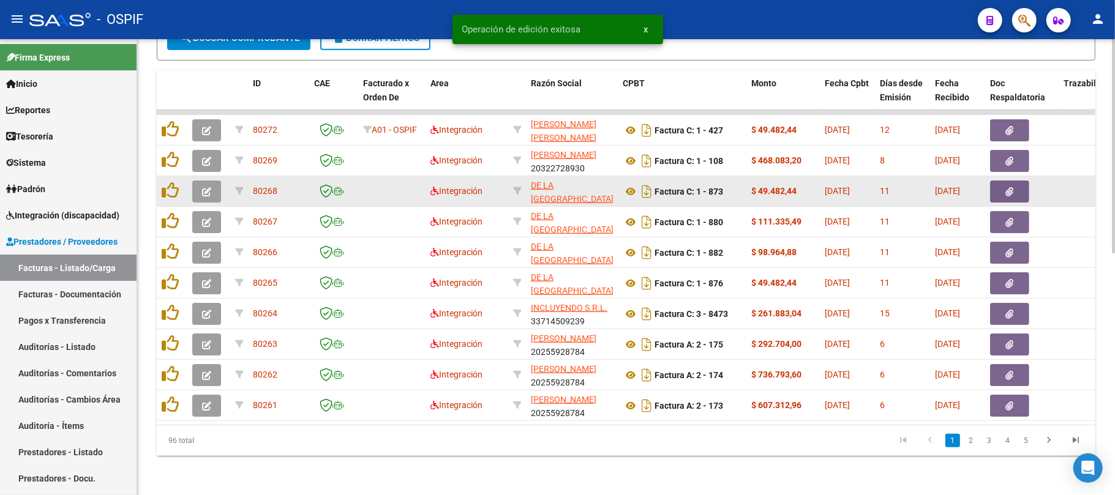
click at [204, 187] on icon "button" at bounding box center [206, 191] width 9 height 9
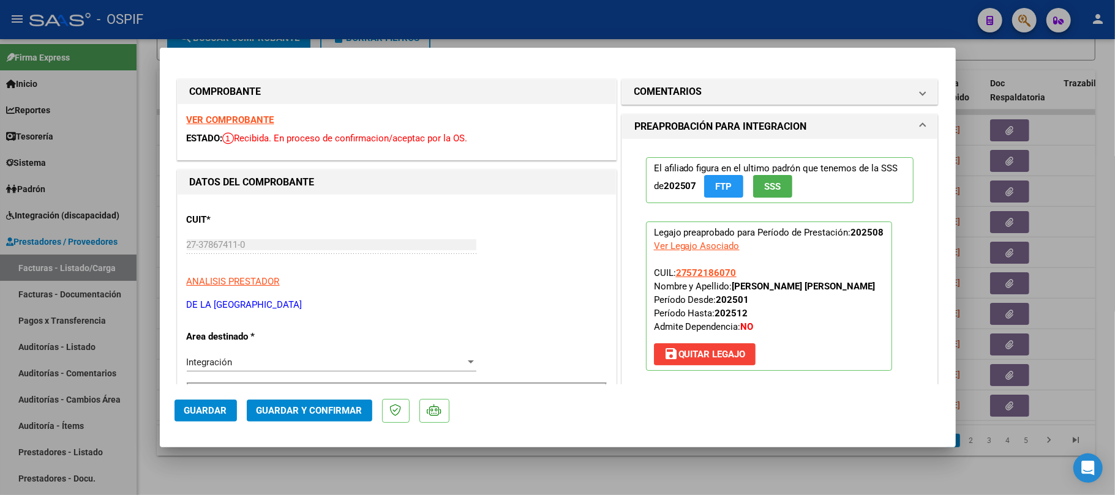
drag, startPoint x: 249, startPoint y: 122, endPoint x: 270, endPoint y: 135, distance: 25.0
click at [412, 108] on div "VER COMPROBANTE ESTADO: Recibida. En proceso de confirmacion/aceptac por la OS." at bounding box center [397, 132] width 438 height 56
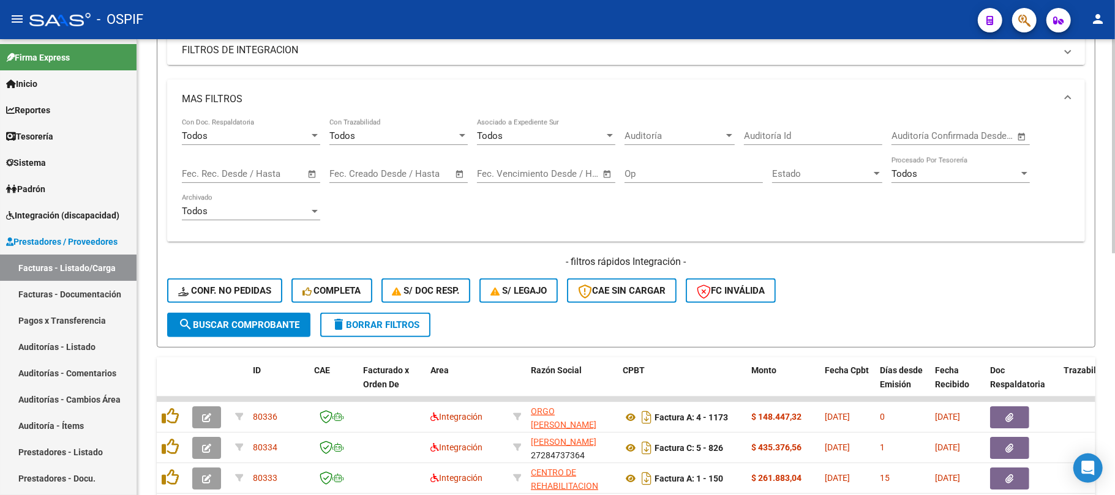
scroll to position [54, 0]
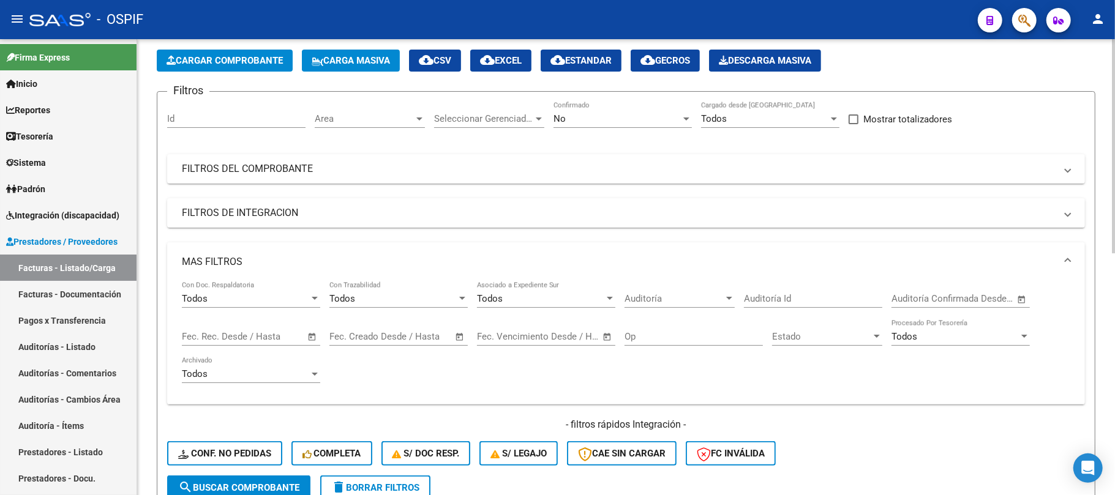
click at [618, 124] on div "No" at bounding box center [616, 118] width 127 height 11
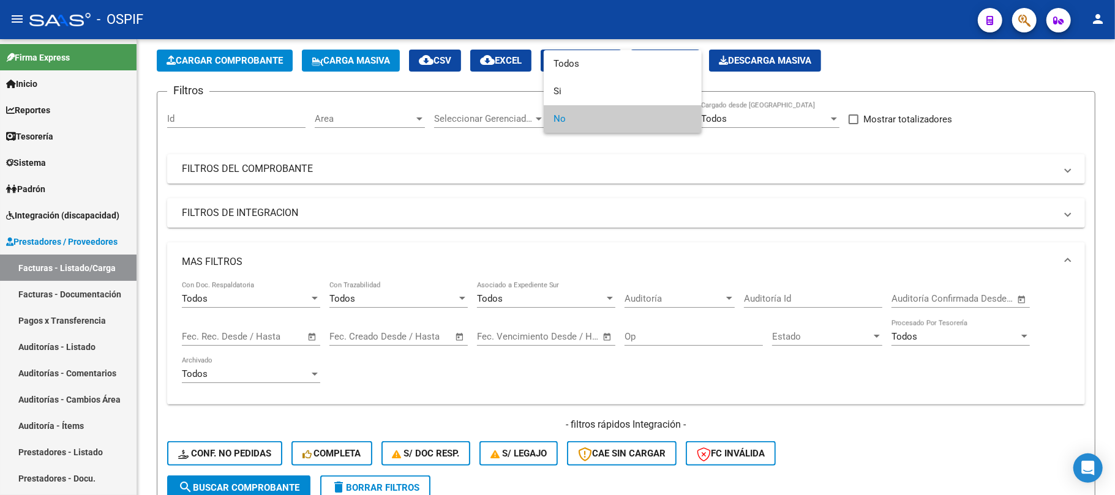
click at [395, 485] on div at bounding box center [557, 247] width 1115 height 495
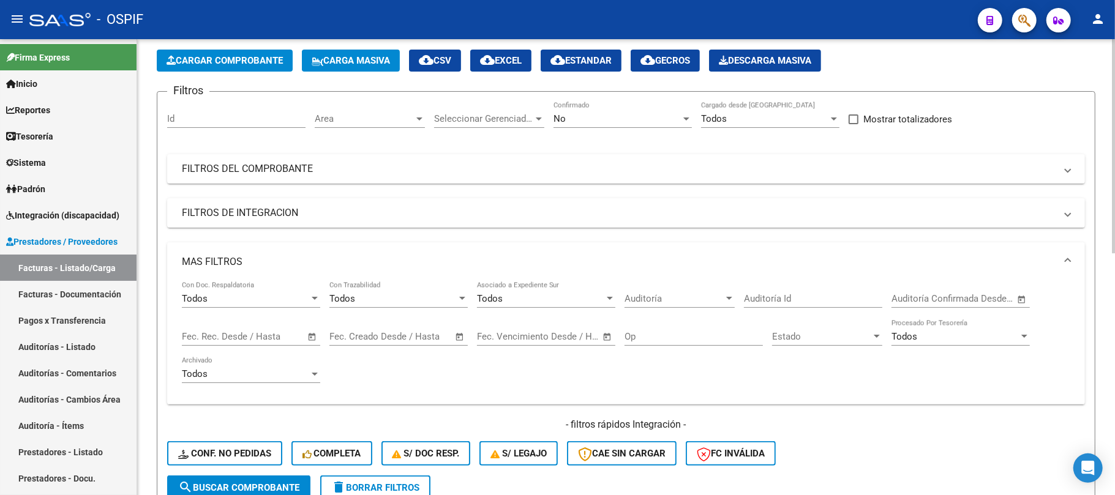
click at [405, 482] on span "delete Borrar Filtros" at bounding box center [375, 487] width 88 height 11
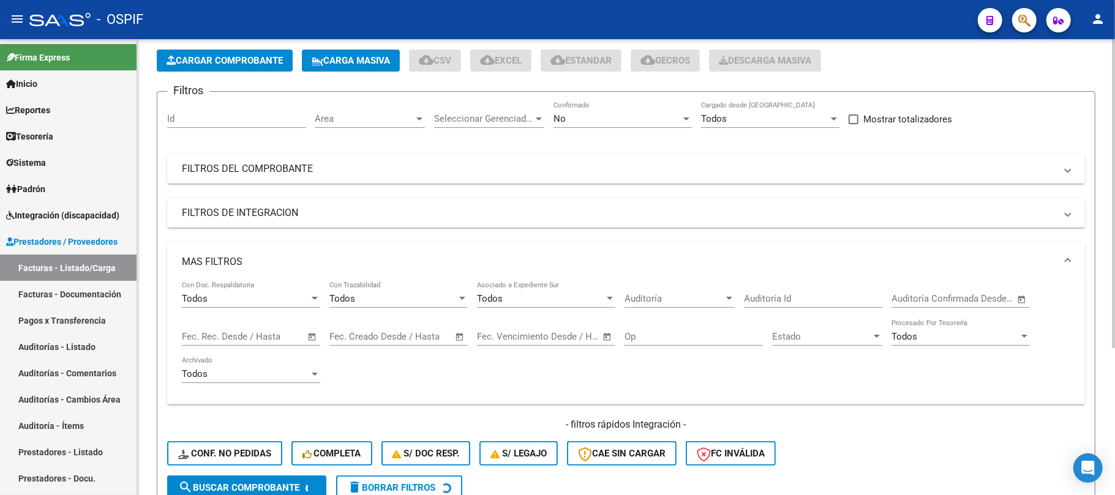
click at [265, 251] on mat-expansion-panel-header "MAS FILTROS" at bounding box center [626, 261] width 918 height 39
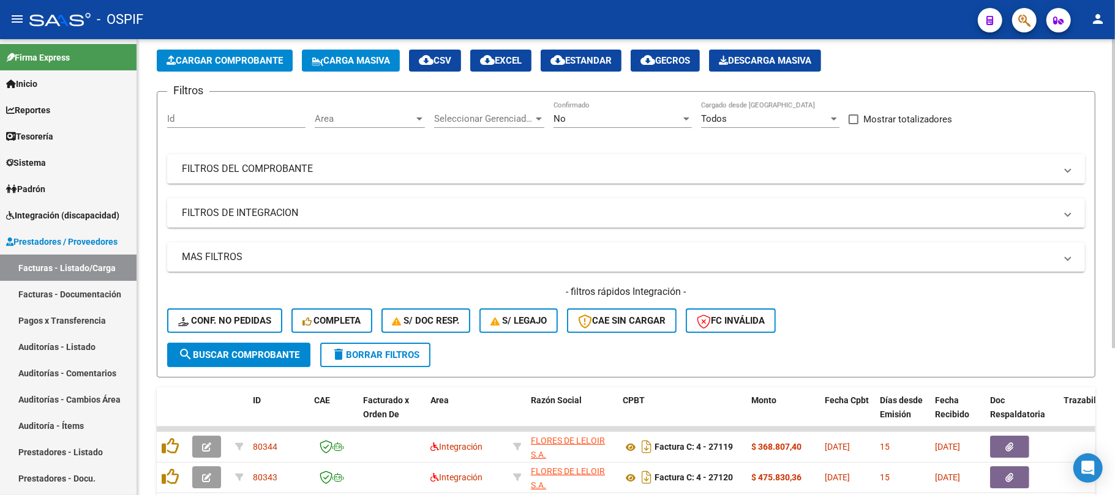
drag, startPoint x: 619, startPoint y: 147, endPoint x: 590, endPoint y: 175, distance: 40.7
click at [620, 146] on div "Filtros Id Area Area Seleccionar Gerenciador Seleccionar Gerenciador No Confirm…" at bounding box center [626, 222] width 918 height 241
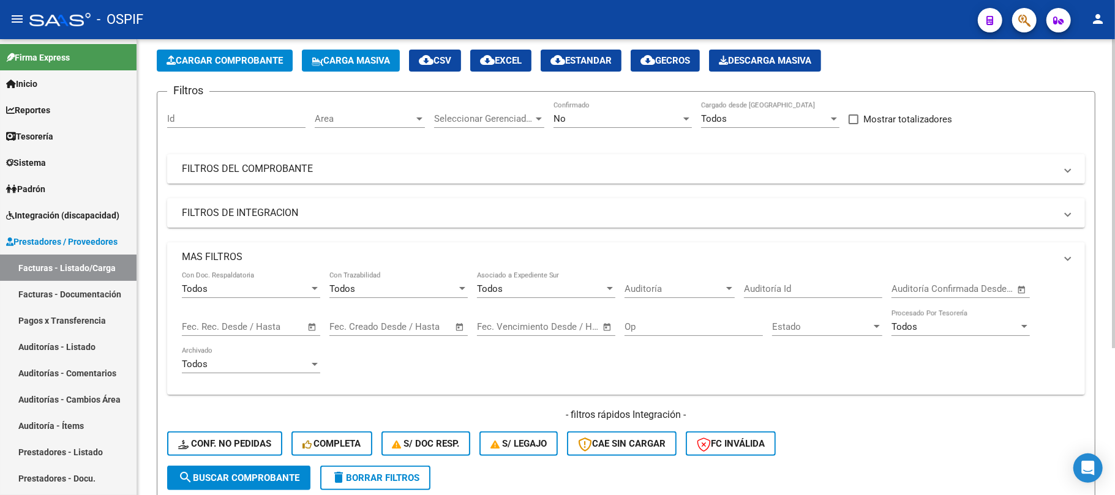
click at [612, 172] on mat-panel-title "FILTROS DEL COMPROBANTE" at bounding box center [619, 168] width 874 height 13
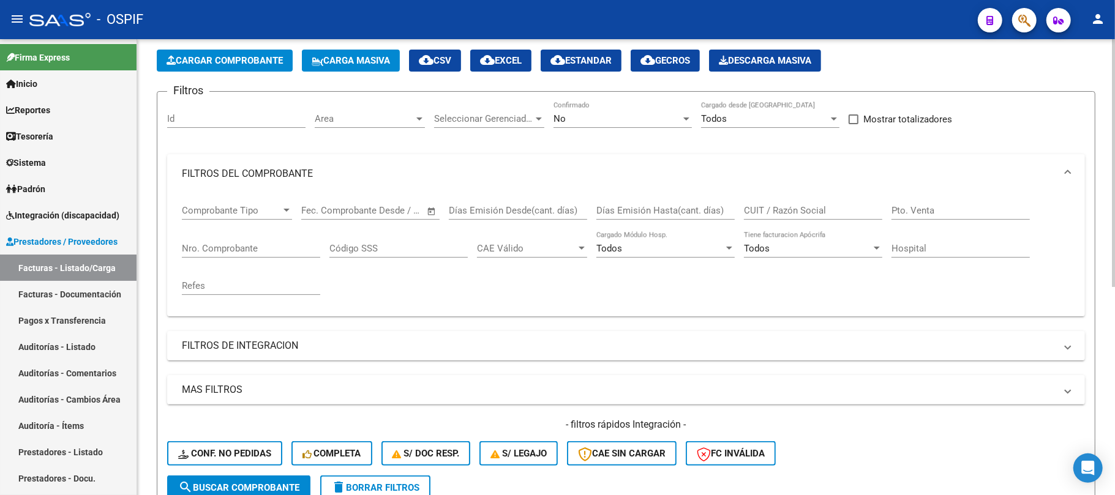
click at [598, 120] on div "No" at bounding box center [616, 118] width 127 height 11
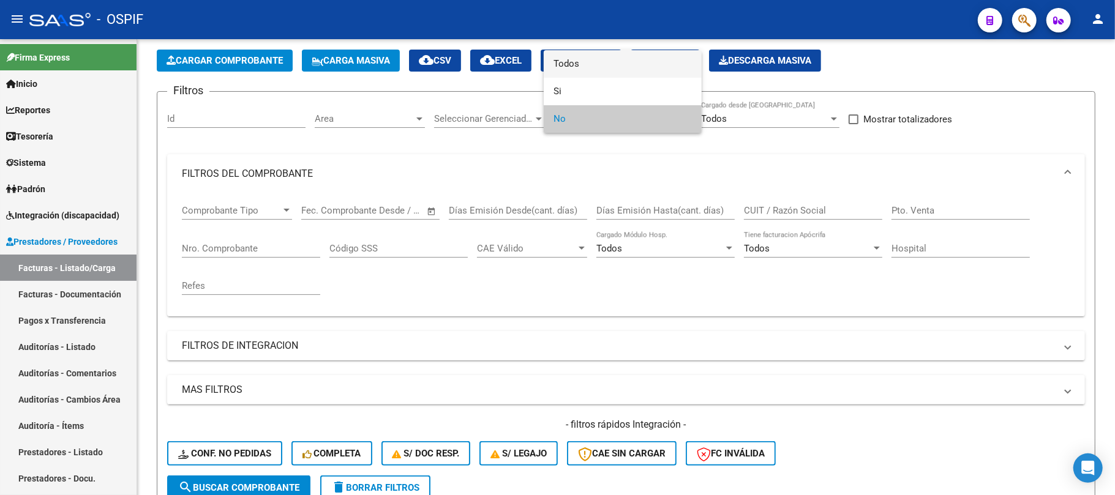
click at [659, 71] on span "Todos" at bounding box center [622, 64] width 138 height 28
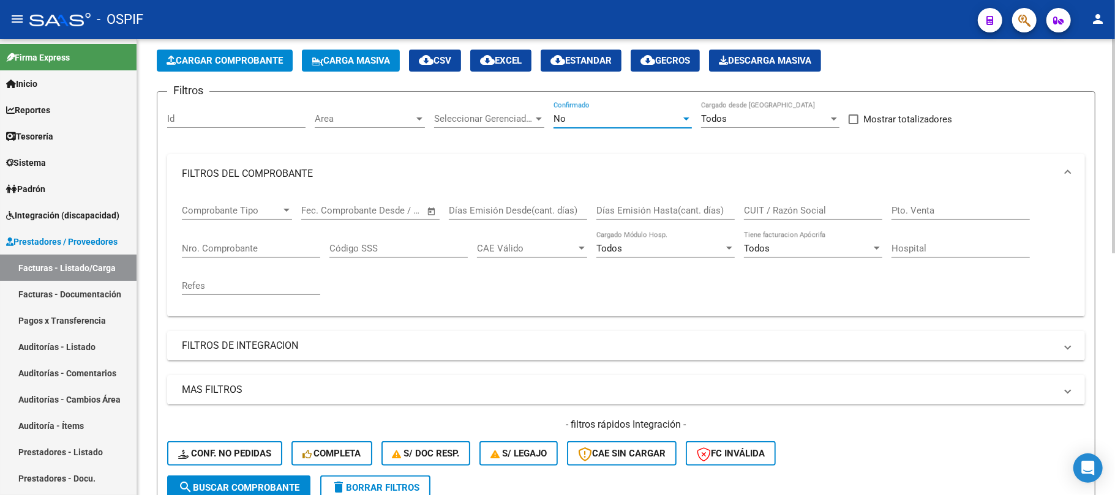
click at [767, 202] on div "CUIT / Razón Social" at bounding box center [813, 206] width 138 height 26
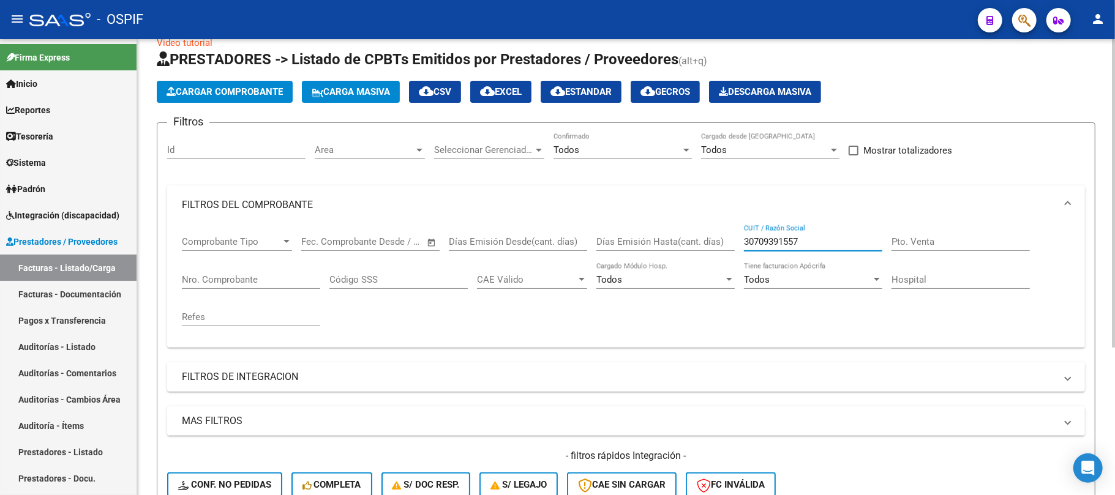
scroll to position [0, 0]
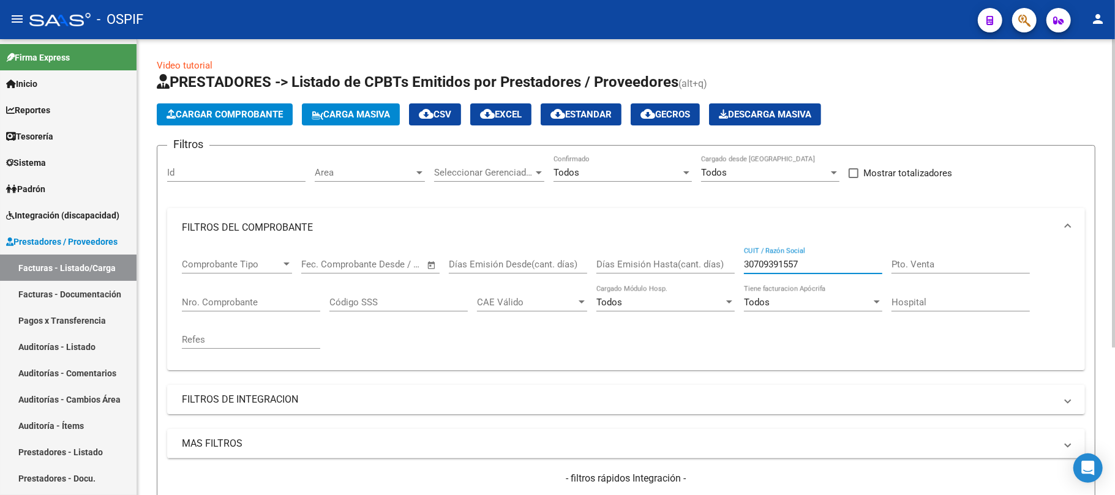
click at [781, 266] on input "30709391557" at bounding box center [813, 264] width 138 height 11
type input "30709391557"
click at [97, 449] on link "Prestadores - Listado" at bounding box center [68, 452] width 137 height 26
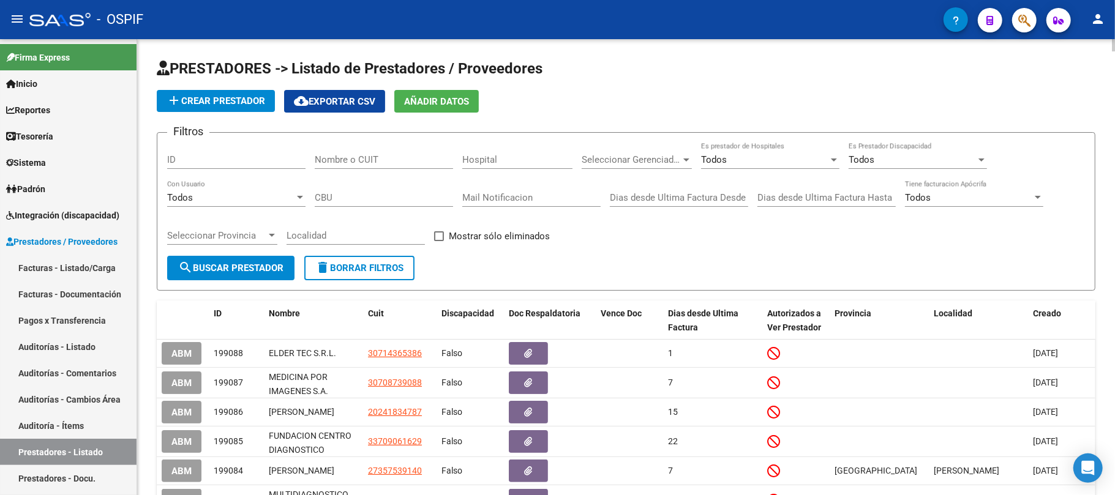
click at [306, 174] on div "Filtros ID Nombre o CUIT Hospital Seleccionar Gerenciador Seleccionar Gerenciad…" at bounding box center [626, 199] width 918 height 113
click at [342, 154] on input "Nombre o CUIT" at bounding box center [384, 159] width 138 height 11
paste input "30709391557"
click at [279, 266] on span "search Buscar Prestador" at bounding box center [230, 268] width 105 height 11
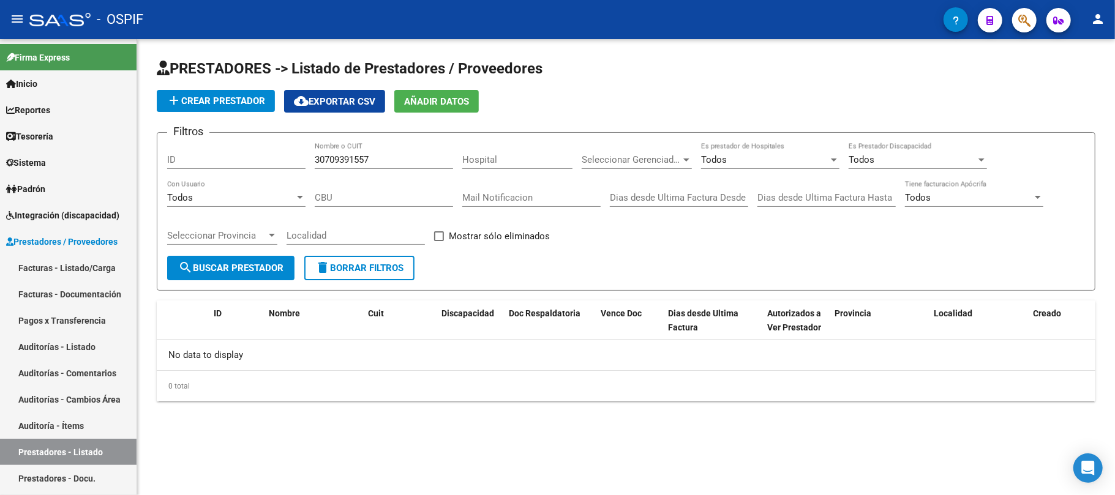
click at [405, 164] on input "30709391557" at bounding box center [384, 159] width 138 height 11
click at [324, 162] on input "30709391557" at bounding box center [384, 159] width 138 height 11
click at [333, 158] on input "30709391557" at bounding box center [384, 159] width 138 height 11
click at [346, 155] on input "30709391557" at bounding box center [384, 159] width 138 height 11
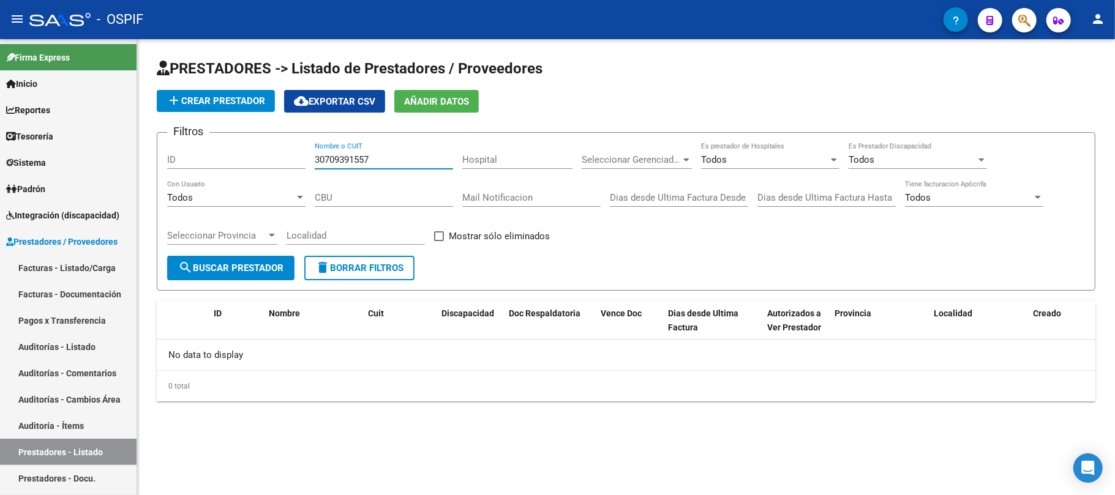
click at [354, 158] on input "30709391557" at bounding box center [384, 159] width 138 height 11
click at [367, 158] on input "30709391557" at bounding box center [384, 159] width 138 height 11
click at [382, 162] on input "30709391557" at bounding box center [384, 159] width 138 height 11
click at [260, 263] on span "search Buscar Prestador" at bounding box center [230, 268] width 105 height 11
click at [360, 158] on input "30709391557" at bounding box center [384, 159] width 138 height 11
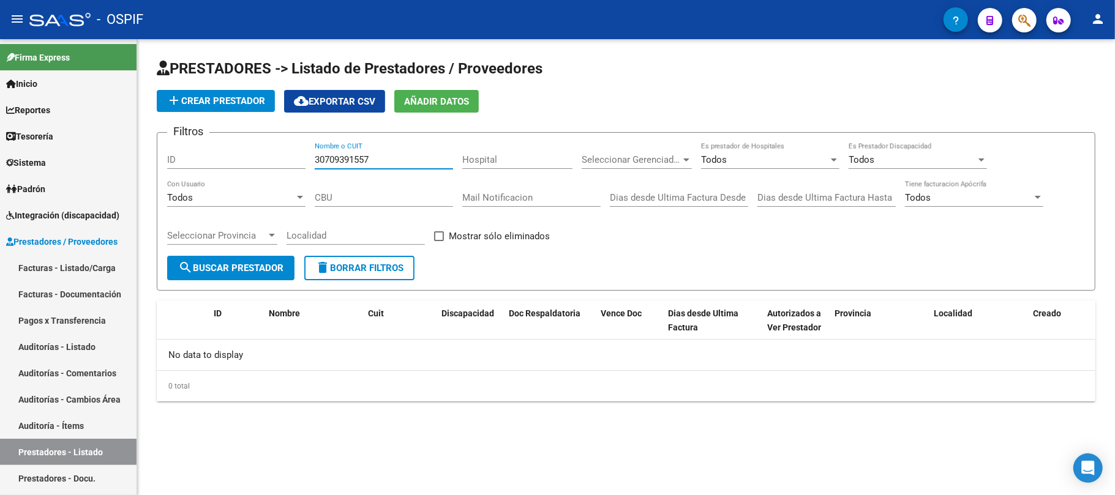
click at [360, 158] on input "30709391557" at bounding box center [384, 159] width 138 height 11
drag, startPoint x: 353, startPoint y: 164, endPoint x: 291, endPoint y: 162, distance: 61.3
click at [291, 162] on div "Filtros ID imai Nombre o CUIT Hospital Seleccionar Gerenciador Seleccionar Gere…" at bounding box center [626, 199] width 918 height 113
type input "s"
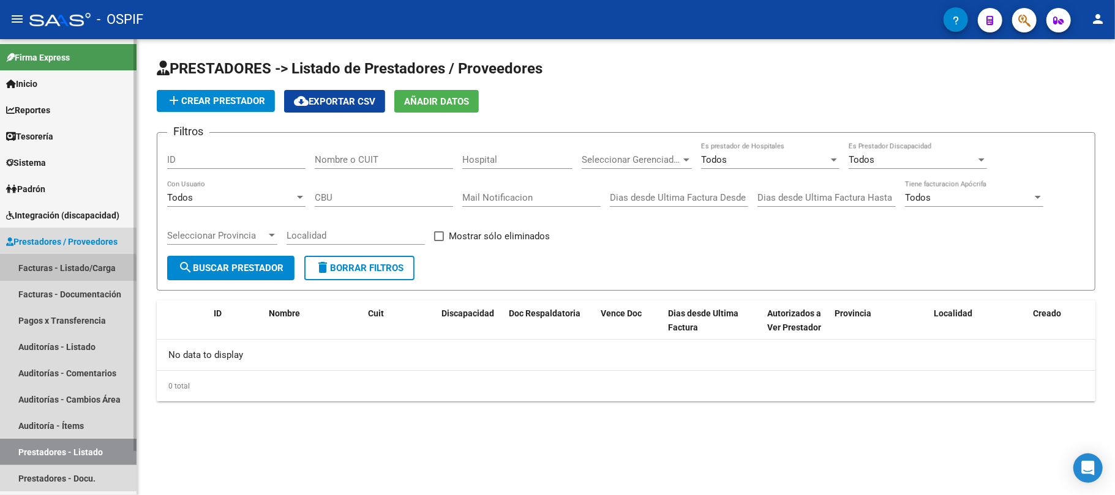
click at [61, 271] on link "Facturas - Listado/Carga" at bounding box center [68, 268] width 137 height 26
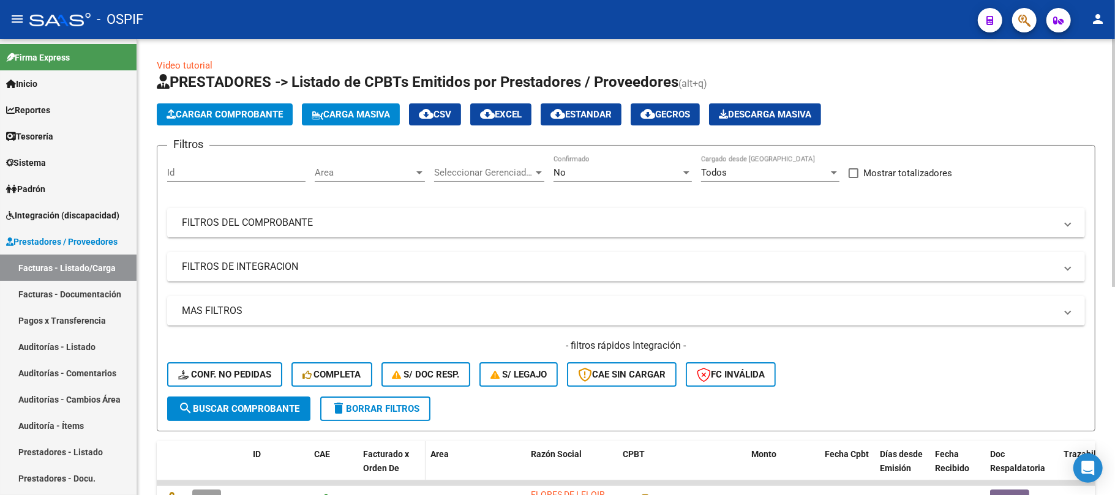
scroll to position [138, 0]
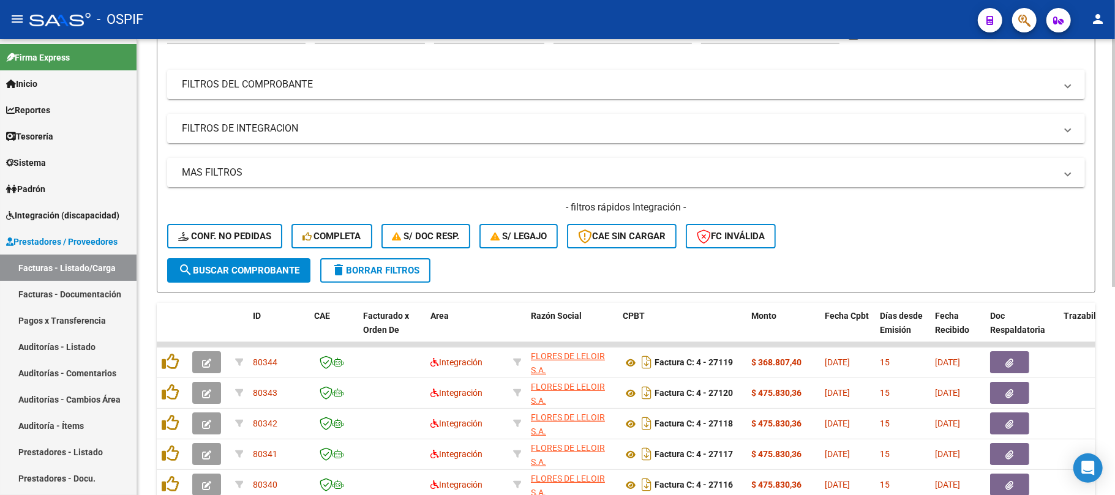
click at [361, 249] on div "- filtros rápidos Integración - Conf. no pedidas Completa S/ Doc Resp. S/ legaj…" at bounding box center [626, 230] width 918 height 58
click at [362, 252] on div "- filtros rápidos Integración - Conf. no pedidas Completa S/ Doc Resp. S/ legaj…" at bounding box center [626, 230] width 918 height 58
click at [366, 267] on span "delete Borrar Filtros" at bounding box center [375, 270] width 88 height 11
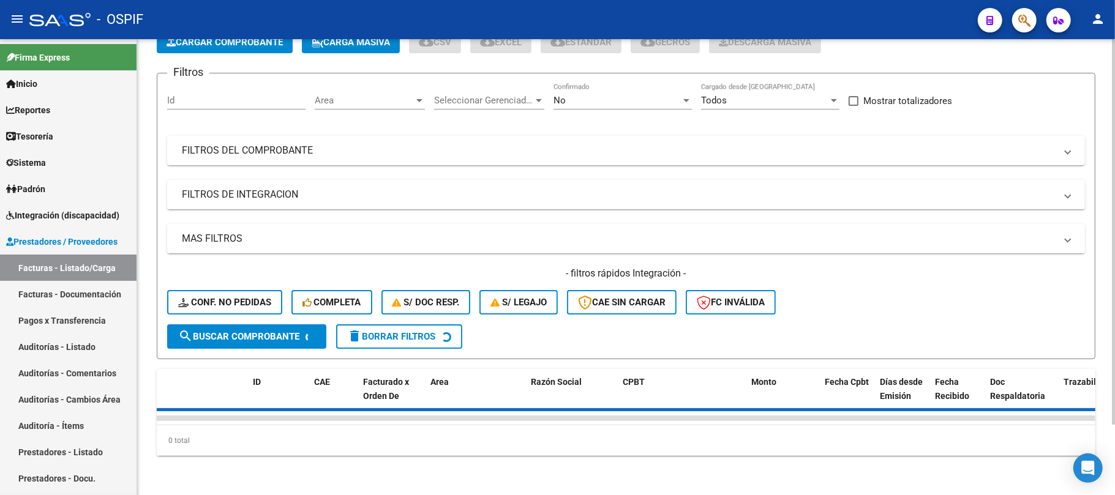
scroll to position [0, 0]
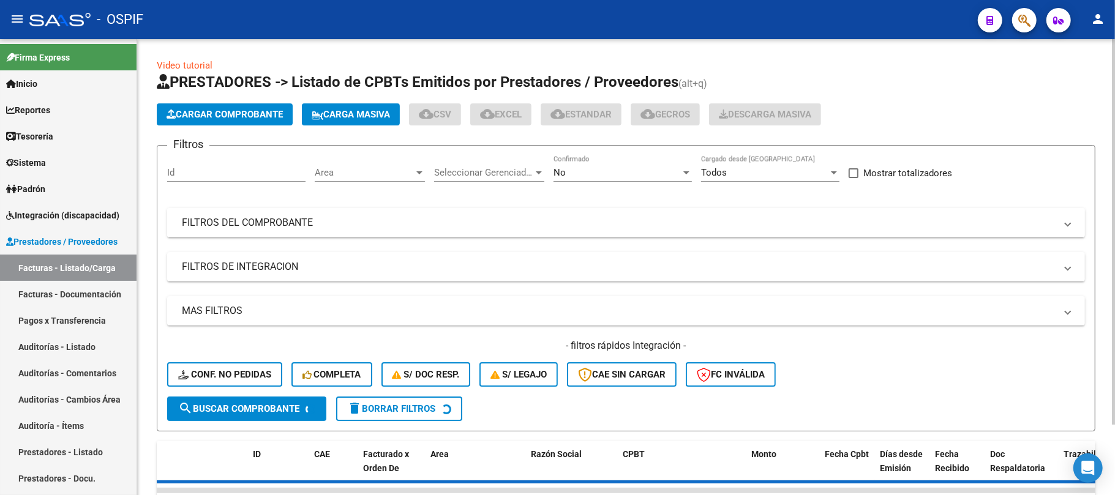
click at [463, 218] on mat-panel-title "FILTROS DEL COMPROBANTE" at bounding box center [619, 222] width 874 height 13
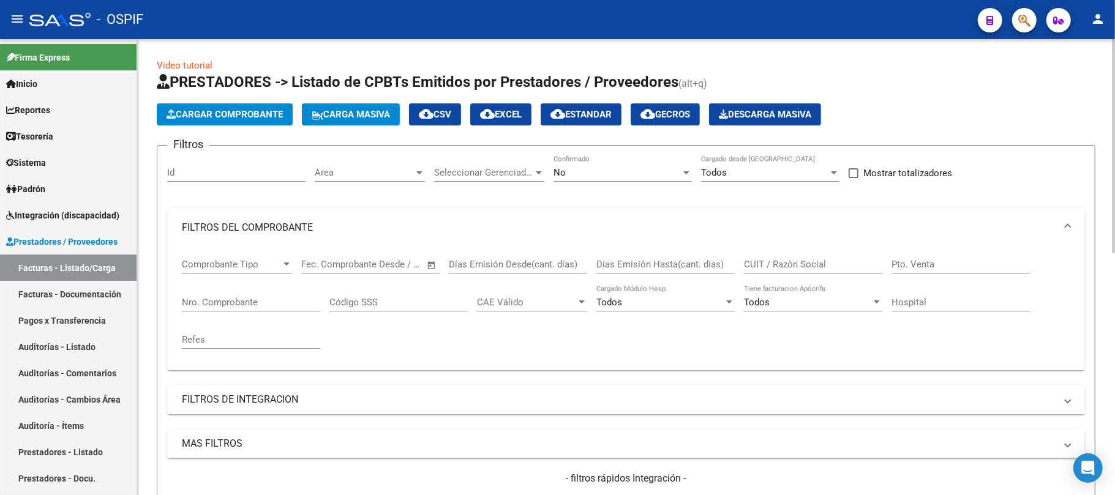
click at [650, 163] on div "No Confirmado" at bounding box center [622, 168] width 138 height 26
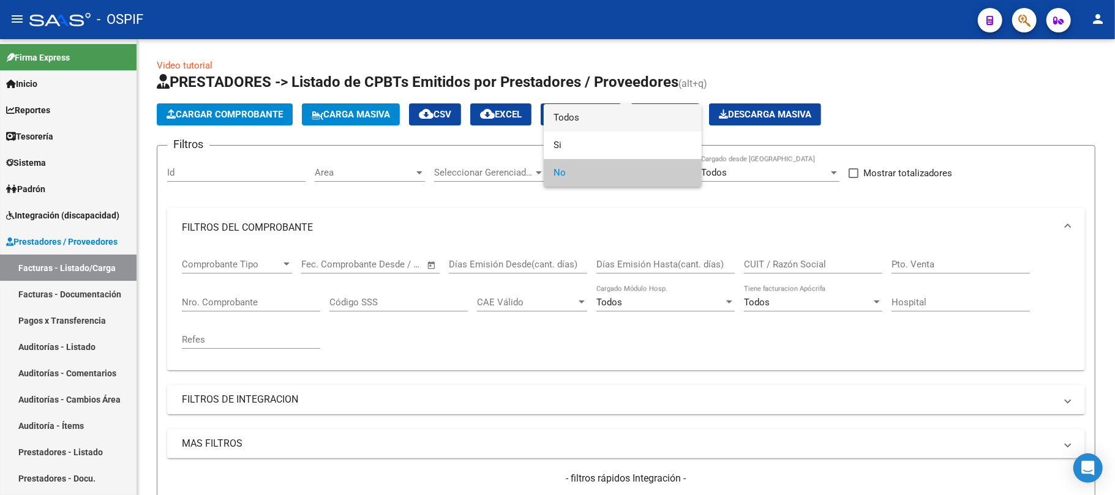
click at [610, 115] on span "Todos" at bounding box center [622, 118] width 138 height 28
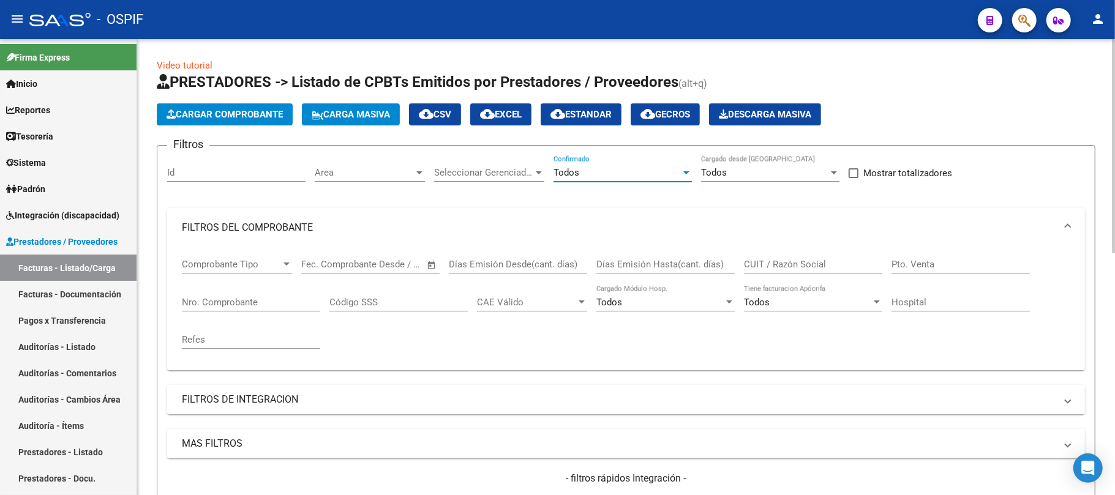
click at [784, 271] on div "CUIT / Razón Social" at bounding box center [813, 260] width 138 height 26
click at [793, 261] on input "CUIT / Razón Social" at bounding box center [813, 264] width 138 height 11
drag, startPoint x: 194, startPoint y: 299, endPoint x: 211, endPoint y: 301, distance: 16.6
click at [201, 299] on input "Nro. Comprobante" at bounding box center [251, 302] width 138 height 11
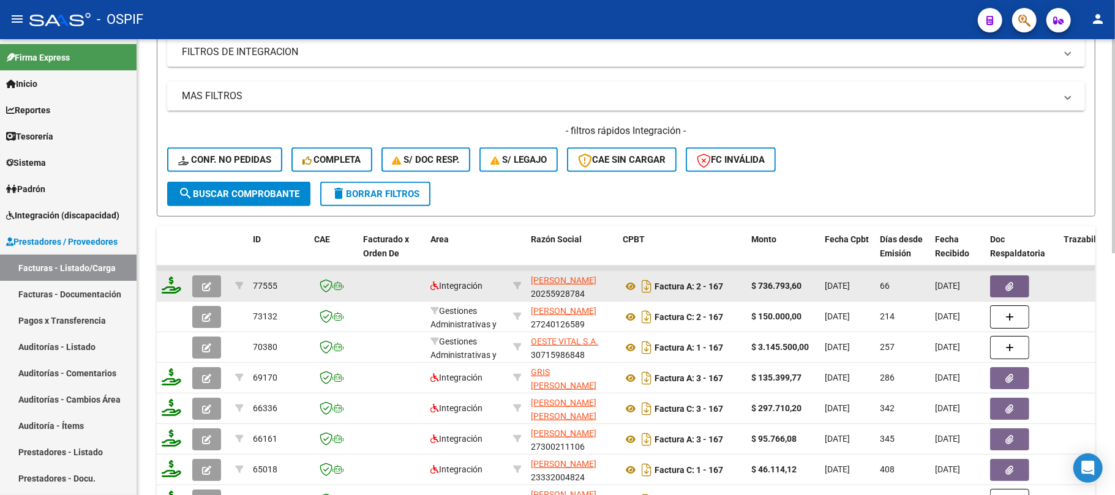
scroll to position [408, 0]
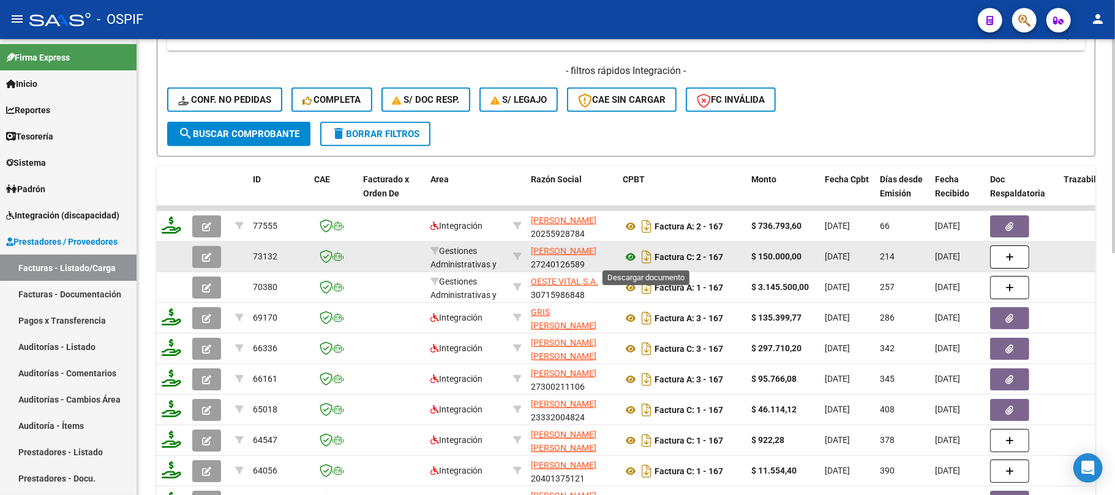
type input "167"
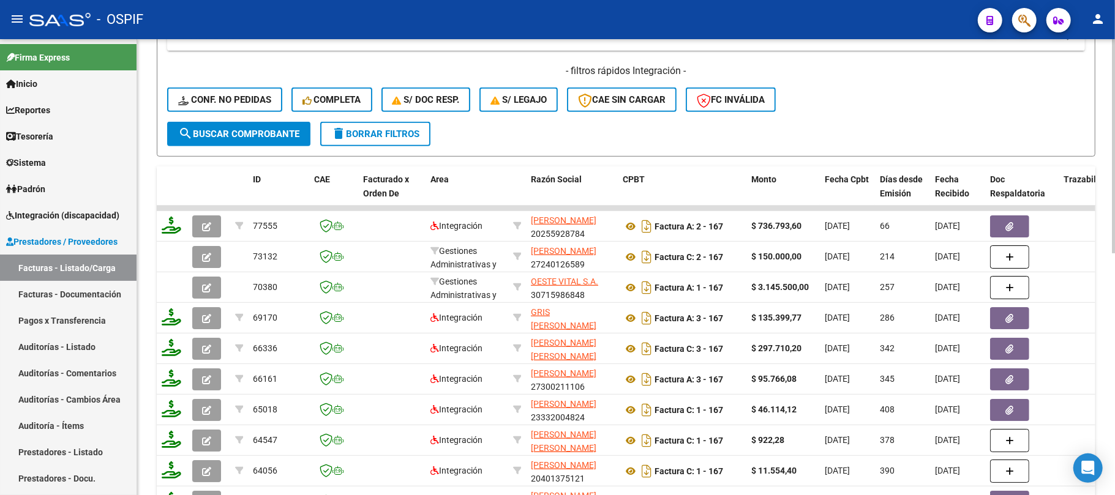
drag, startPoint x: 399, startPoint y: 150, endPoint x: 402, endPoint y: 144, distance: 6.3
click at [402, 144] on button "delete Borrar Filtros" at bounding box center [375, 134] width 110 height 24
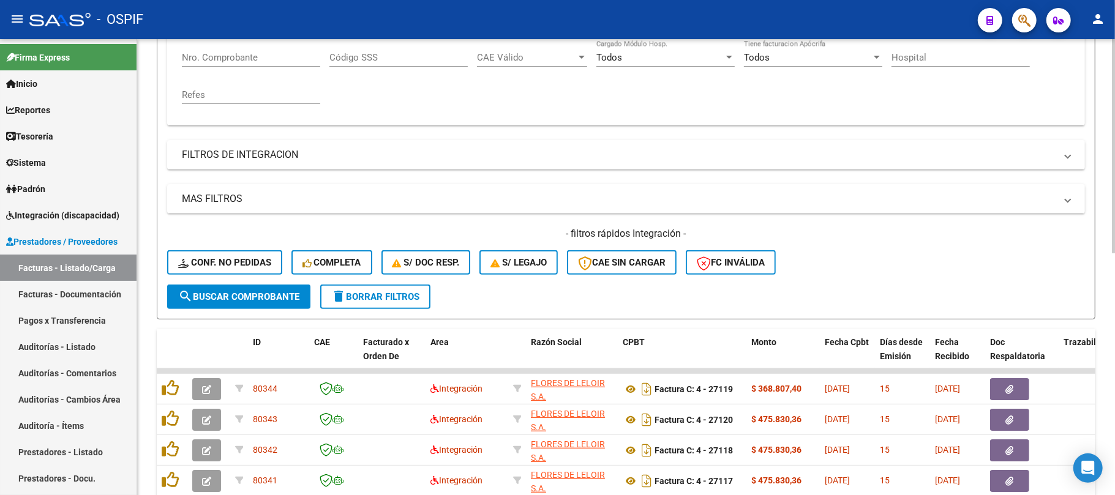
scroll to position [163, 0]
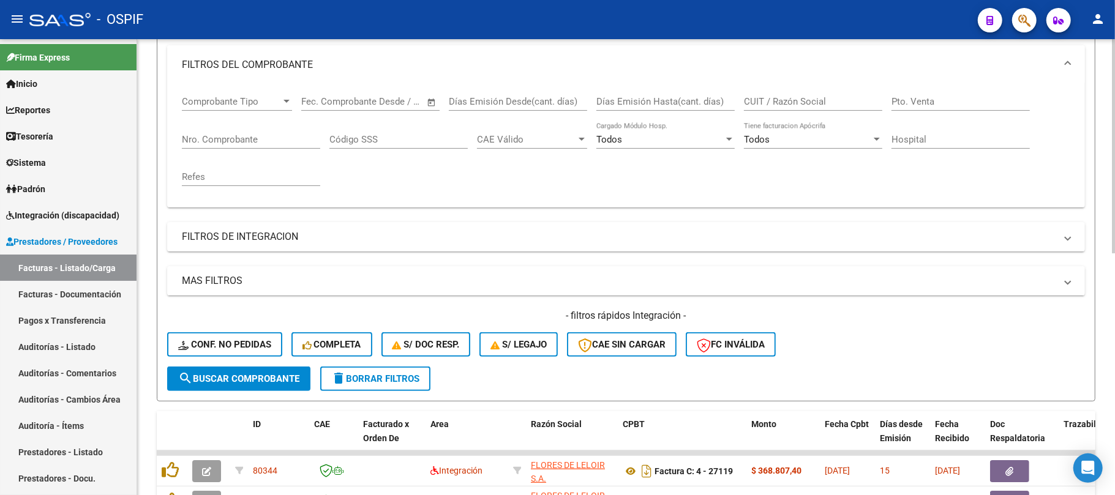
click at [356, 58] on mat-panel-title "FILTROS DEL COMPROBANTE" at bounding box center [619, 64] width 874 height 13
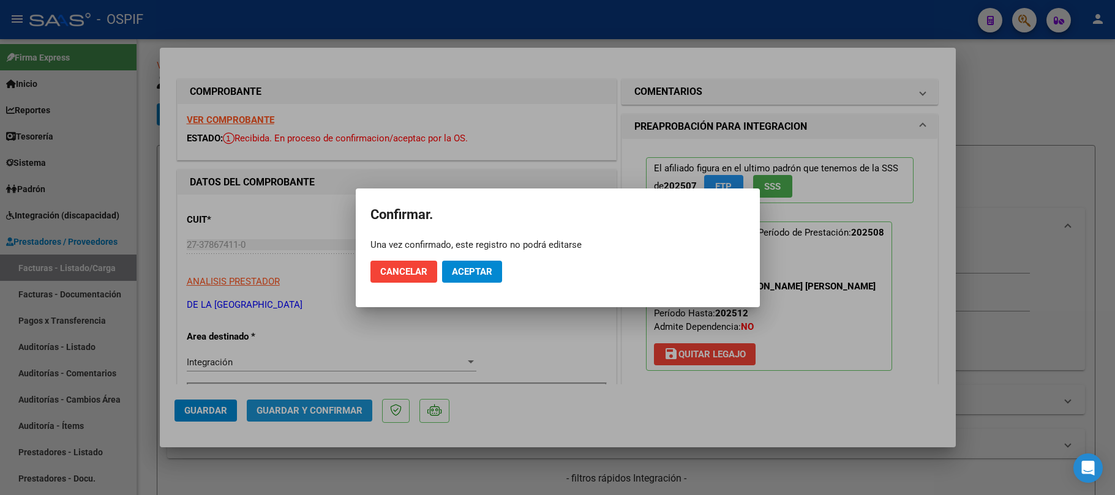
click at [488, 275] on span "Aceptar" at bounding box center [472, 271] width 40 height 11
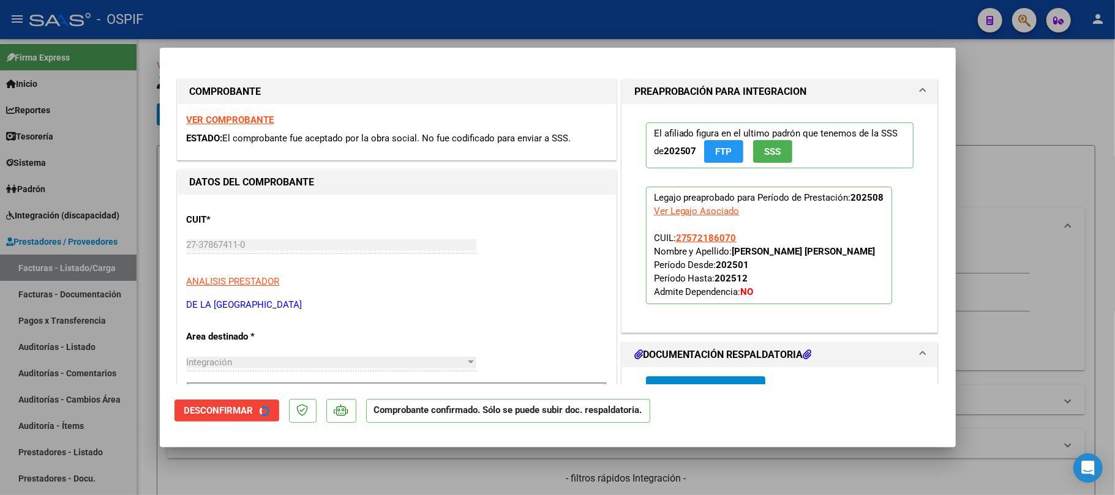
scroll to position [515, 0]
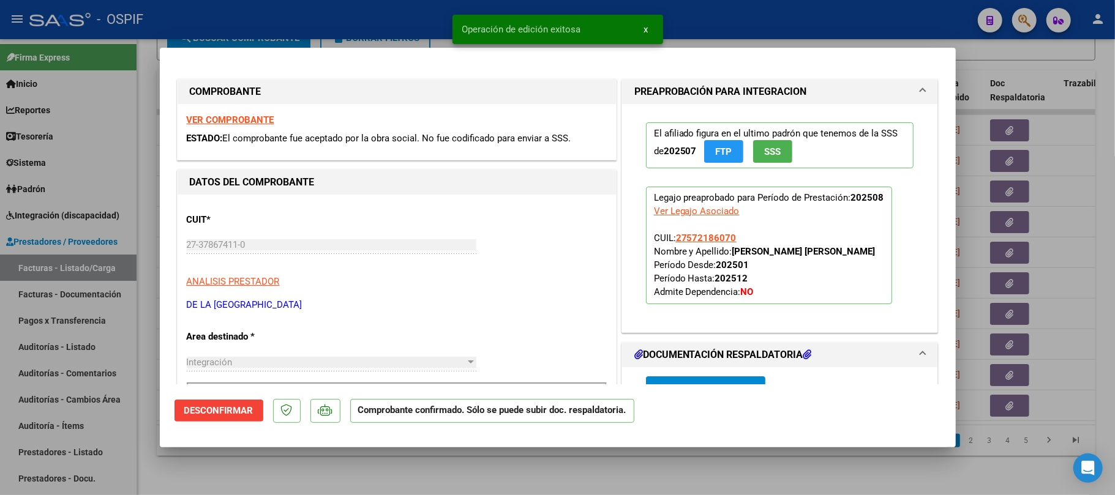
click at [623, 463] on div at bounding box center [557, 247] width 1115 height 495
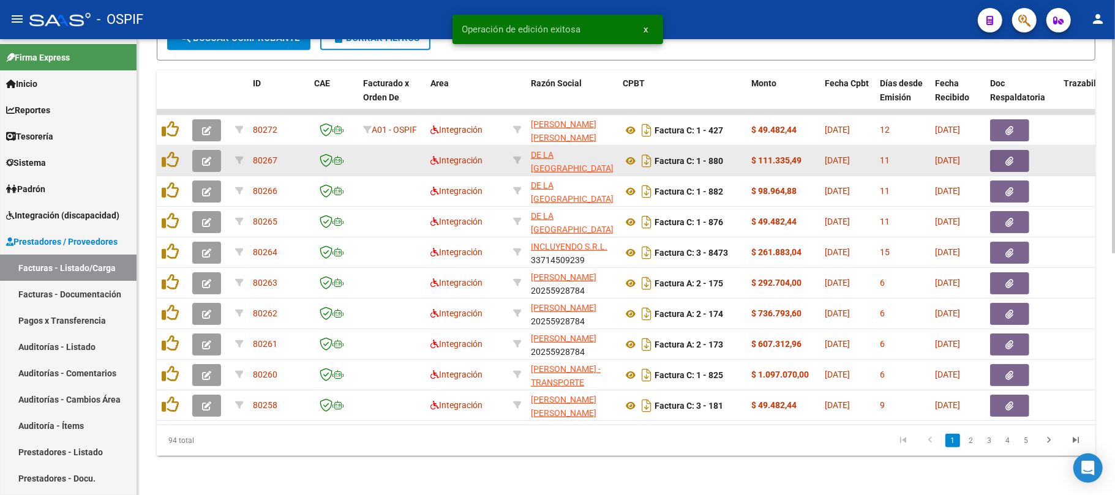
click at [209, 157] on icon "button" at bounding box center [206, 161] width 9 height 9
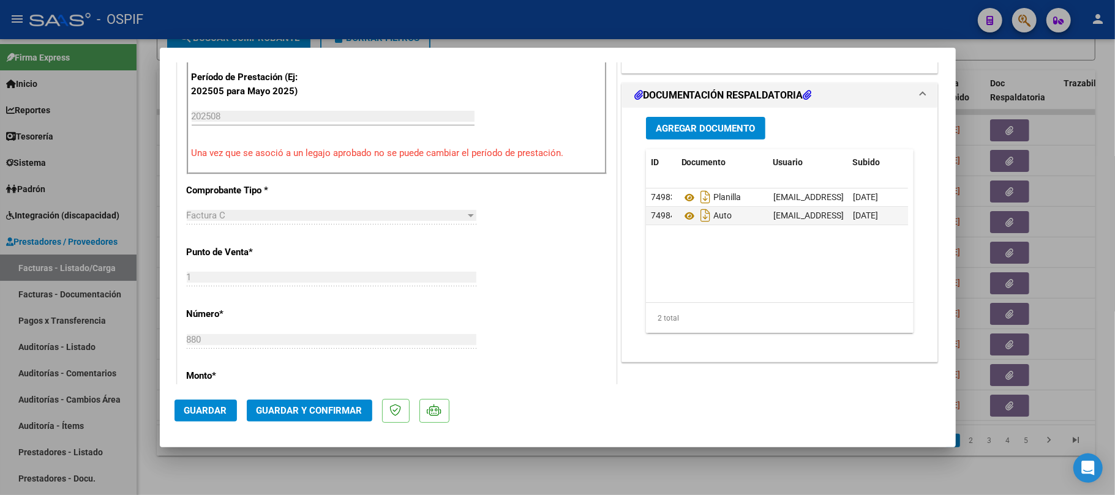
scroll to position [0, 0]
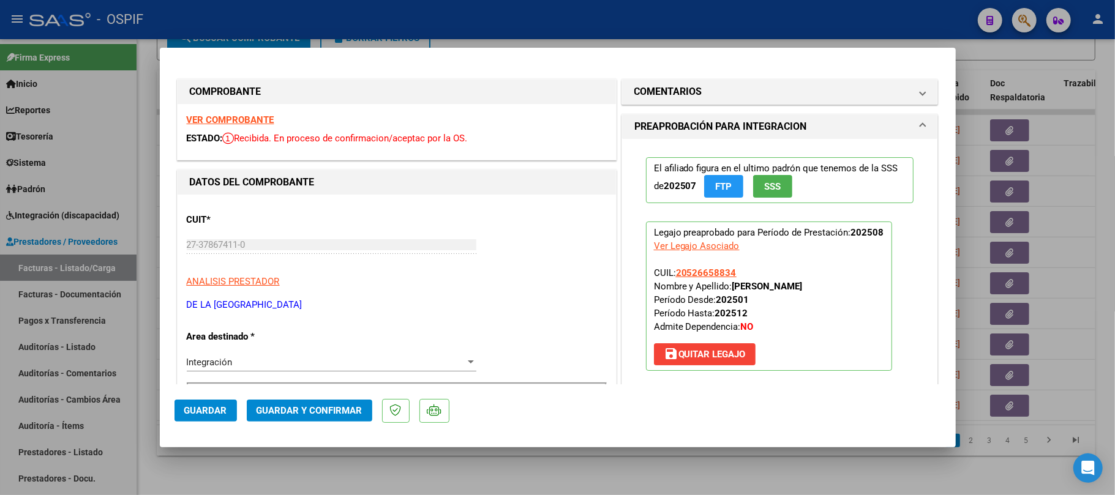
click at [335, 408] on span "Guardar y Confirmar" at bounding box center [309, 410] width 106 height 11
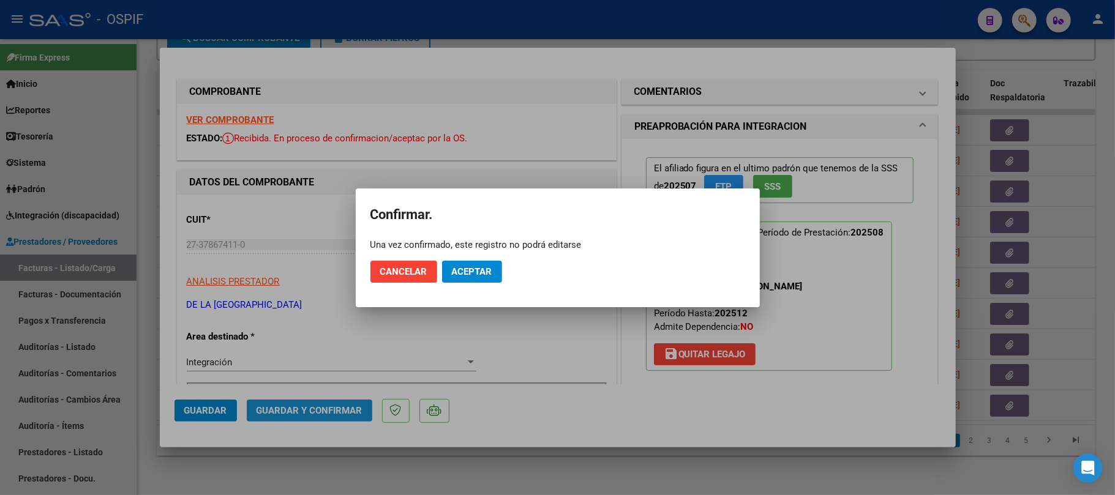
click at [488, 291] on mat-dialog-container "Confirmar. Una vez confirmado, este registro no podrá editarse Cancelar Aceptar" at bounding box center [558, 248] width 404 height 119
click at [512, 272] on mat-dialog-actions "Cancelar Aceptar" at bounding box center [557, 272] width 375 height 42
click at [497, 271] on button "Aceptar" at bounding box center [472, 272] width 60 height 22
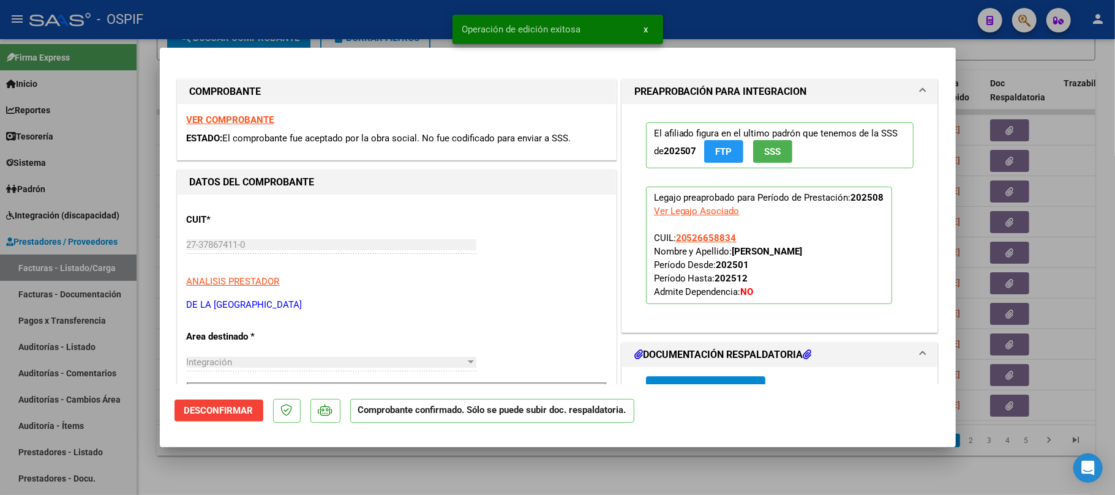
drag, startPoint x: 451, startPoint y: 473, endPoint x: 223, endPoint y: 122, distance: 417.7
click at [452, 471] on div at bounding box center [557, 247] width 1115 height 495
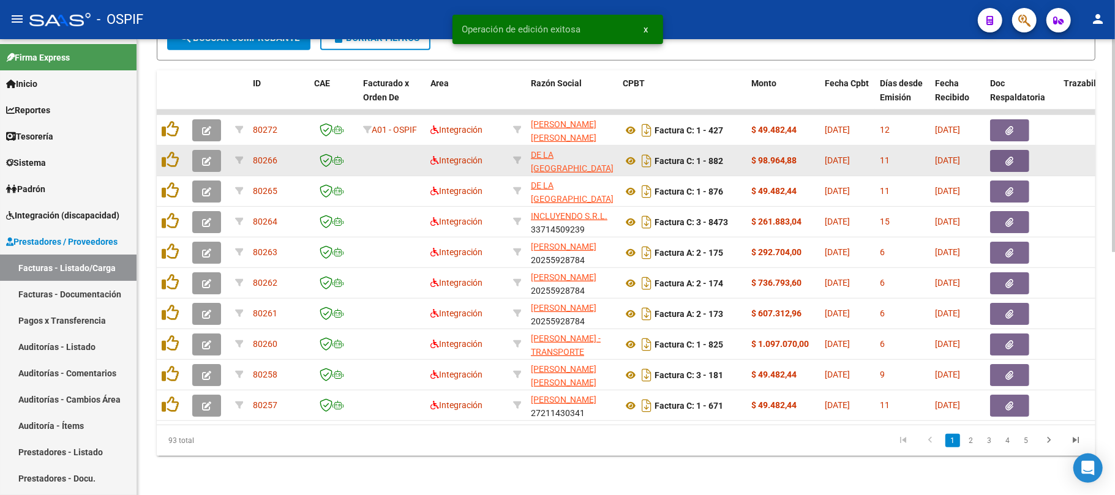
click at [207, 157] on button "button" at bounding box center [206, 161] width 29 height 22
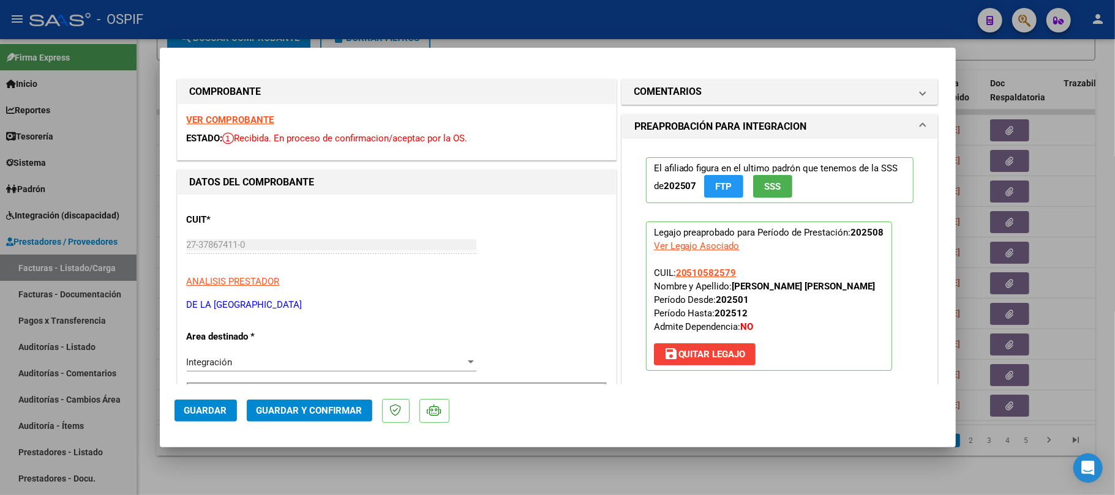
click at [324, 414] on span "Guardar y Confirmar" at bounding box center [309, 410] width 106 height 11
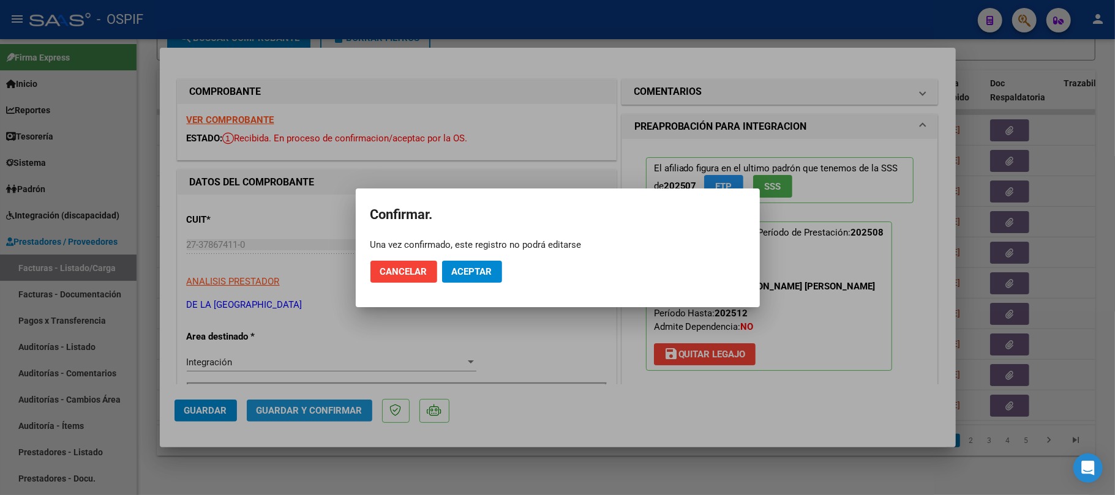
click at [469, 268] on span "Aceptar" at bounding box center [472, 271] width 40 height 11
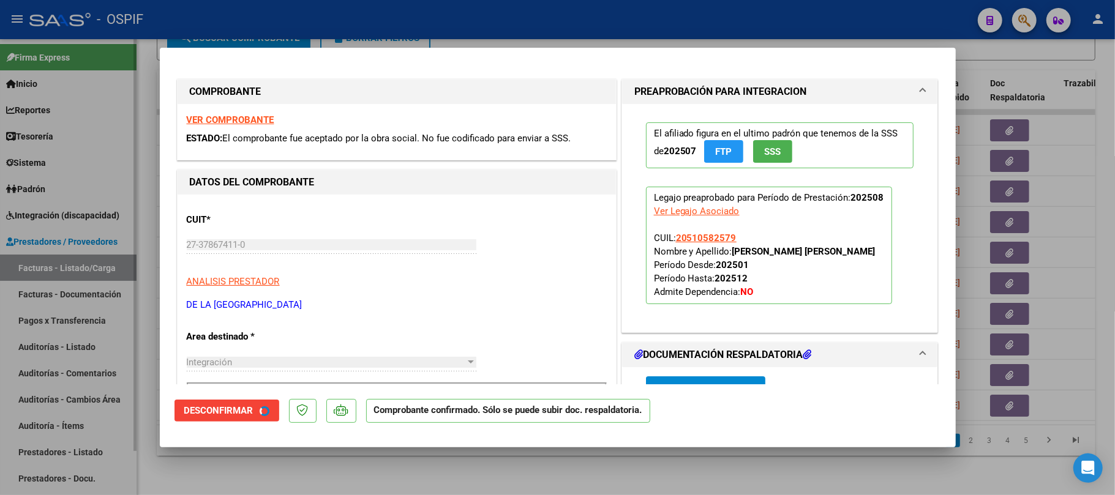
click at [411, 458] on div at bounding box center [557, 247] width 1115 height 495
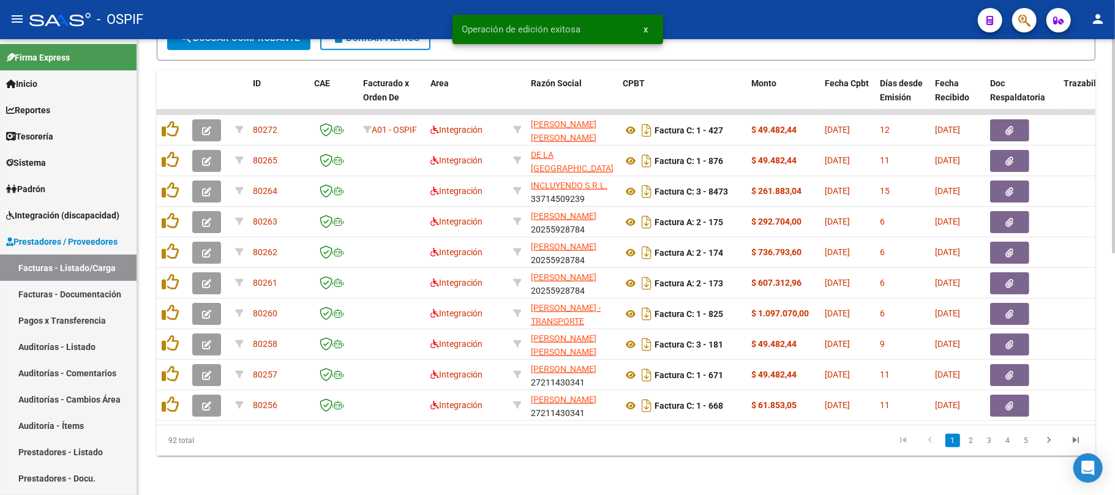
click at [513, 461] on div "Video tutorial PRESTADORES -> Listado de CPBTs Emitidos por Prestadores / Prove…" at bounding box center [626, 15] width 978 height 960
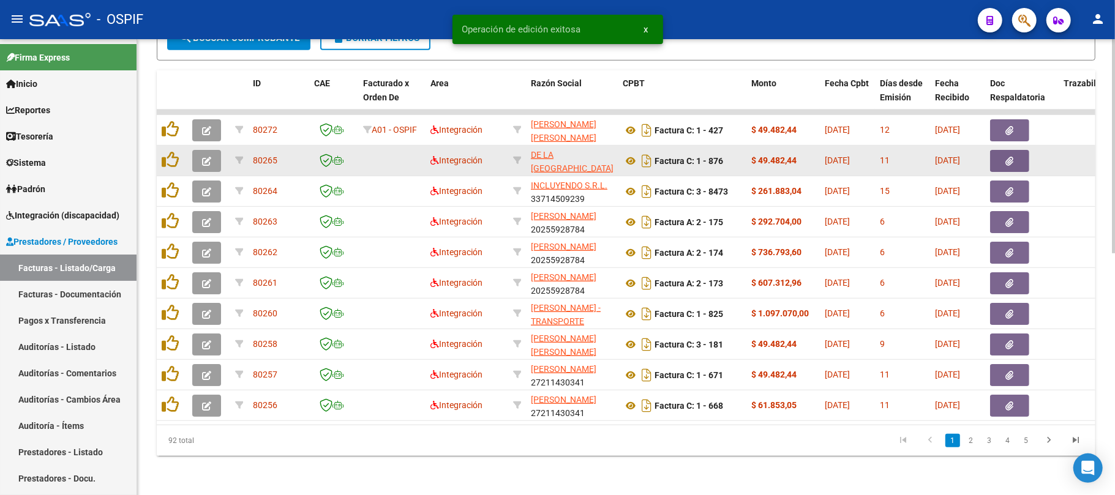
click at [213, 150] on button "button" at bounding box center [206, 161] width 29 height 22
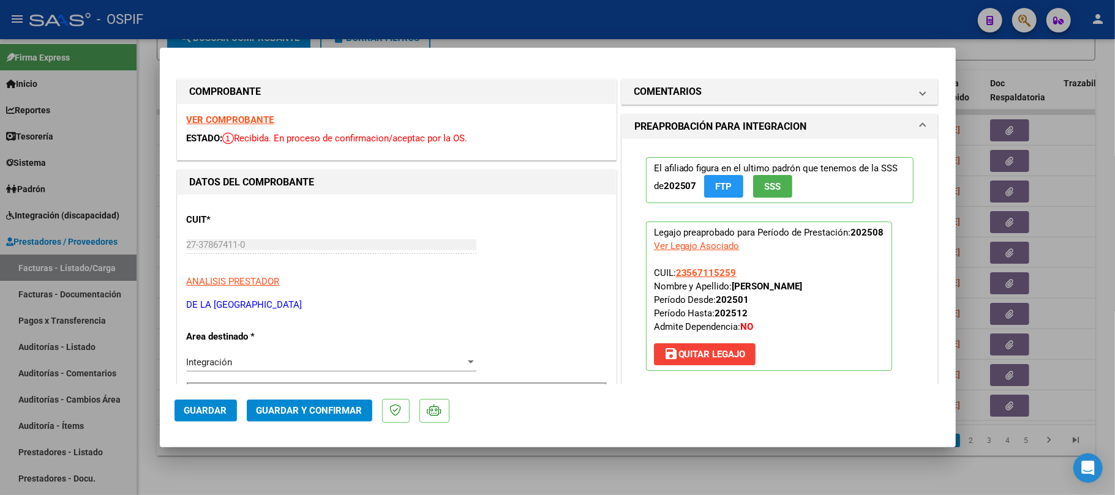
click at [312, 406] on span "Guardar y Confirmar" at bounding box center [309, 410] width 106 height 11
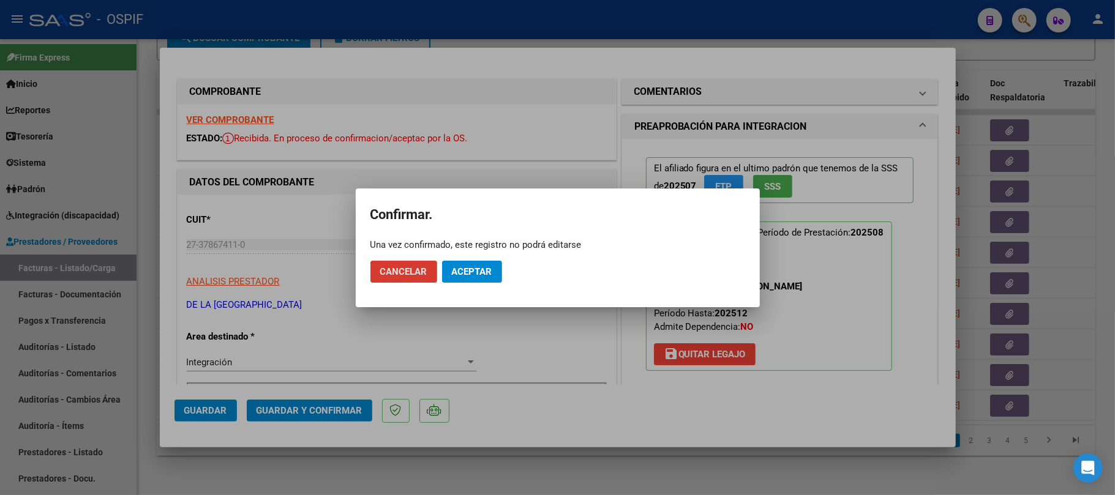
click at [476, 270] on span "Aceptar" at bounding box center [472, 271] width 40 height 11
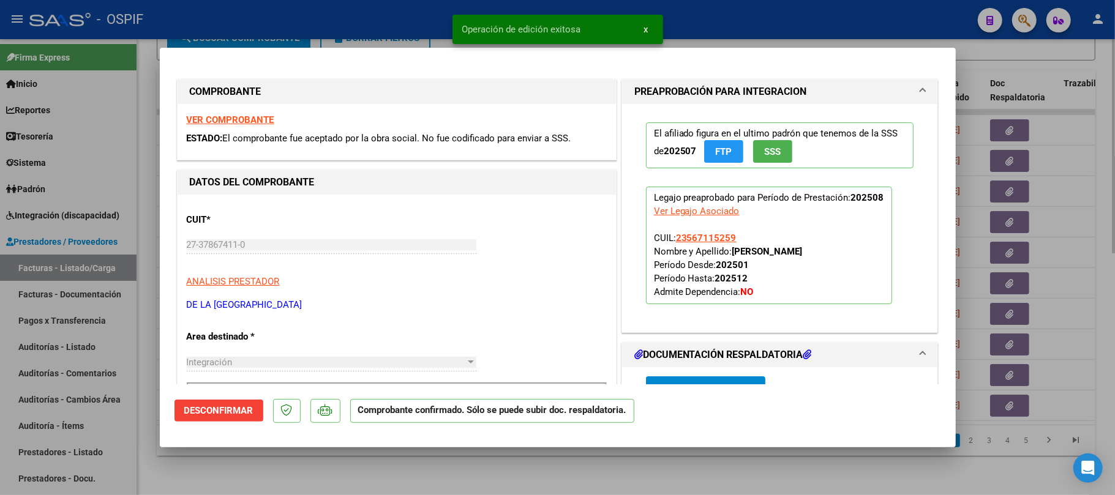
click at [454, 463] on div at bounding box center [557, 247] width 1115 height 495
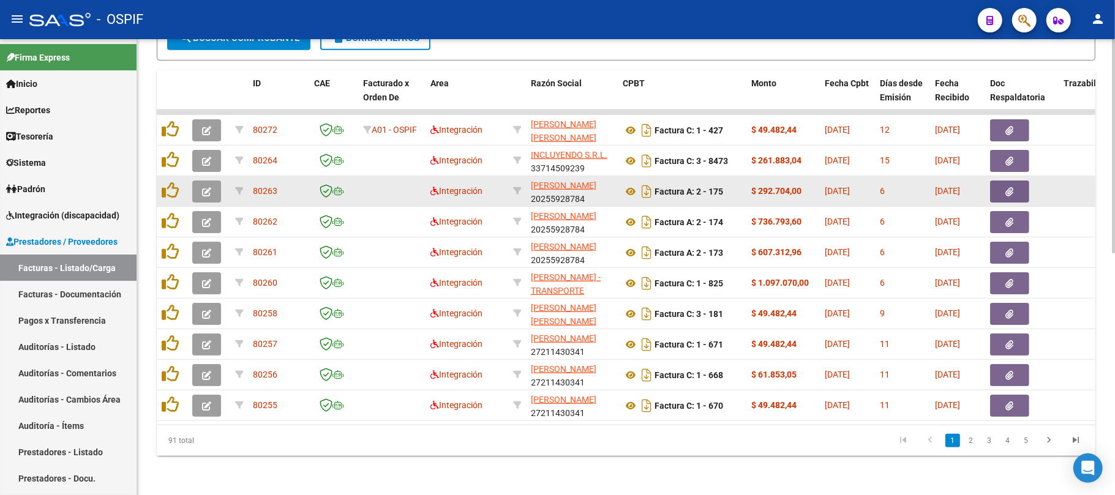
click at [212, 182] on button "button" at bounding box center [206, 192] width 29 height 22
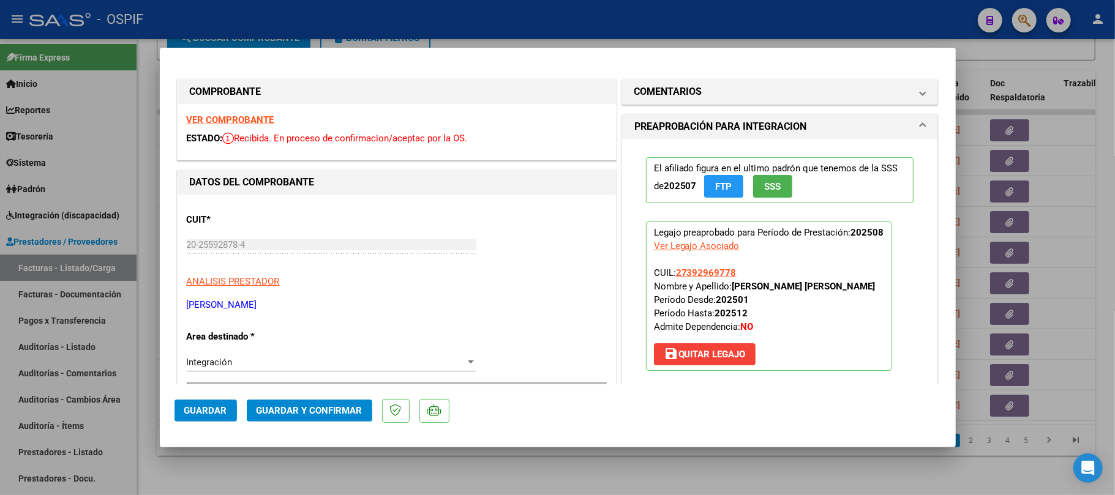
click at [285, 404] on button "Guardar y Confirmar" at bounding box center [309, 411] width 125 height 22
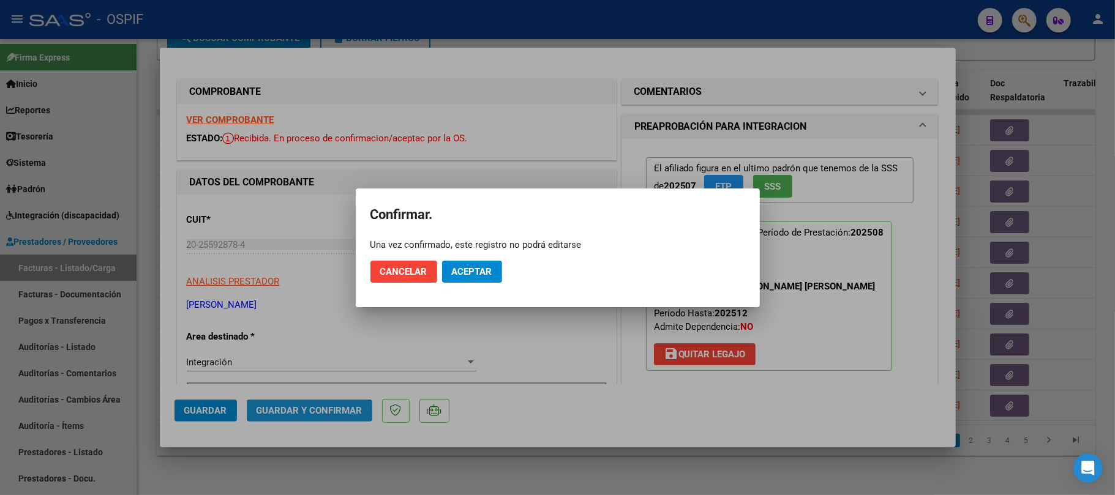
click at [449, 272] on button "Aceptar" at bounding box center [472, 272] width 60 height 22
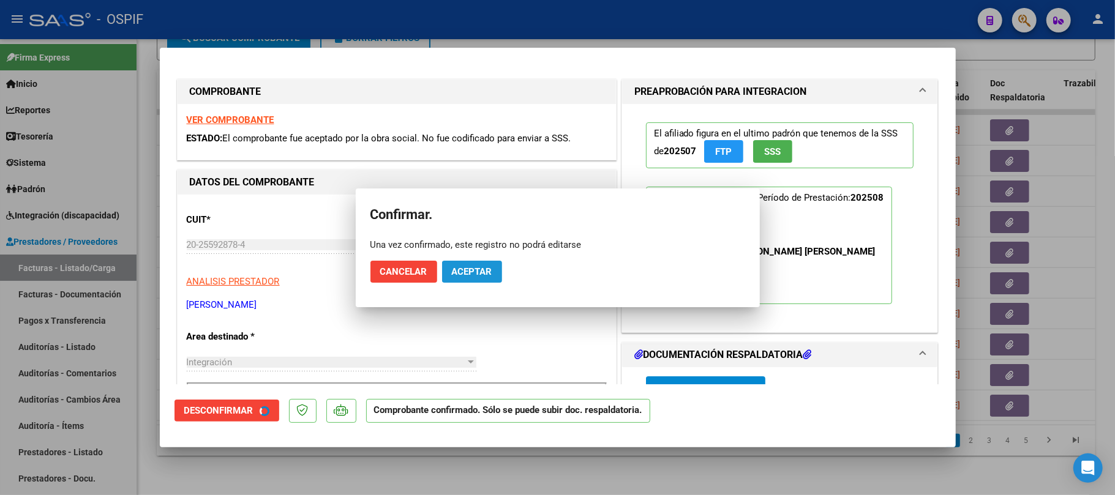
click at [471, 260] on mat-dialog-actions "Cancelar Aceptar" at bounding box center [557, 272] width 375 height 42
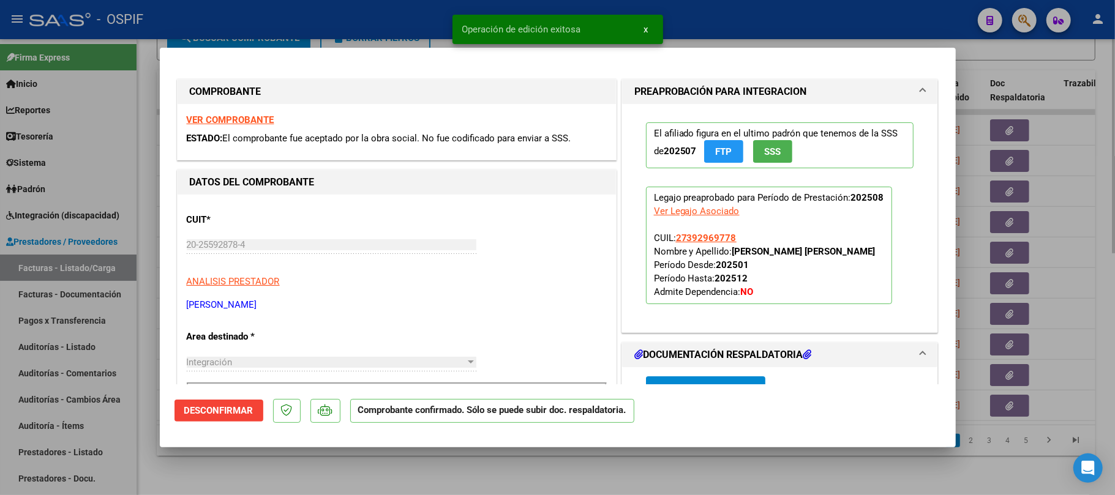
click at [579, 473] on div at bounding box center [557, 247] width 1115 height 495
type input "$ 0,00"
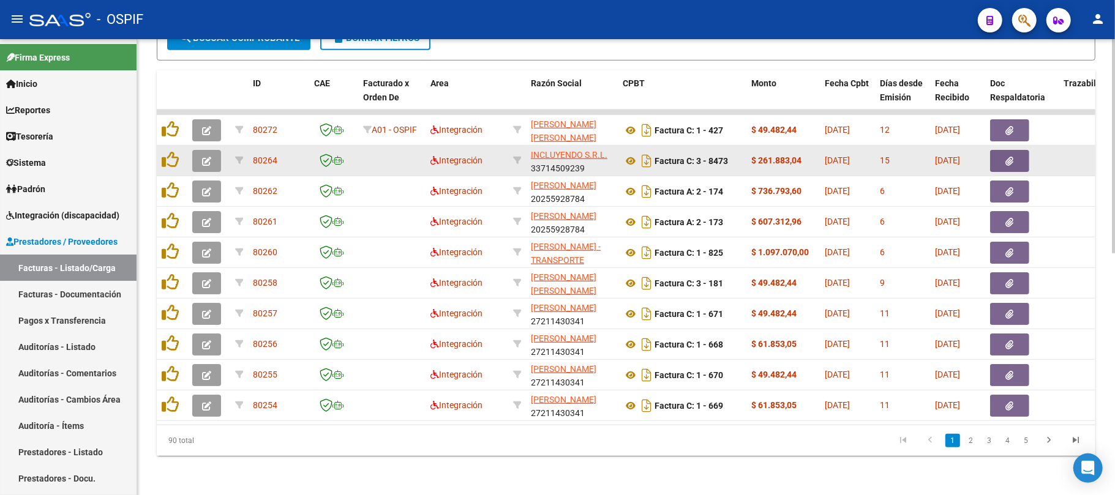
click at [197, 150] on button "button" at bounding box center [206, 161] width 29 height 22
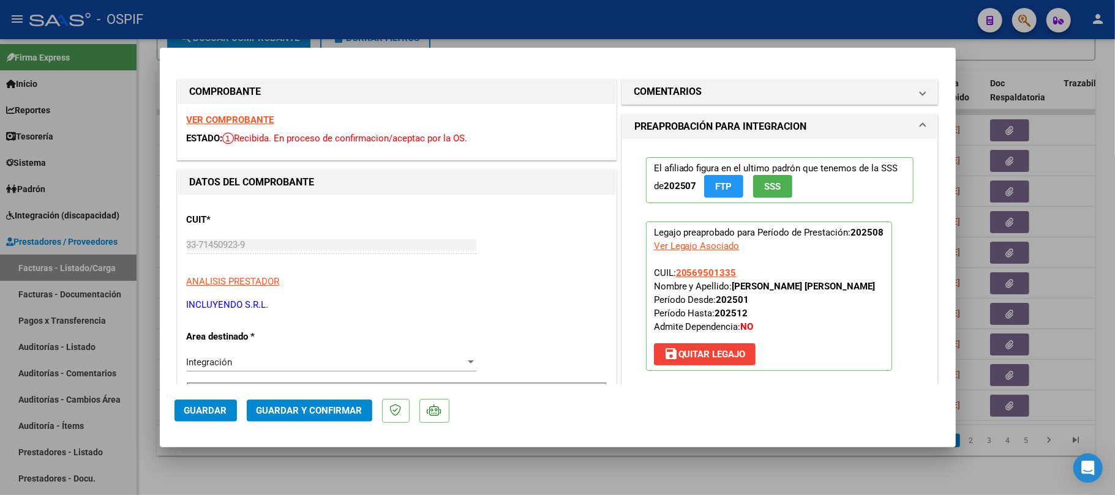
click at [328, 414] on span "Guardar y Confirmar" at bounding box center [309, 410] width 106 height 11
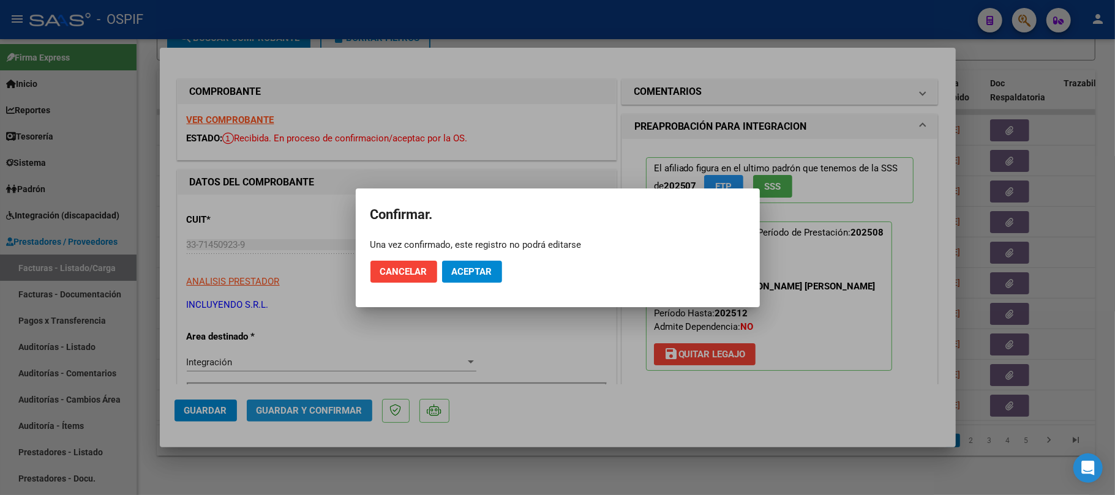
click at [486, 268] on span "Aceptar" at bounding box center [472, 271] width 40 height 11
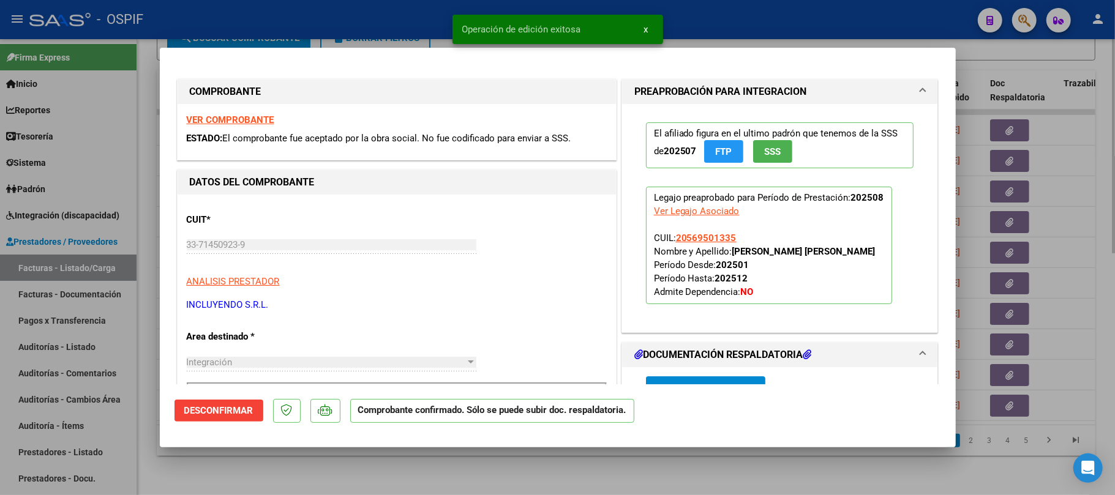
click at [495, 459] on div at bounding box center [557, 247] width 1115 height 495
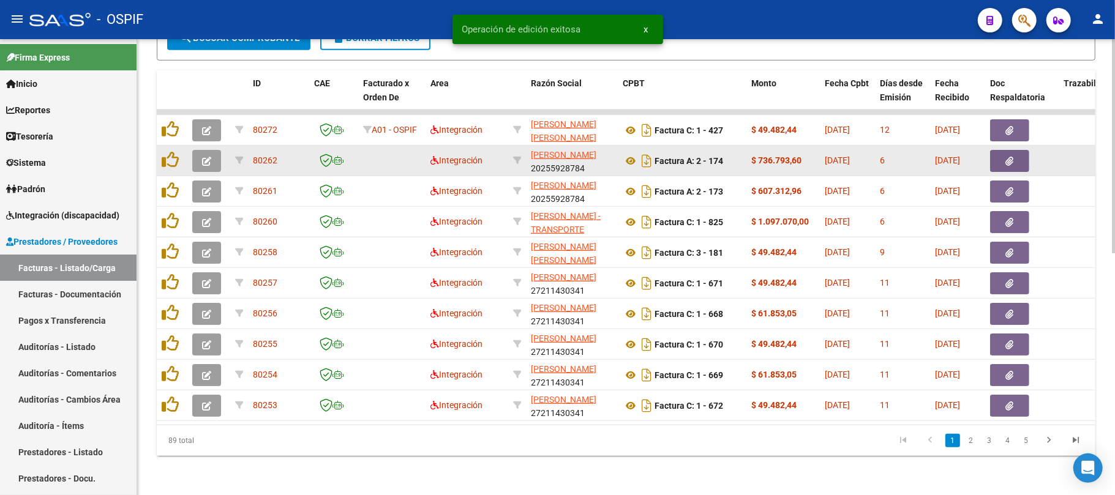
click at [206, 155] on span "button" at bounding box center [206, 160] width 9 height 11
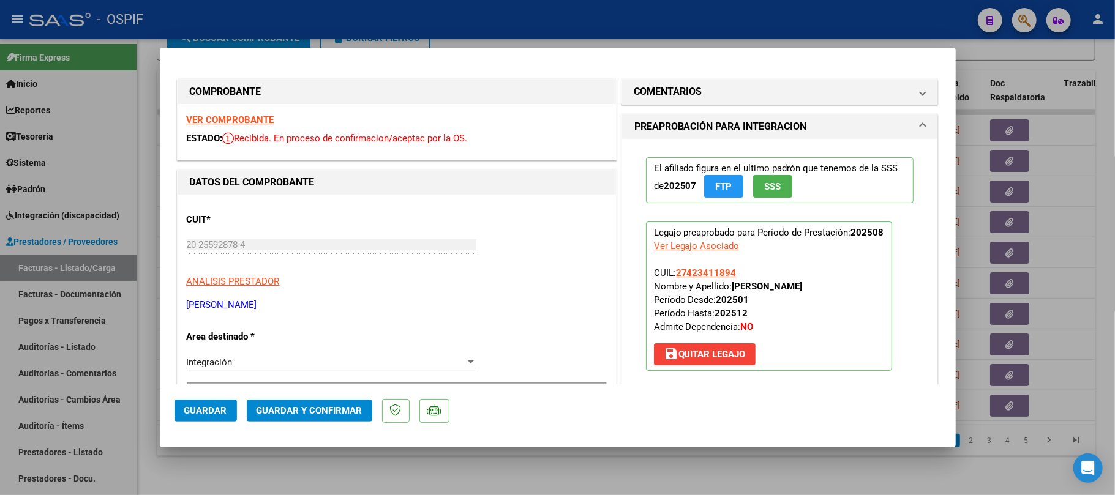
click at [280, 413] on span "Guardar y Confirmar" at bounding box center [309, 410] width 106 height 11
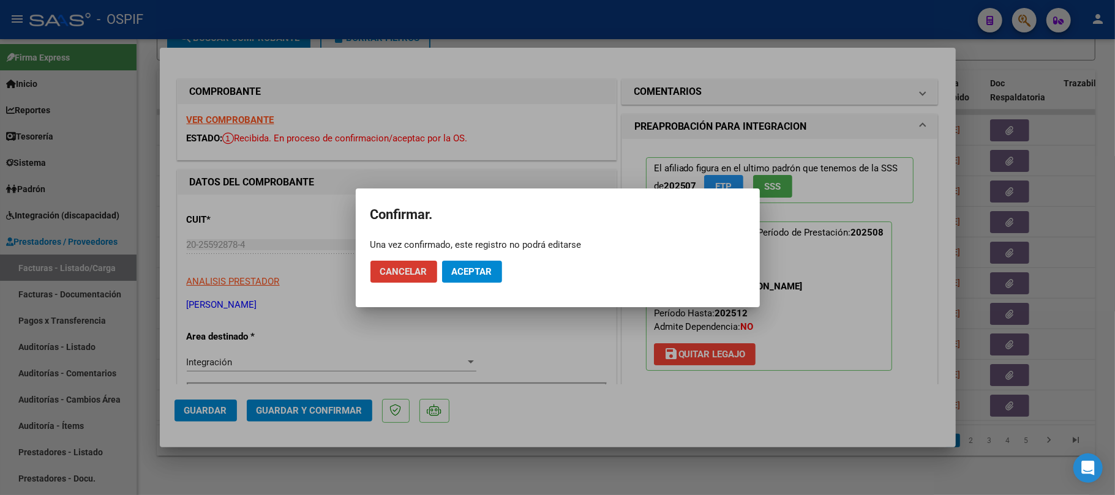
click at [474, 275] on span "Aceptar" at bounding box center [472, 271] width 40 height 11
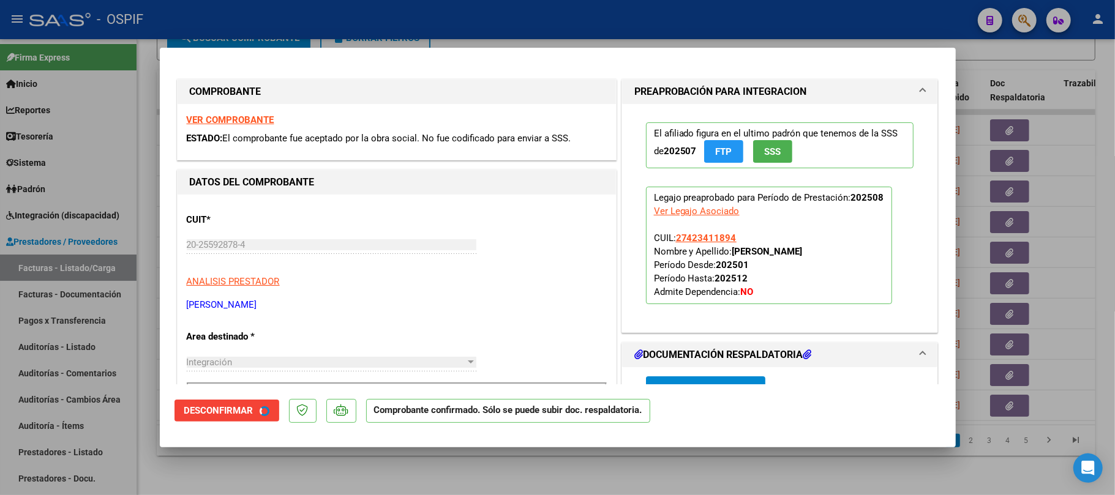
click at [455, 475] on div at bounding box center [557, 247] width 1115 height 495
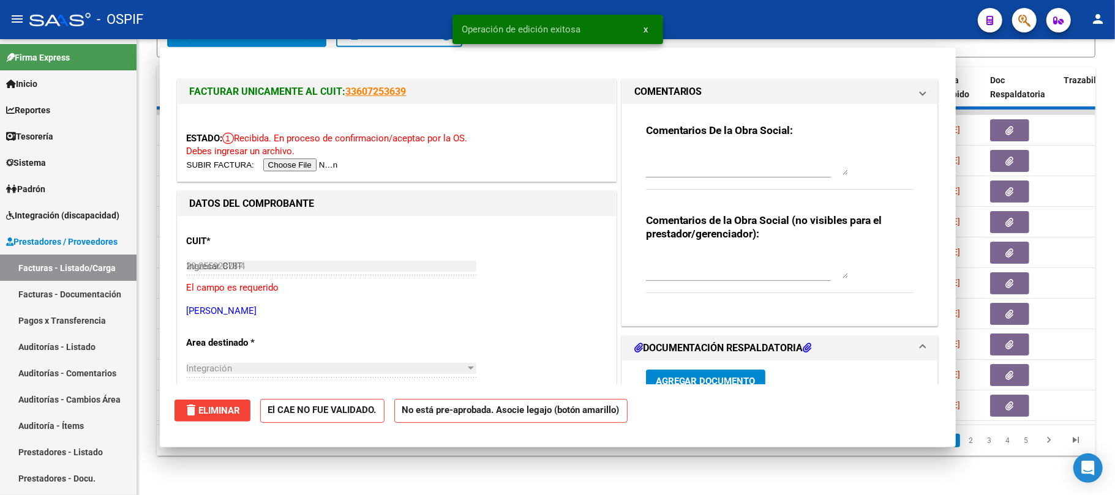
type input "$ 0,00"
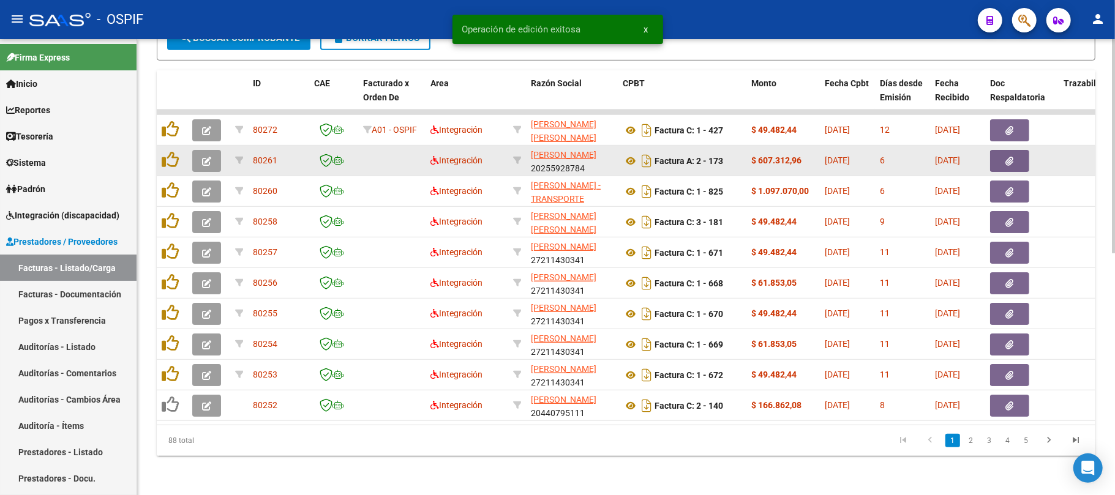
click at [204, 157] on icon "button" at bounding box center [206, 161] width 9 height 9
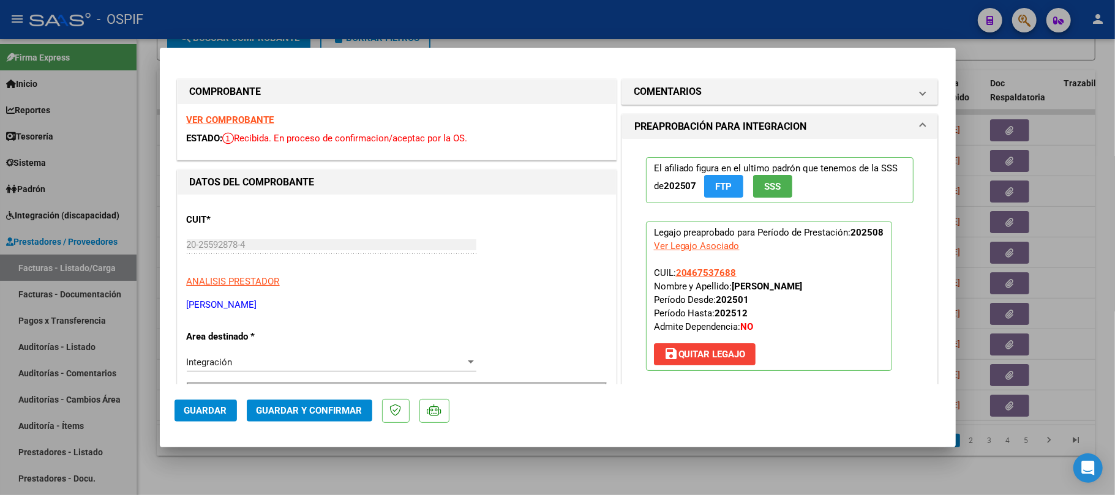
click at [302, 407] on span "Guardar y Confirmar" at bounding box center [309, 410] width 106 height 11
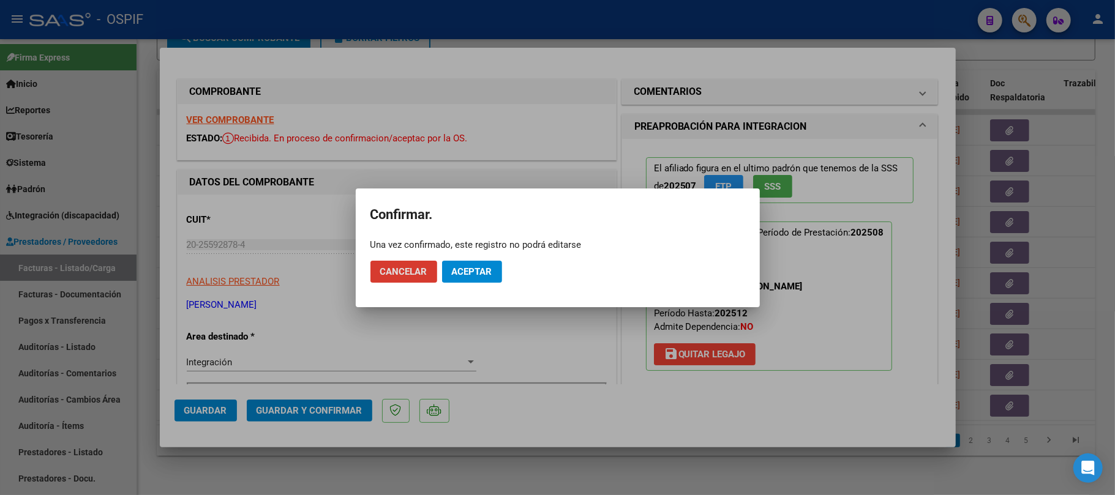
click at [483, 263] on button "Aceptar" at bounding box center [472, 272] width 60 height 22
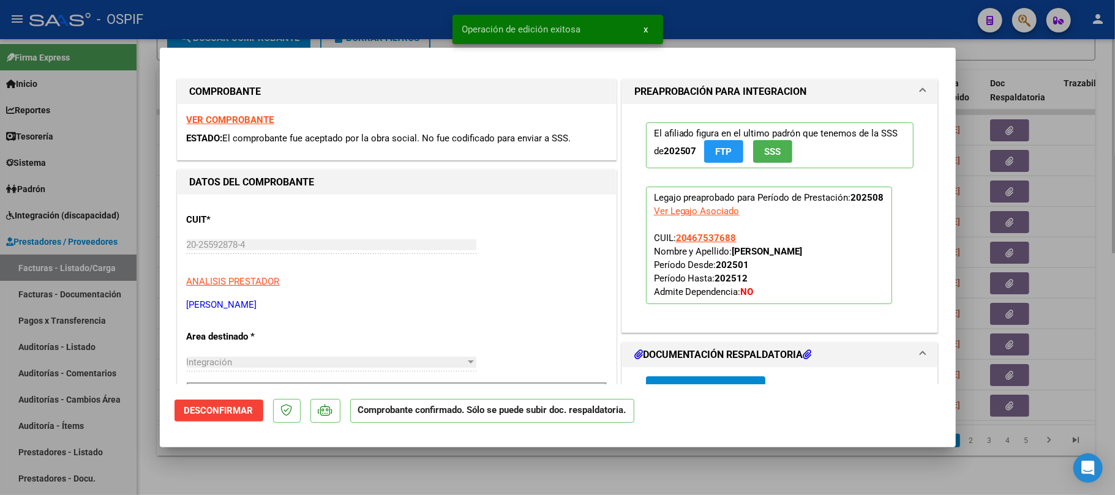
drag, startPoint x: 597, startPoint y: 470, endPoint x: 576, endPoint y: 451, distance: 28.6
click at [596, 465] on div at bounding box center [557, 247] width 1115 height 495
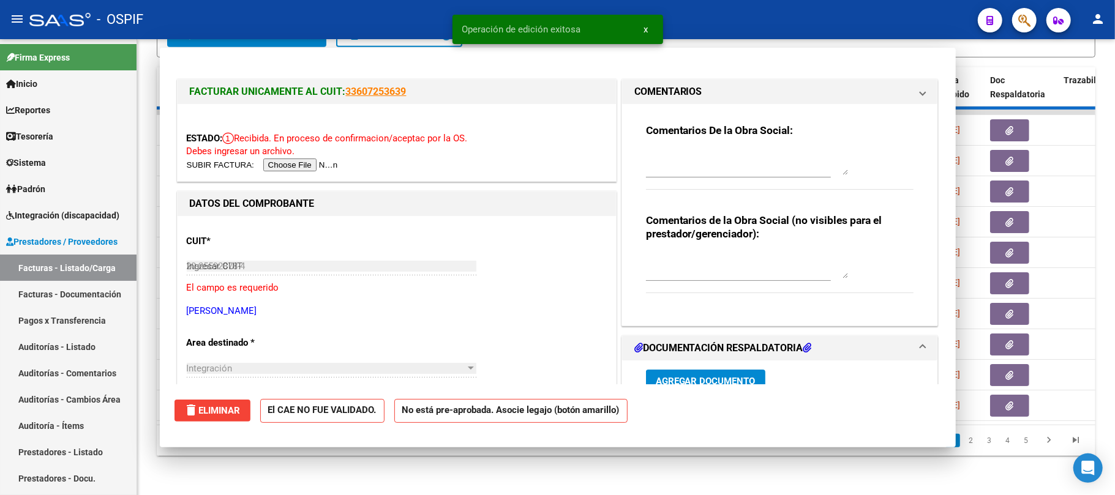
type input "$ 0,00"
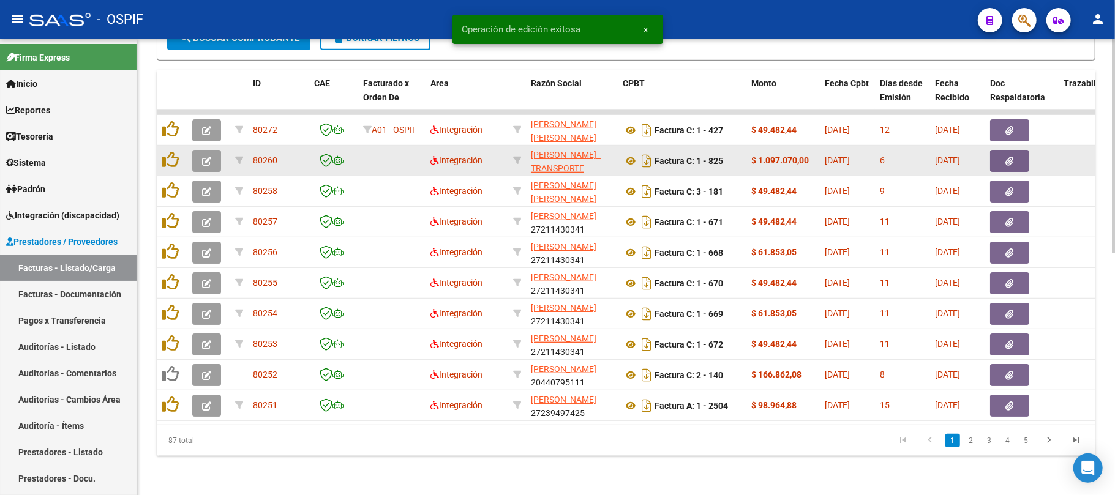
click at [204, 157] on icon "button" at bounding box center [206, 161] width 9 height 9
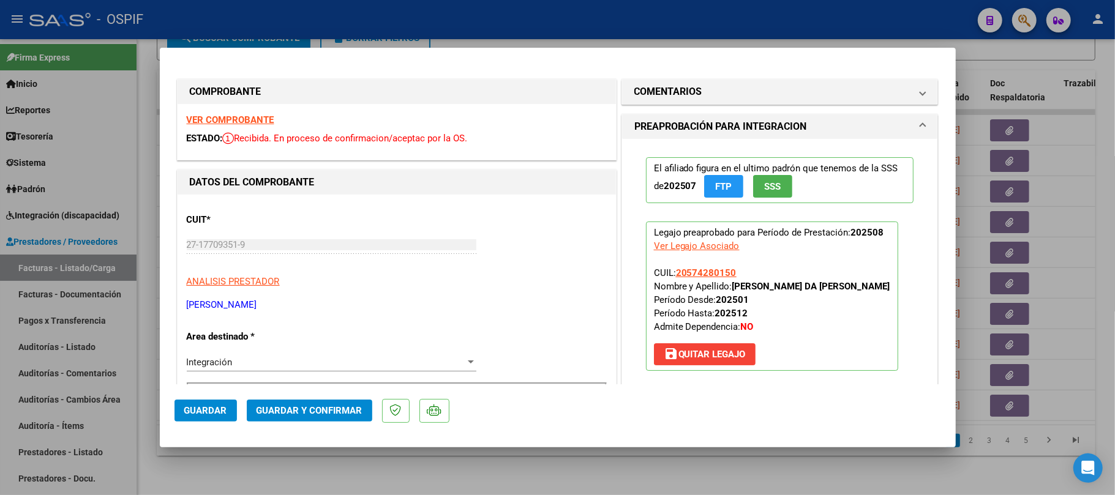
click at [285, 411] on span "Guardar y Confirmar" at bounding box center [309, 410] width 106 height 11
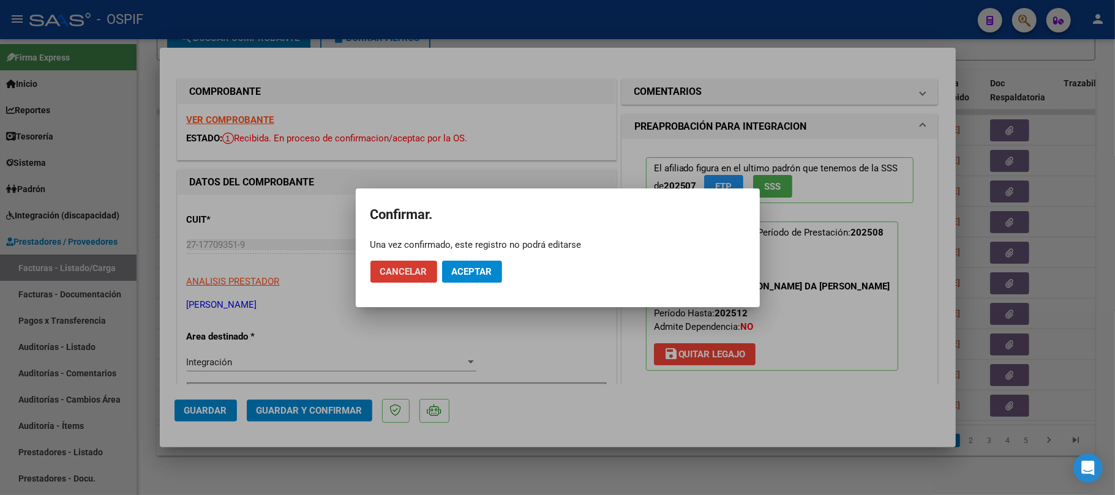
click at [503, 268] on mat-dialog-actions "Cancelar Aceptar" at bounding box center [557, 272] width 375 height 42
click at [495, 270] on button "Aceptar" at bounding box center [472, 272] width 60 height 22
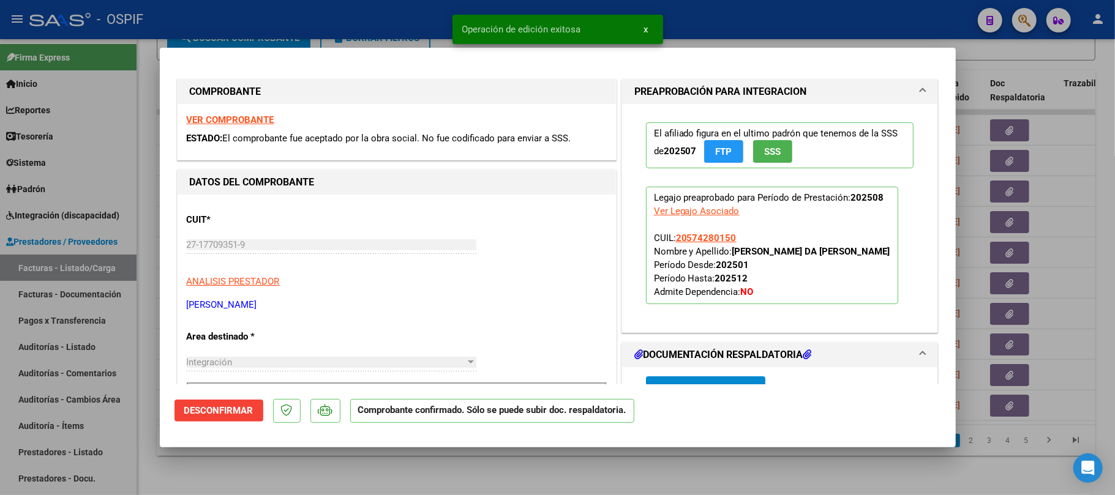
click at [572, 457] on div at bounding box center [557, 247] width 1115 height 495
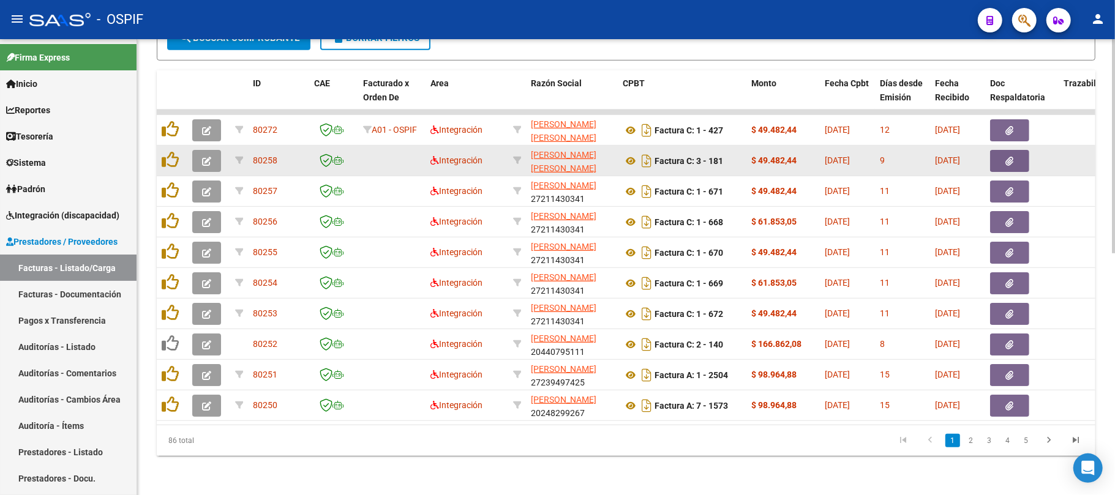
click at [206, 157] on icon "button" at bounding box center [206, 161] width 9 height 9
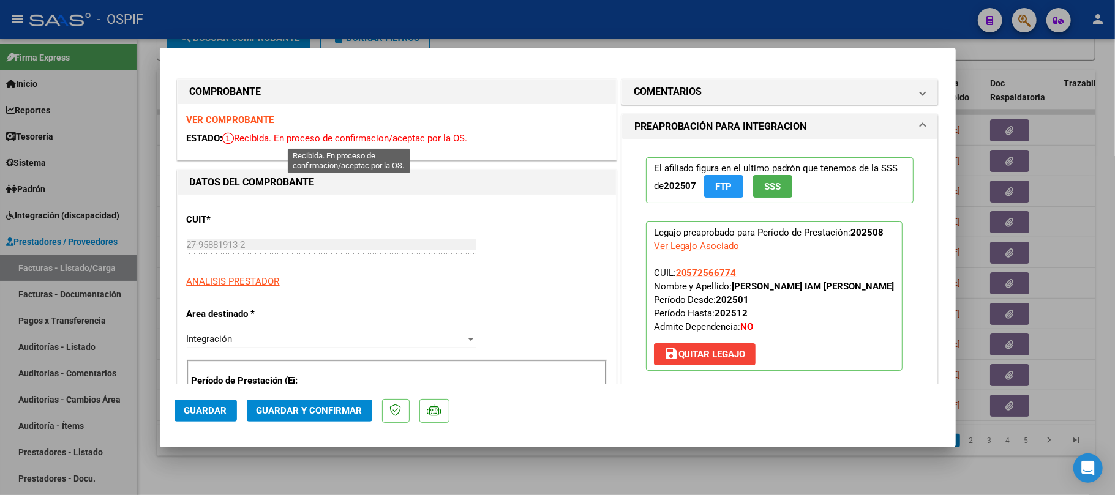
drag, startPoint x: 235, startPoint y: 125, endPoint x: 716, endPoint y: 189, distance: 485.4
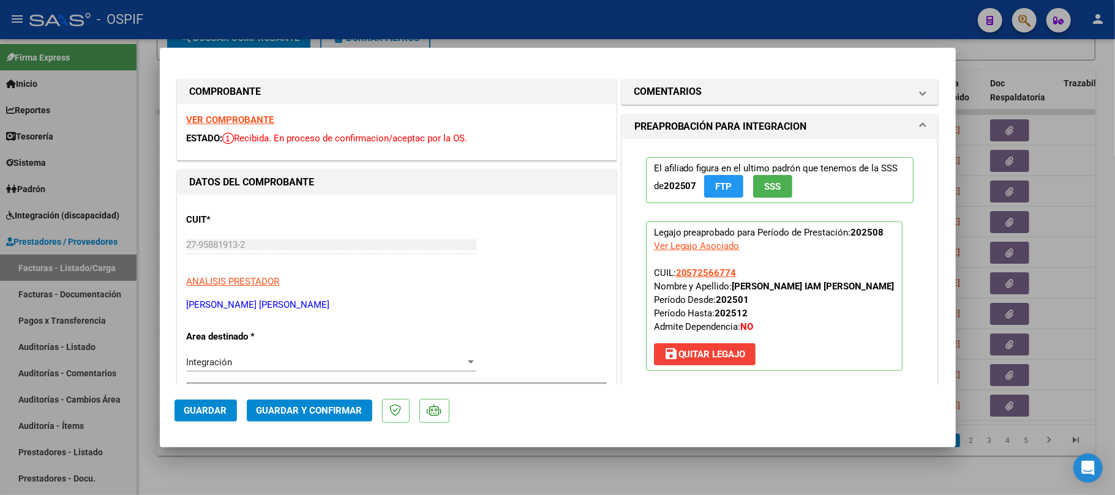
click at [299, 408] on span "Guardar y Confirmar" at bounding box center [309, 410] width 106 height 11
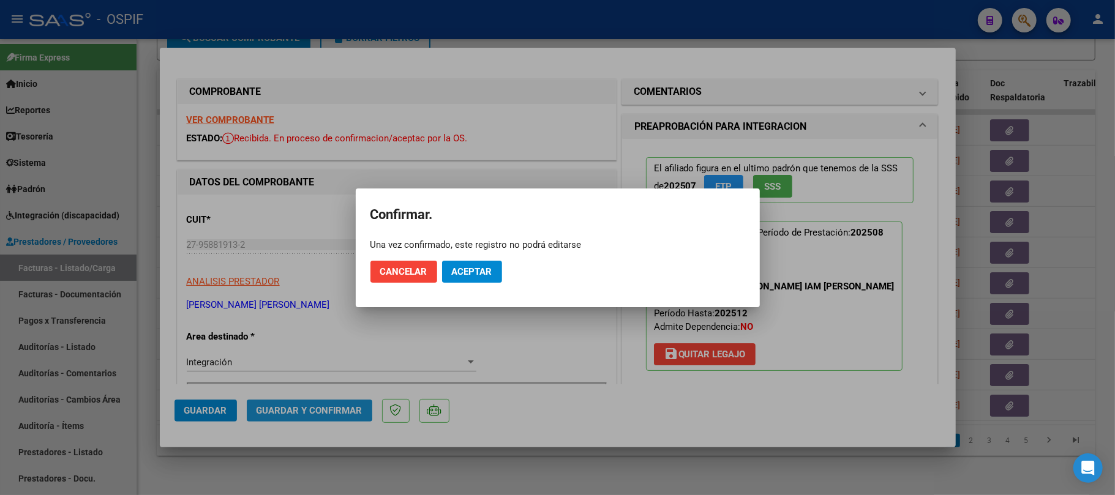
click at [527, 260] on mat-dialog-actions "Cancelar Aceptar" at bounding box center [557, 272] width 375 height 42
click at [474, 280] on button "Aceptar" at bounding box center [472, 272] width 60 height 22
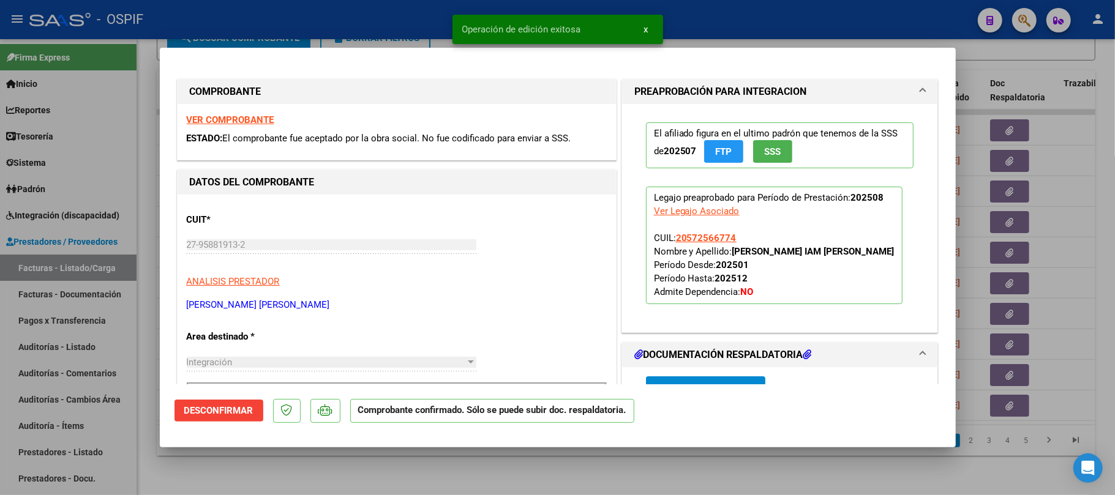
click at [575, 475] on div at bounding box center [557, 247] width 1115 height 495
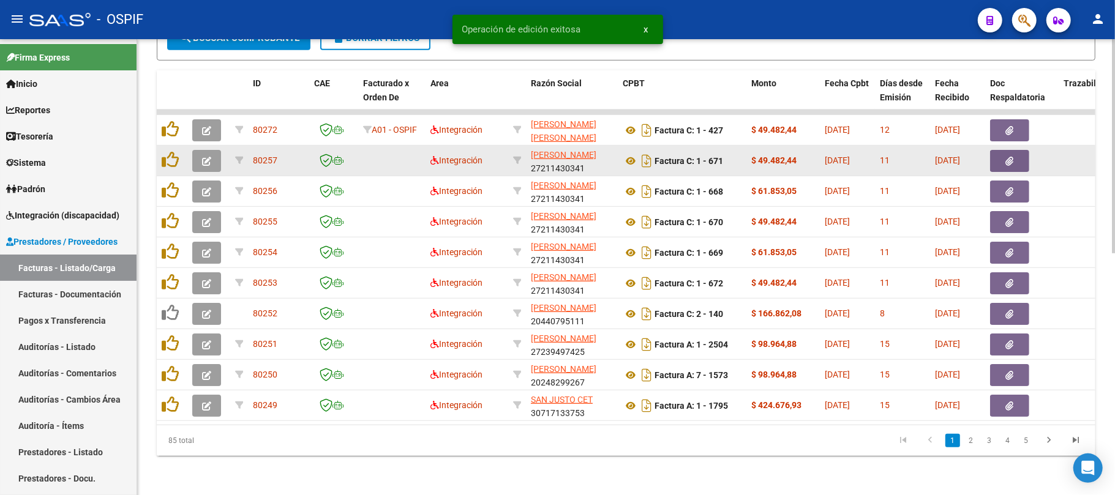
click at [212, 150] on button "button" at bounding box center [206, 161] width 29 height 22
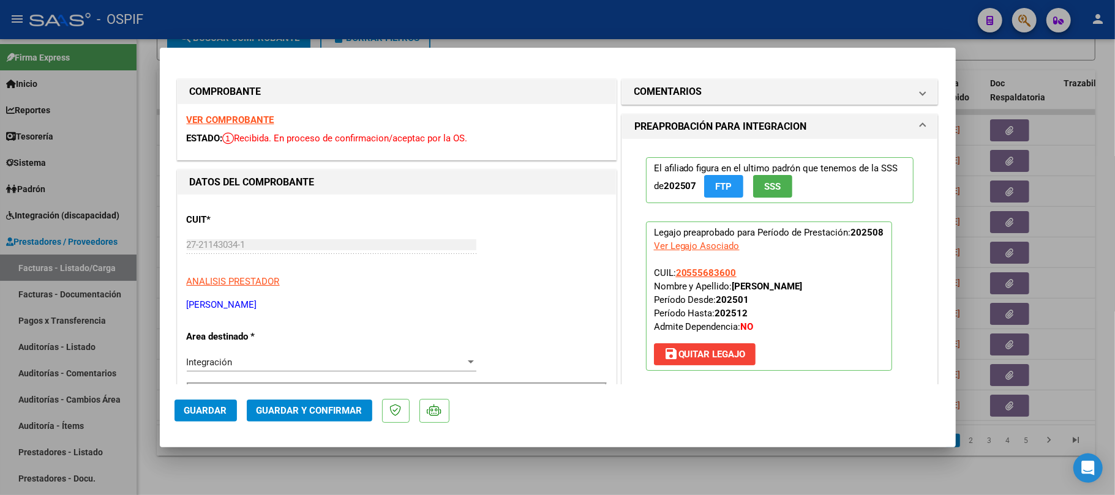
click at [258, 395] on mat-dialog-actions "Guardar Guardar y Confirmar" at bounding box center [557, 408] width 766 height 48
click at [270, 405] on span "Guardar y Confirmar" at bounding box center [309, 410] width 106 height 11
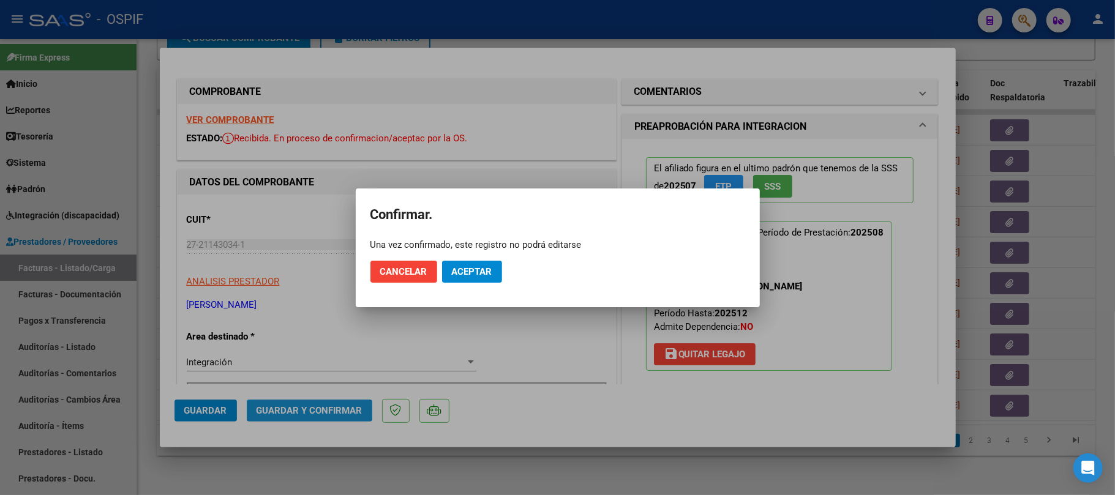
click at [473, 280] on button "Aceptar" at bounding box center [472, 272] width 60 height 22
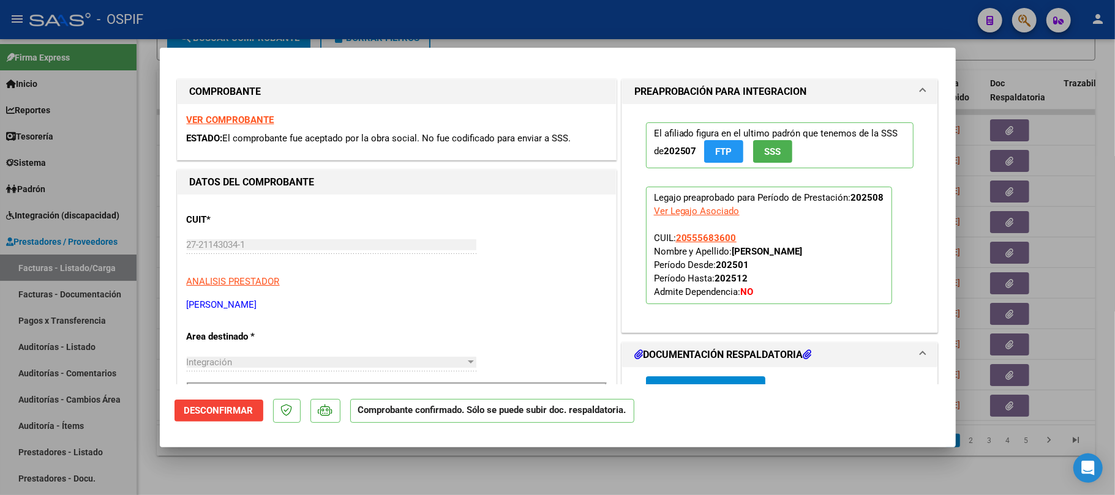
drag, startPoint x: 478, startPoint y: 309, endPoint x: 473, endPoint y: 386, distance: 76.7
click at [478, 309] on p "[PERSON_NAME]" at bounding box center [397, 305] width 420 height 14
click at [590, 486] on div at bounding box center [557, 247] width 1115 height 495
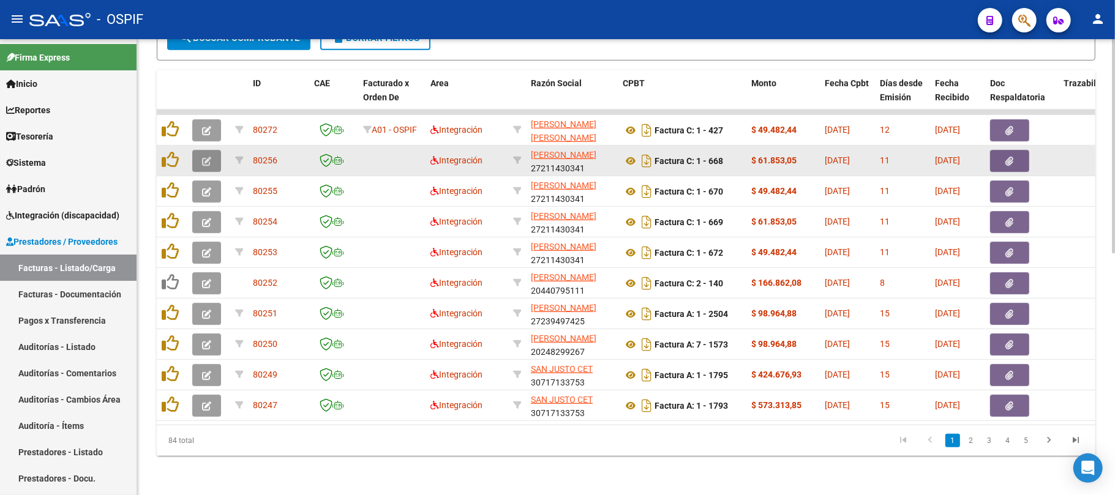
click at [214, 150] on button "button" at bounding box center [206, 161] width 29 height 22
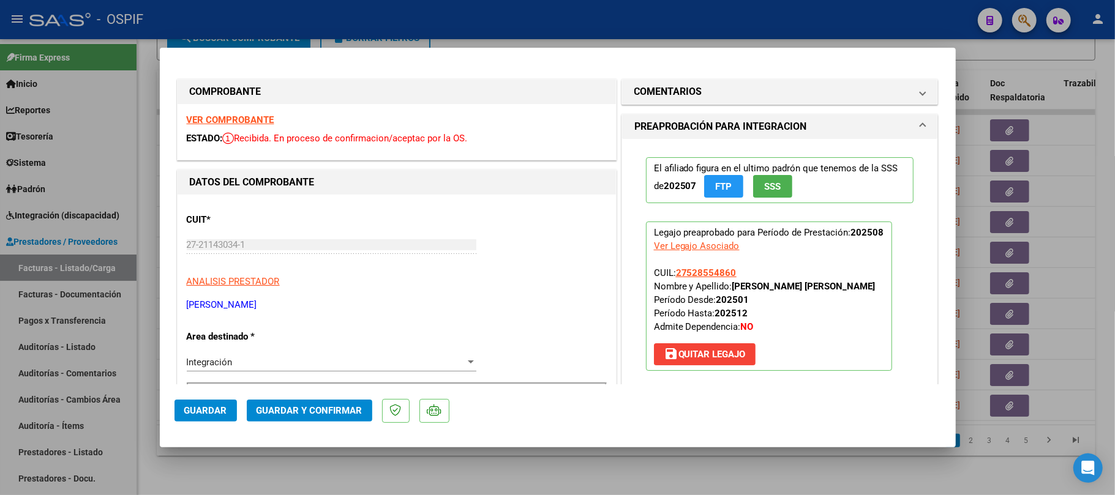
click at [299, 409] on span "Guardar y Confirmar" at bounding box center [309, 410] width 106 height 11
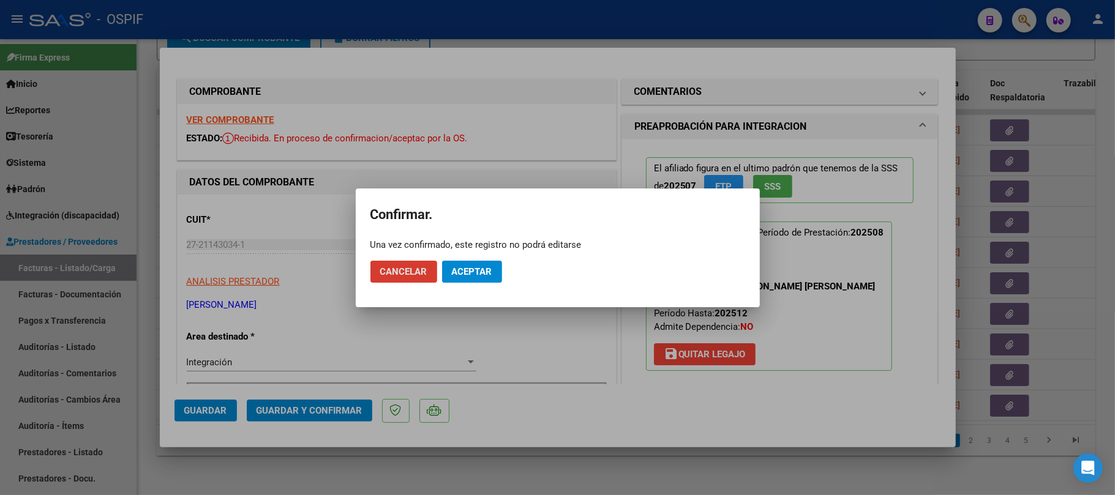
click at [466, 280] on button "Aceptar" at bounding box center [472, 272] width 60 height 22
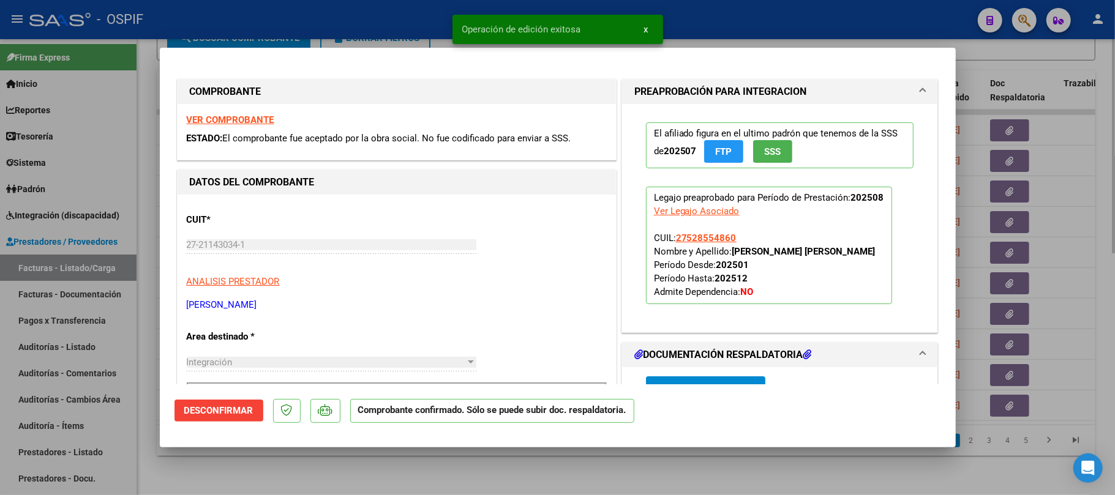
click at [488, 460] on div at bounding box center [557, 247] width 1115 height 495
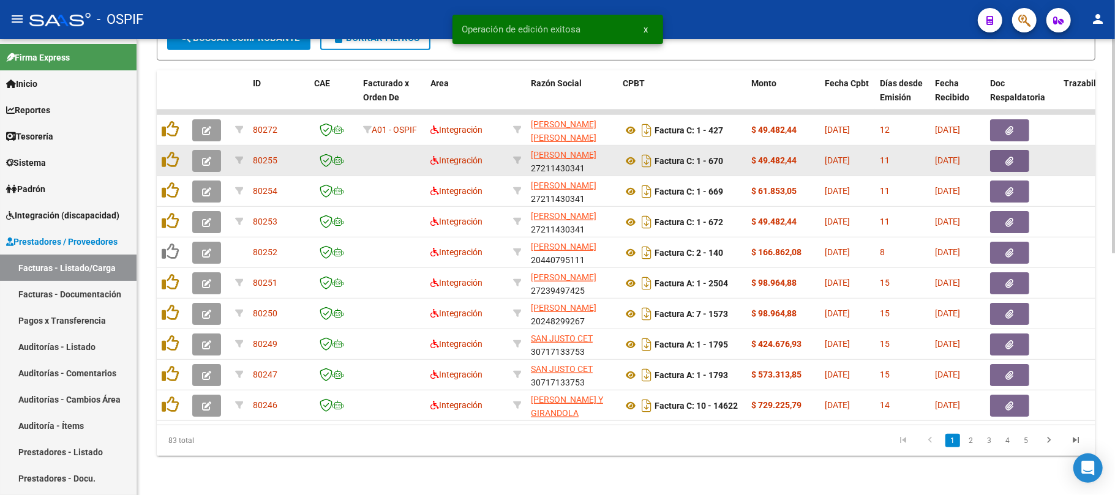
click at [215, 150] on button "button" at bounding box center [206, 161] width 29 height 22
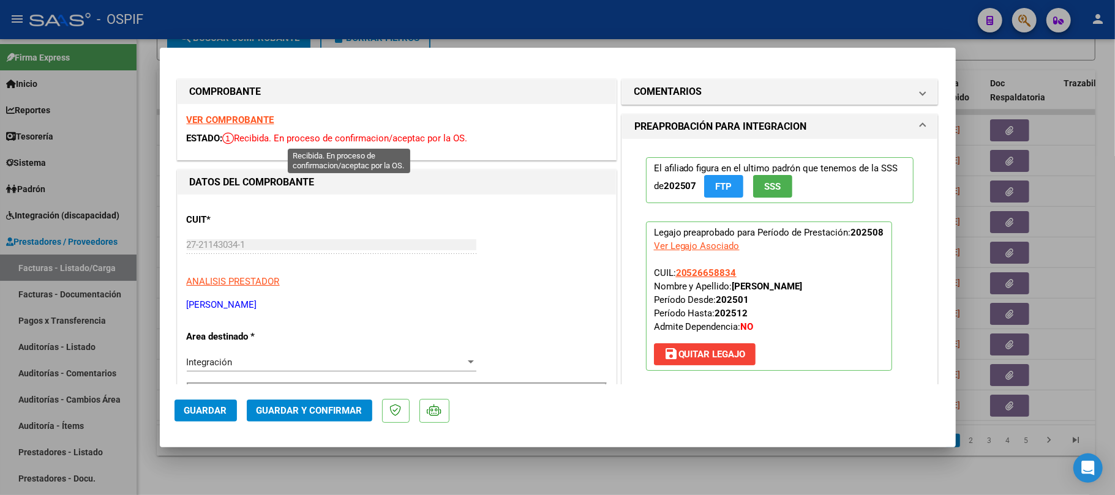
click at [335, 427] on mat-dialog-actions "Guardar Guardar y Confirmar" at bounding box center [557, 408] width 766 height 48
click at [335, 417] on button "Guardar y Confirmar" at bounding box center [309, 411] width 125 height 22
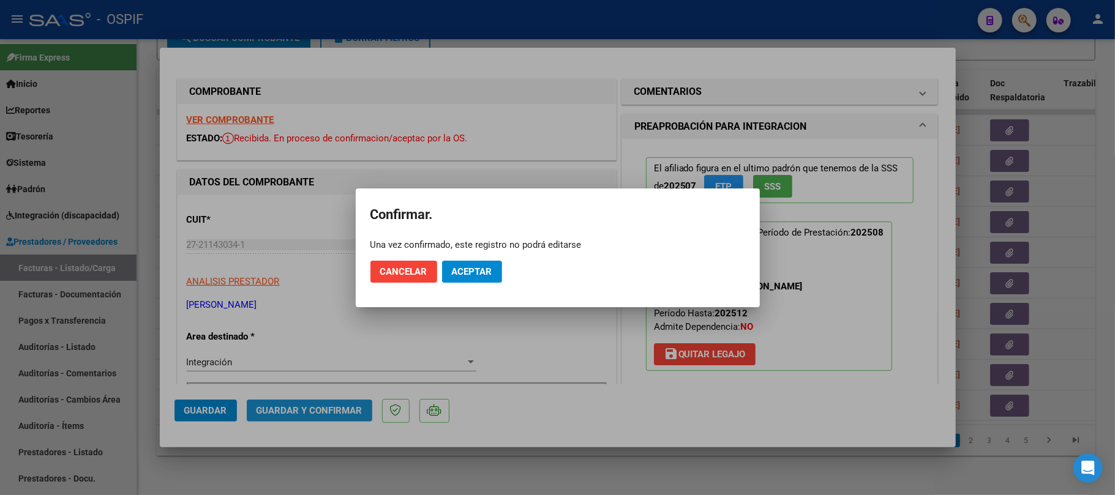
click at [468, 269] on span "Aceptar" at bounding box center [472, 271] width 40 height 11
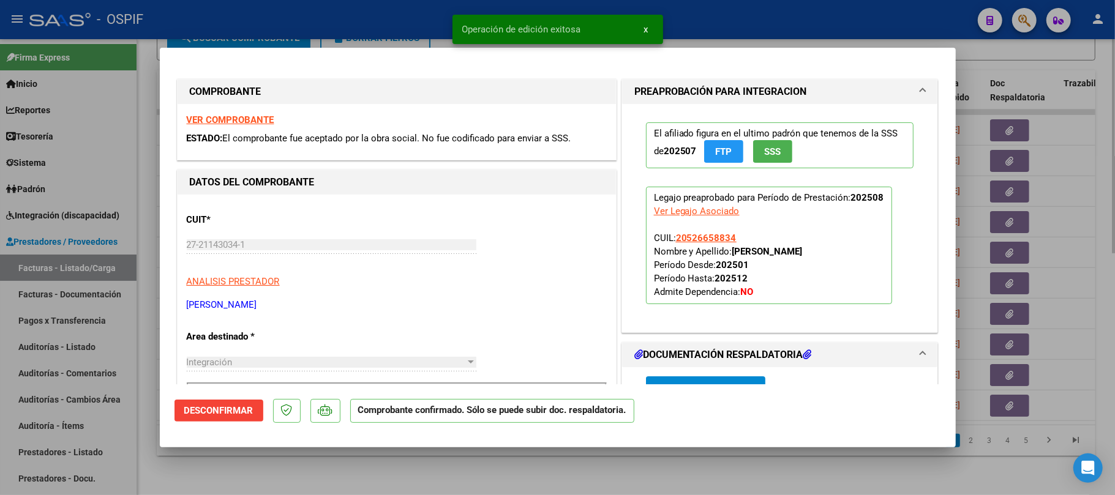
click at [417, 461] on div at bounding box center [557, 247] width 1115 height 495
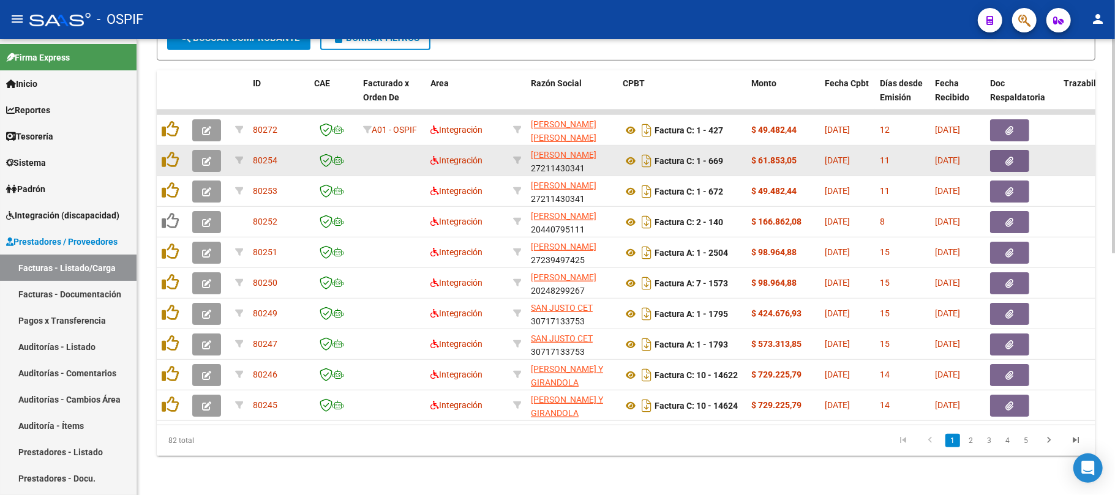
click at [214, 150] on button "button" at bounding box center [206, 161] width 29 height 22
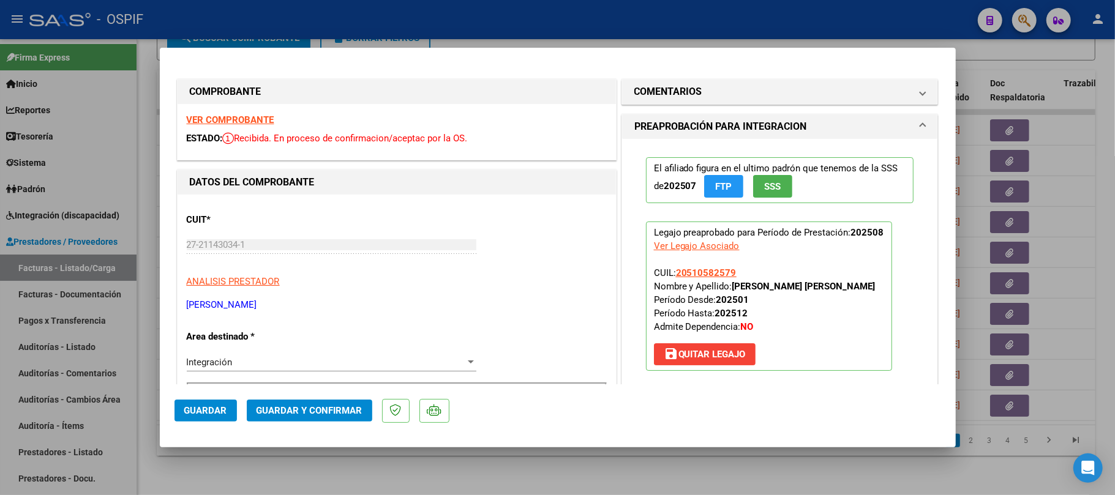
click at [294, 411] on span "Guardar y Confirmar" at bounding box center [309, 410] width 106 height 11
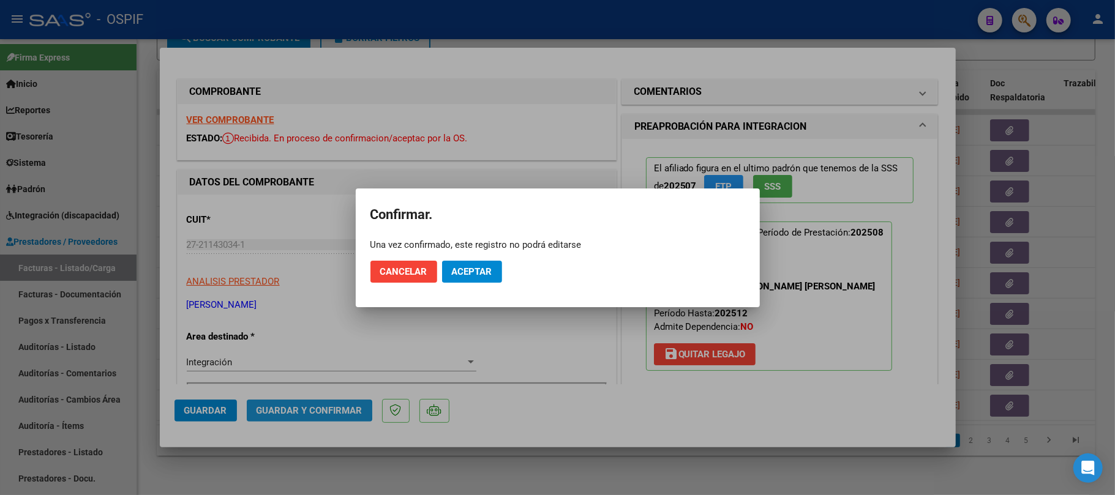
click at [483, 264] on button "Aceptar" at bounding box center [472, 272] width 60 height 22
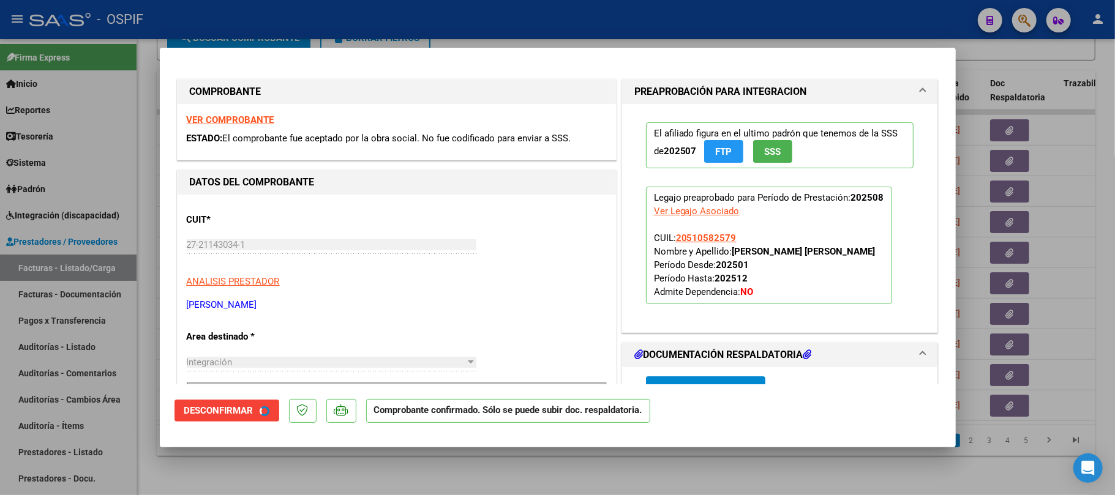
click at [363, 477] on div at bounding box center [557, 247] width 1115 height 495
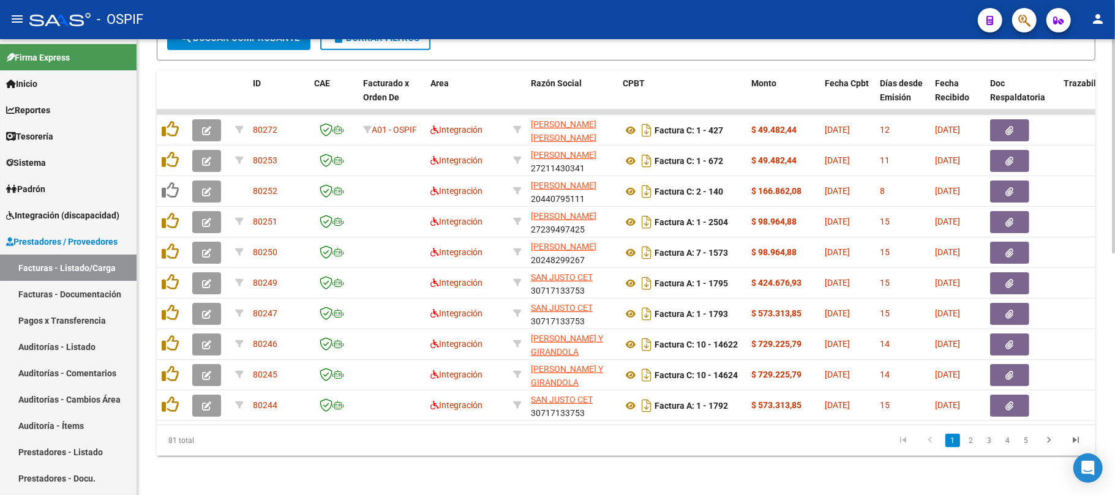
click at [554, 463] on div "Video tutorial PRESTADORES -> Listado de CPBTs Emitidos por Prestadores / Prove…" at bounding box center [626, 15] width 978 height 960
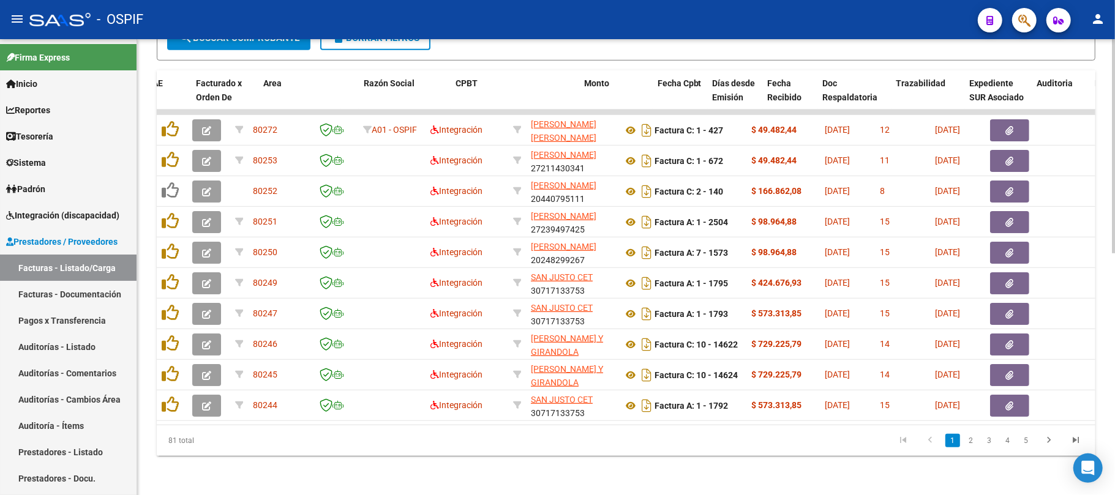
scroll to position [0, 167]
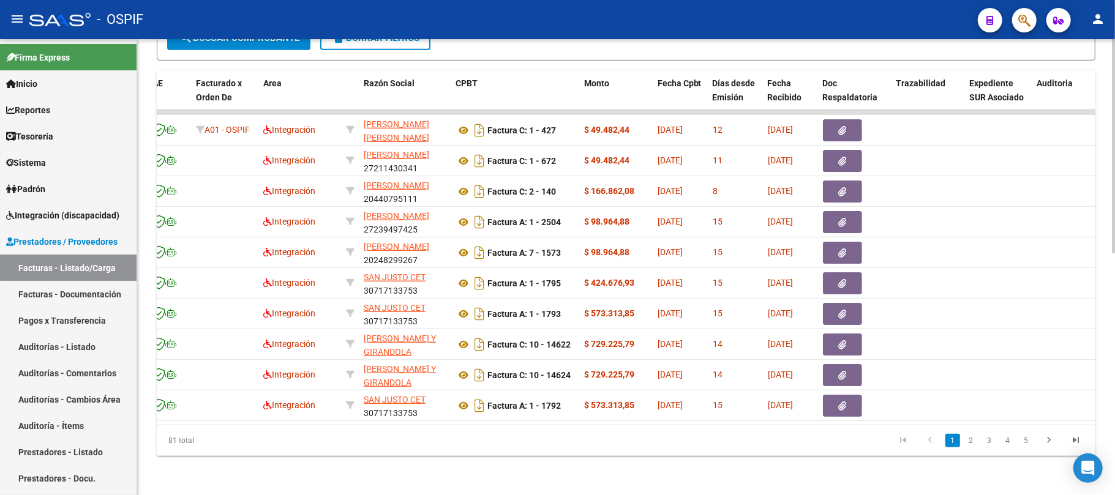
drag, startPoint x: 207, startPoint y: 425, endPoint x: 197, endPoint y: 416, distance: 13.0
click at [199, 424] on div "ID CAE Facturado x Orden De Area Razón Social CPBT Monto Fecha Cpbt Días desde …" at bounding box center [626, 263] width 938 height 386
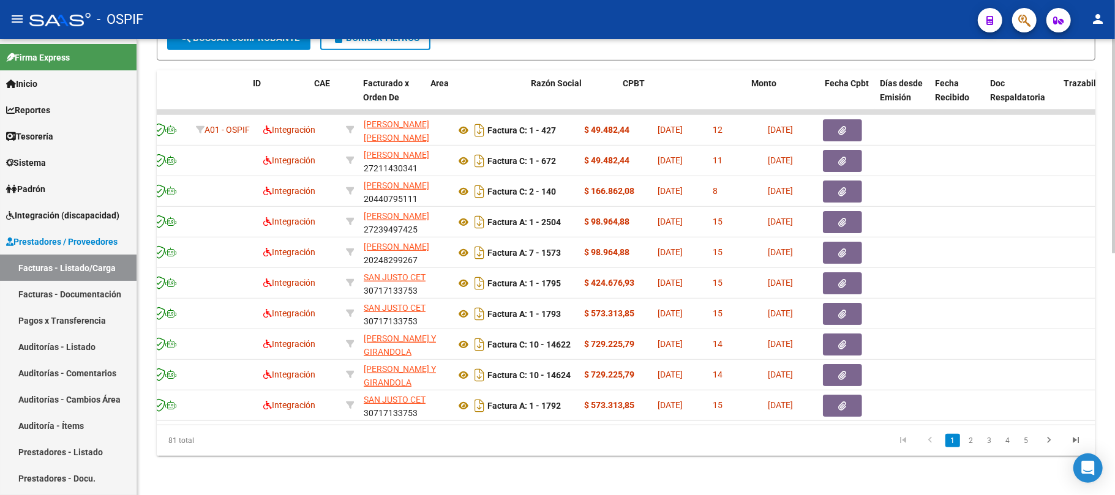
scroll to position [0, 0]
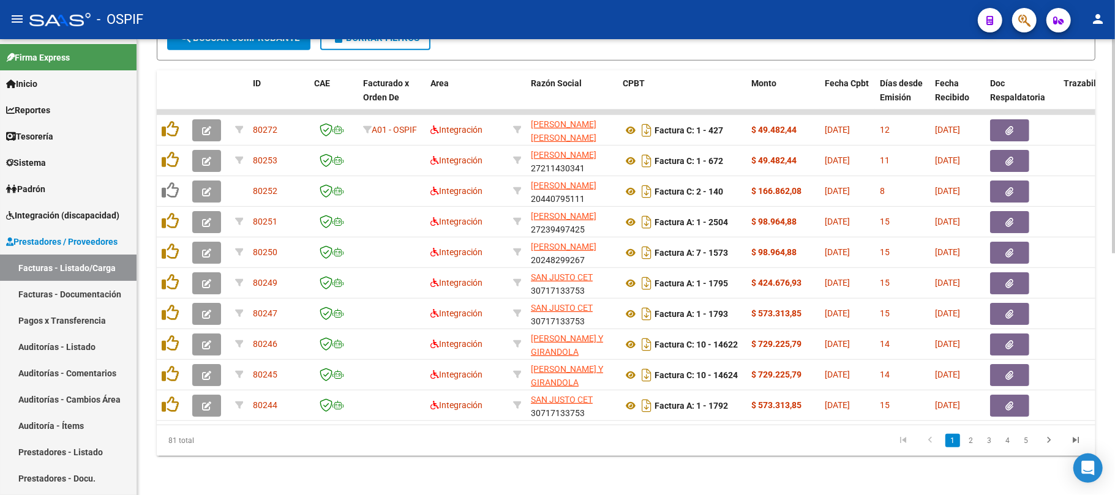
click at [181, 427] on div "81 total" at bounding box center [249, 440] width 185 height 31
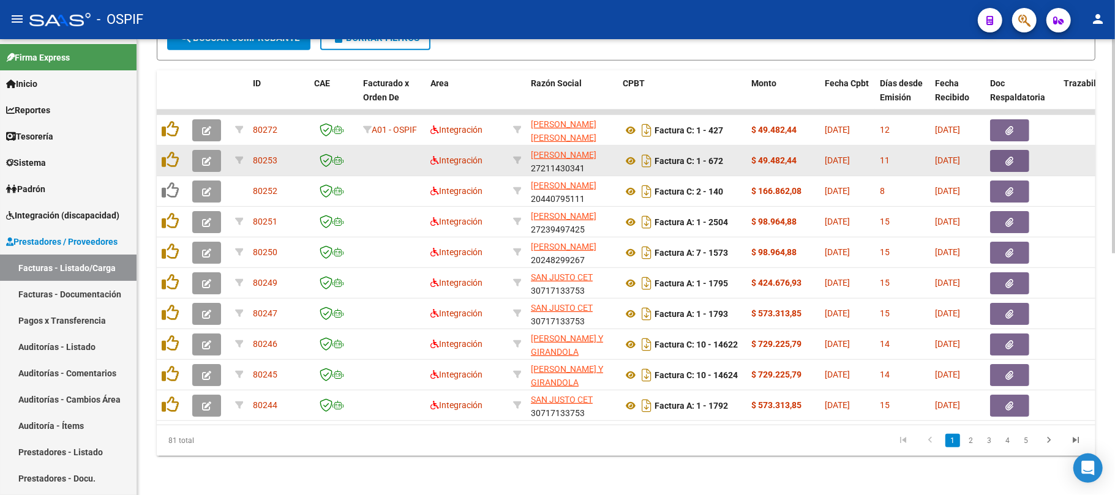
click at [207, 157] on icon "button" at bounding box center [206, 161] width 9 height 9
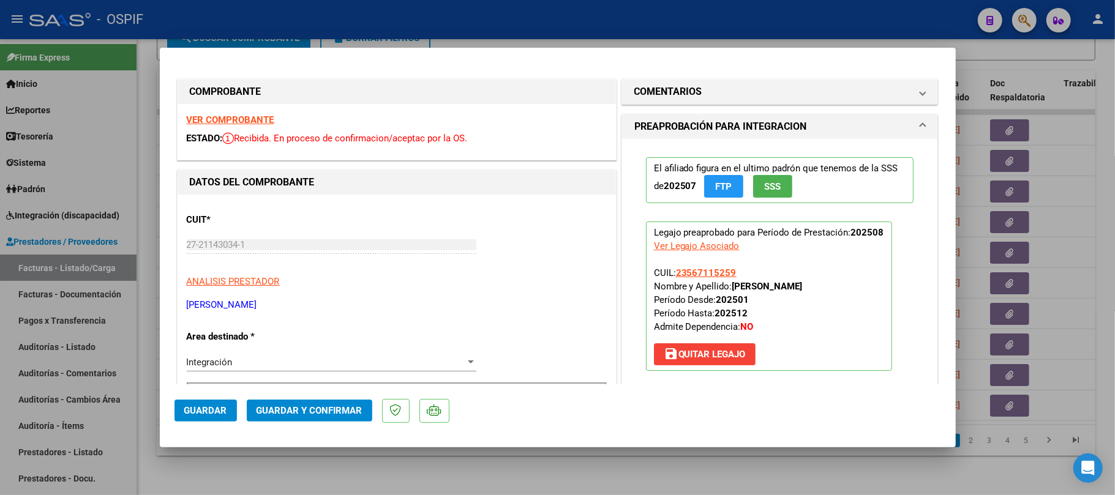
drag, startPoint x: 250, startPoint y: 121, endPoint x: 265, endPoint y: 129, distance: 16.7
